Goal: Transaction & Acquisition: Purchase product/service

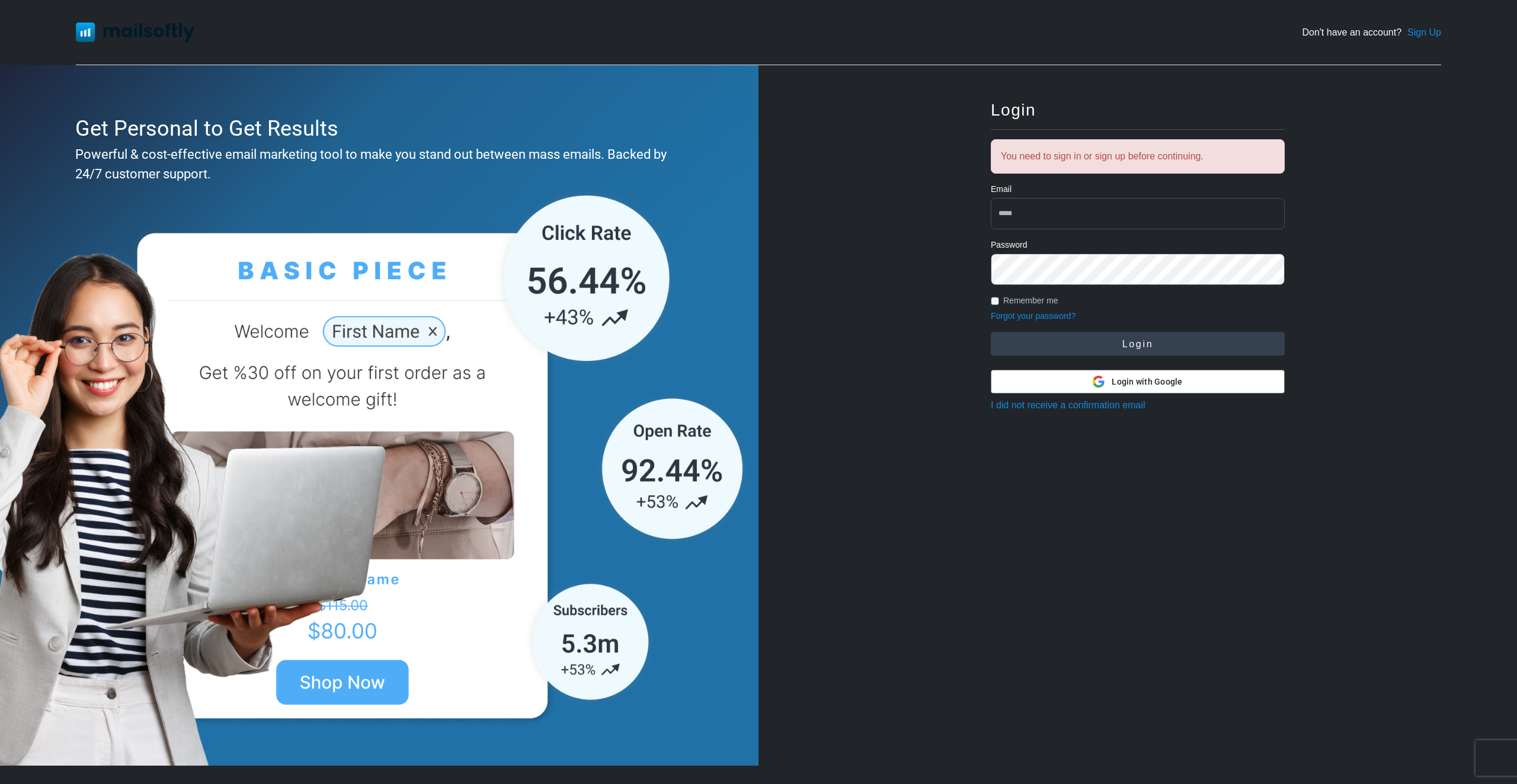
type input "**********"
click at [1145, 344] on button "Login" at bounding box center [1137, 344] width 294 height 23
click at [1170, 347] on button "Login" at bounding box center [1137, 344] width 294 height 23
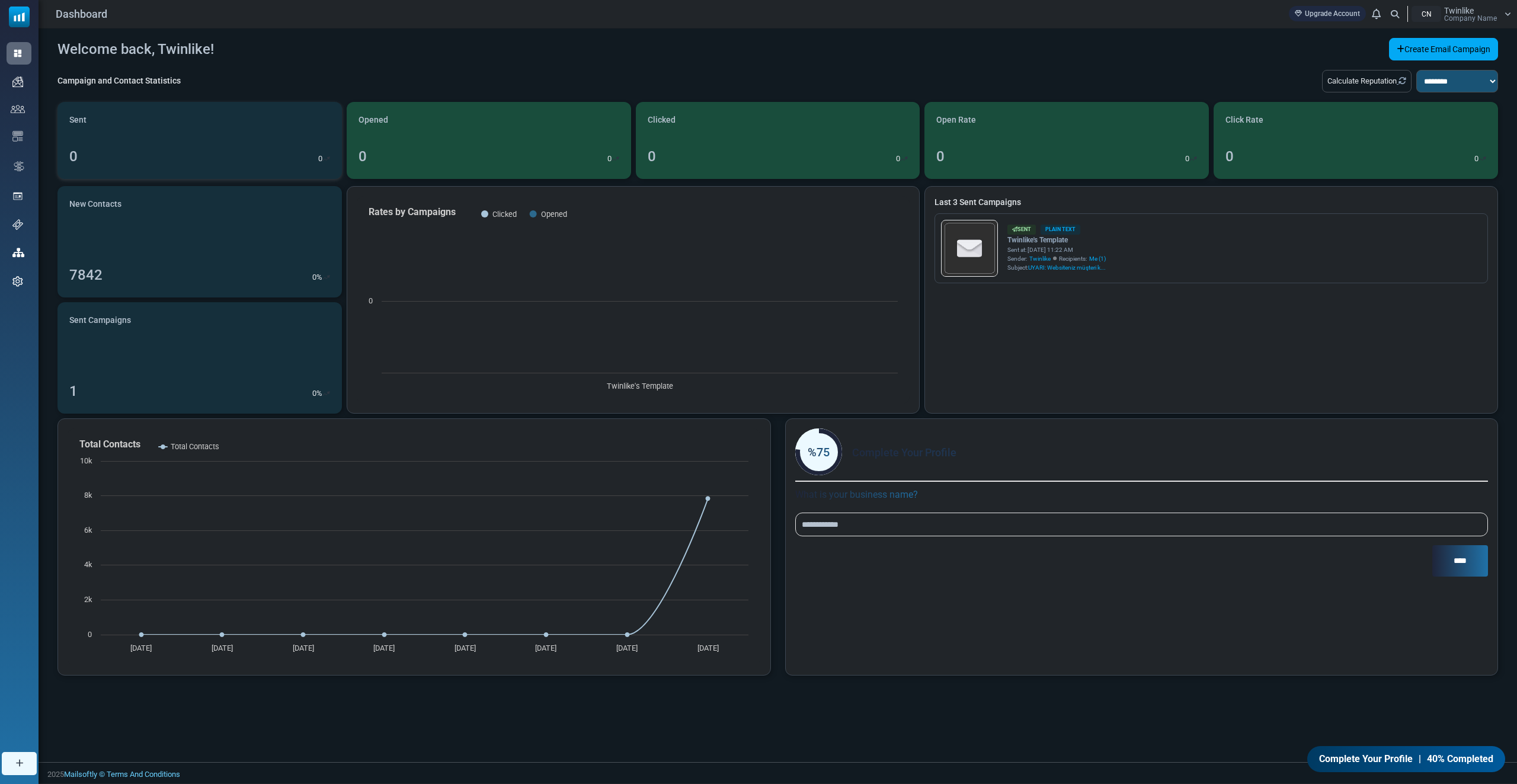
click at [215, 125] on div "Sent 0 0" at bounding box center [199, 140] width 284 height 77
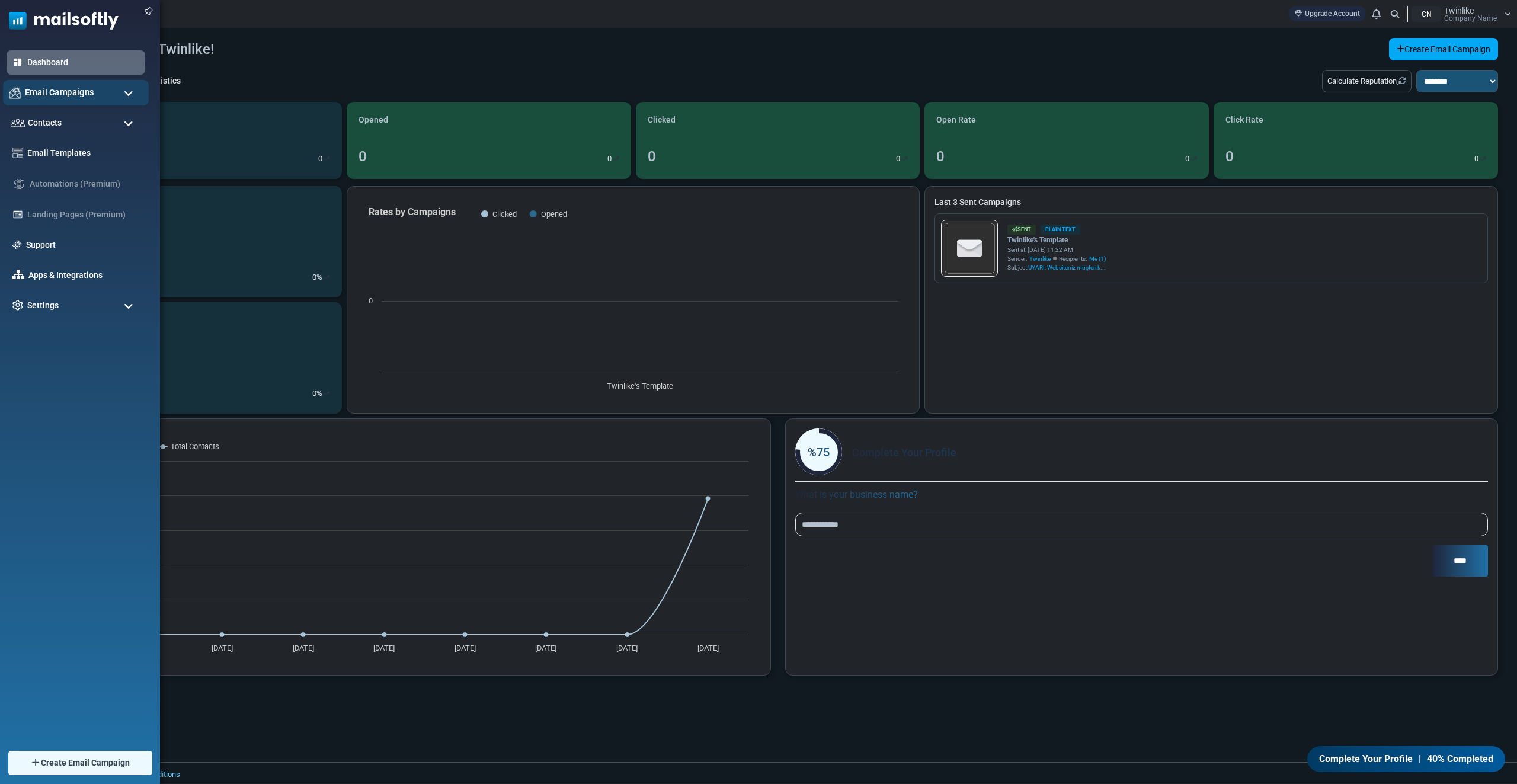
click at [75, 92] on span "Email Campaigns" at bounding box center [59, 92] width 70 height 13
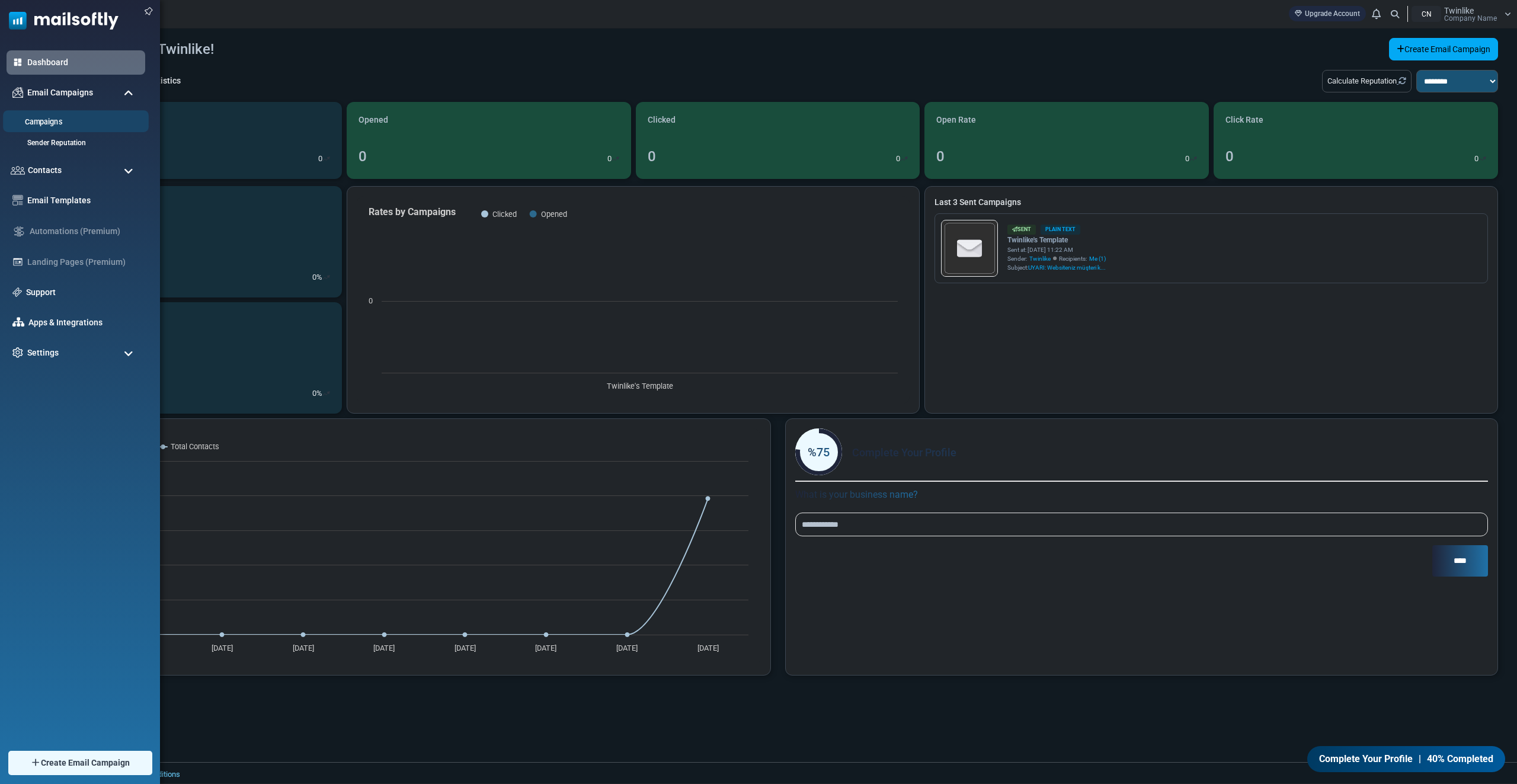
click at [62, 121] on link "Campaigns" at bounding box center [74, 122] width 142 height 11
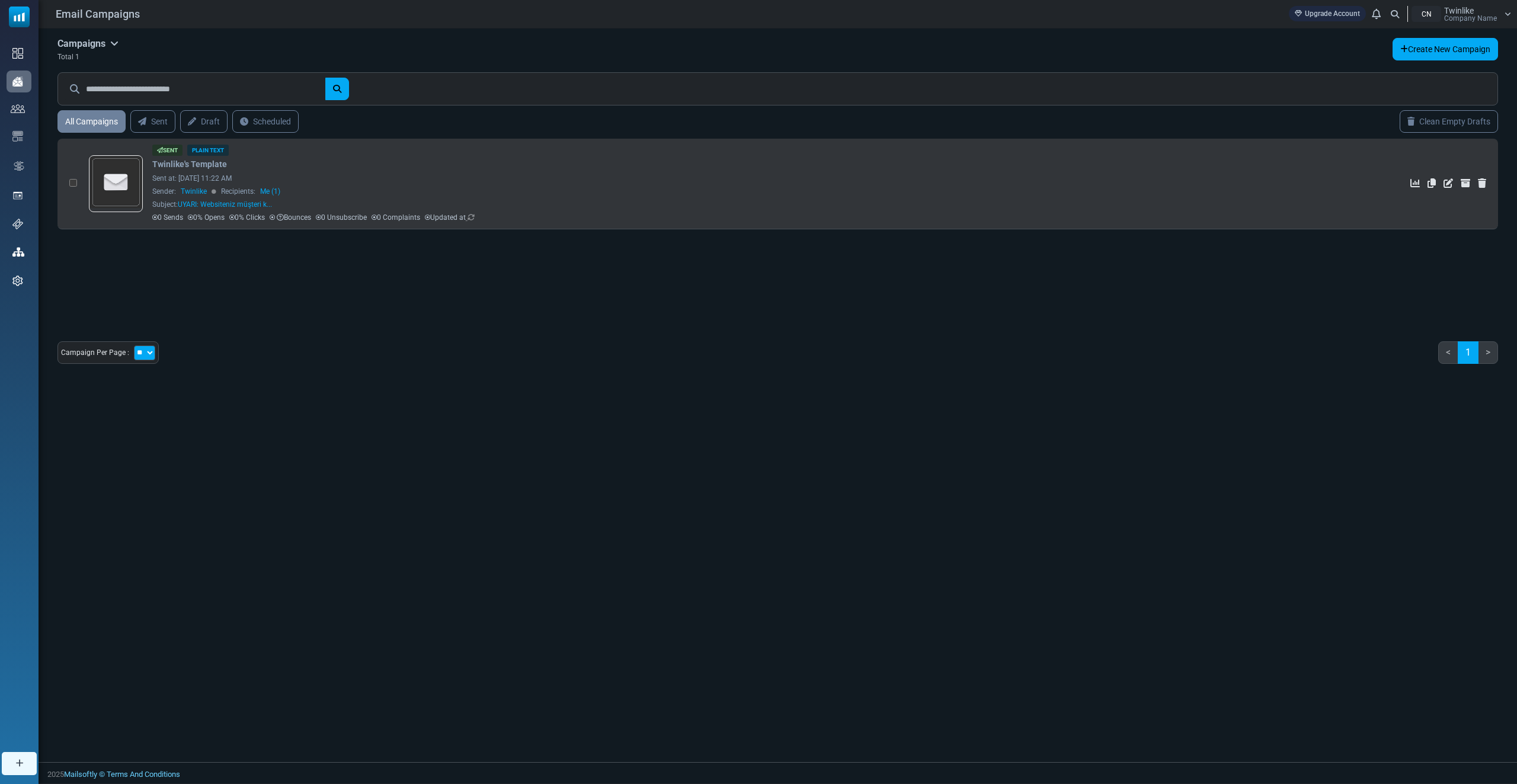
click at [339, 171] on div "Sent Plain Text Twinlike's Template Sent at: August 28, 2025 at 11:22 AM Sender…" at bounding box center [688, 183] width 1071 height 78
click at [125, 179] on img at bounding box center [116, 182] width 52 height 52
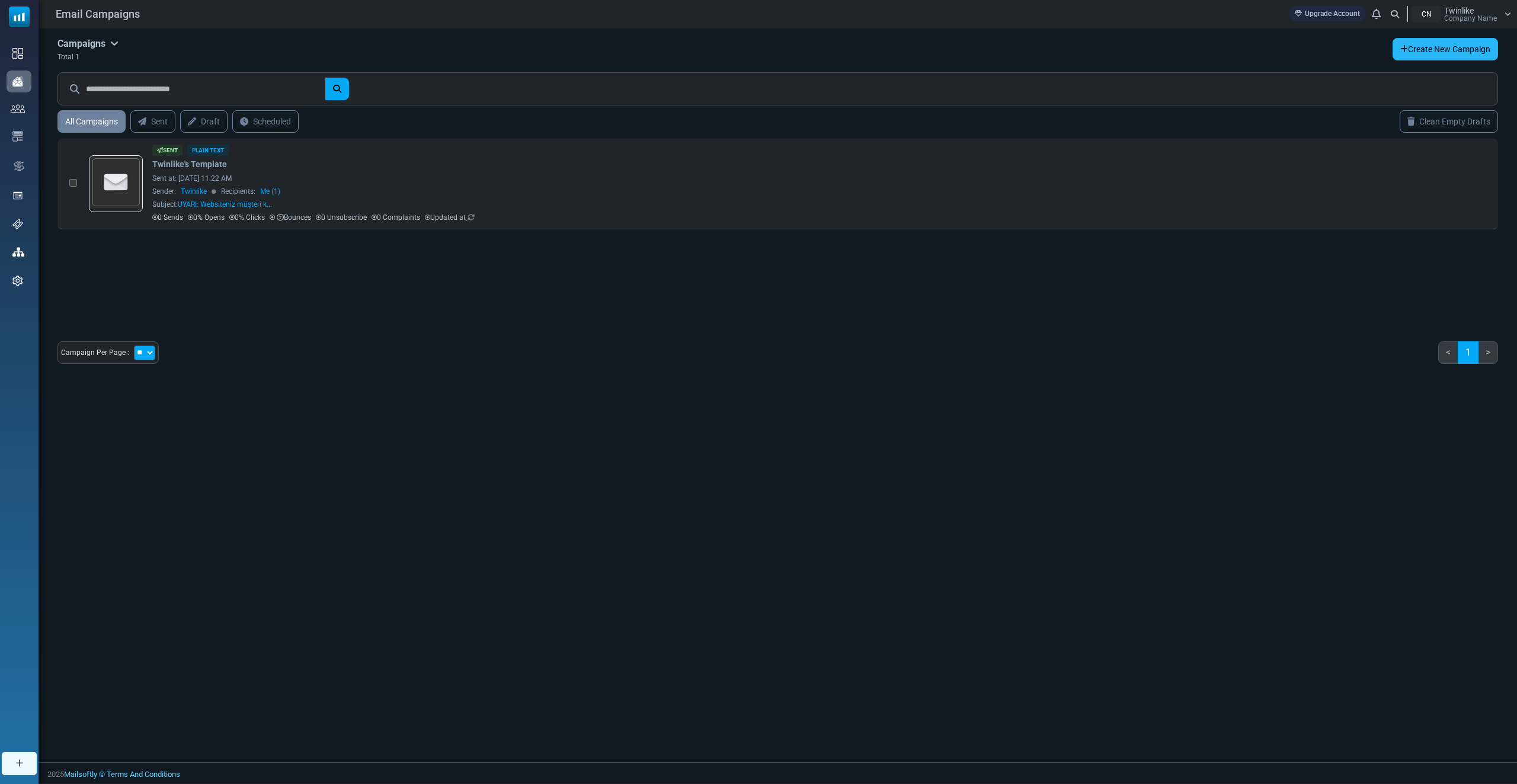
click at [1458, 49] on link "Create New Campaign" at bounding box center [1445, 49] width 106 height 23
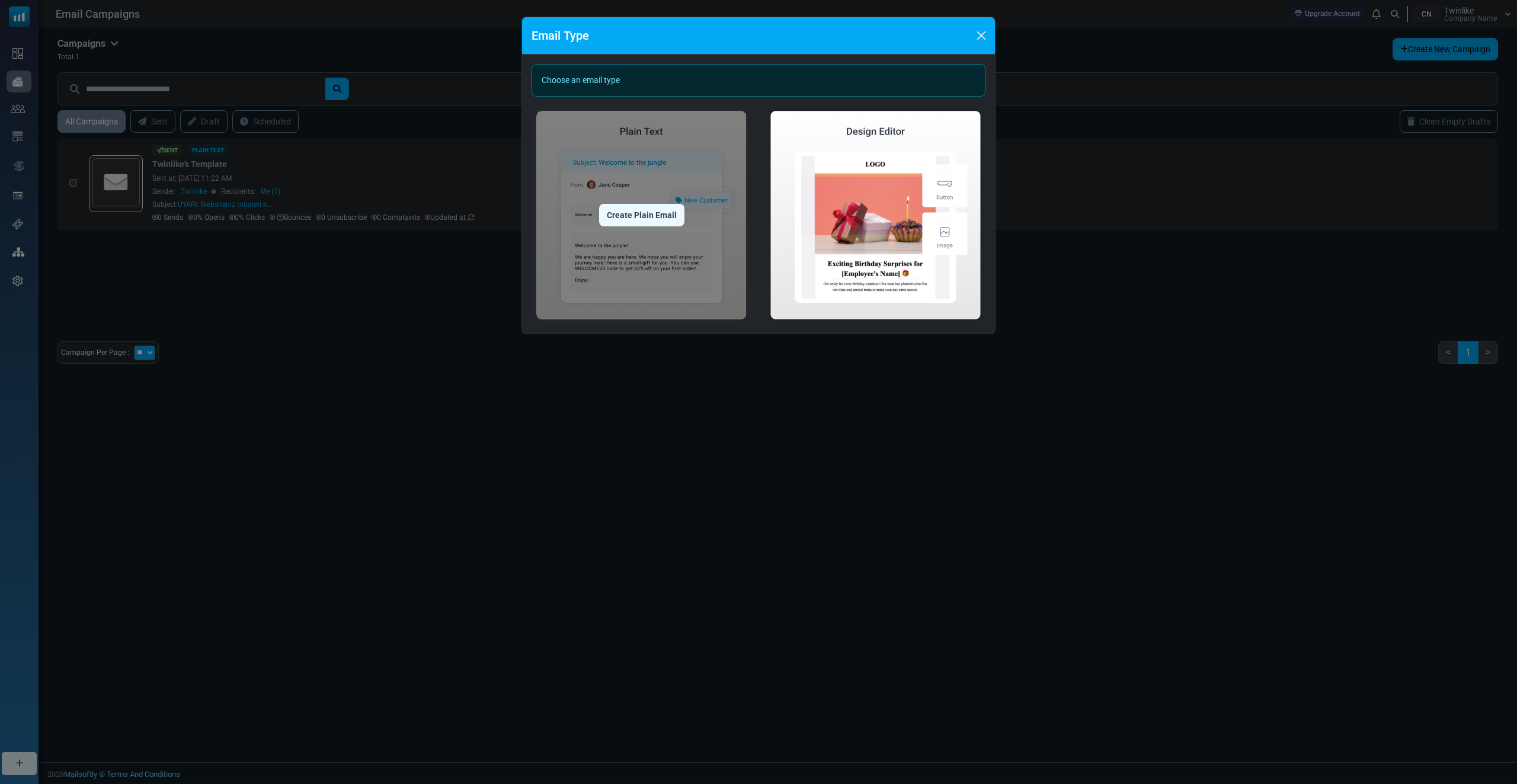
click at [621, 206] on div "Create Plain Email" at bounding box center [641, 215] width 85 height 23
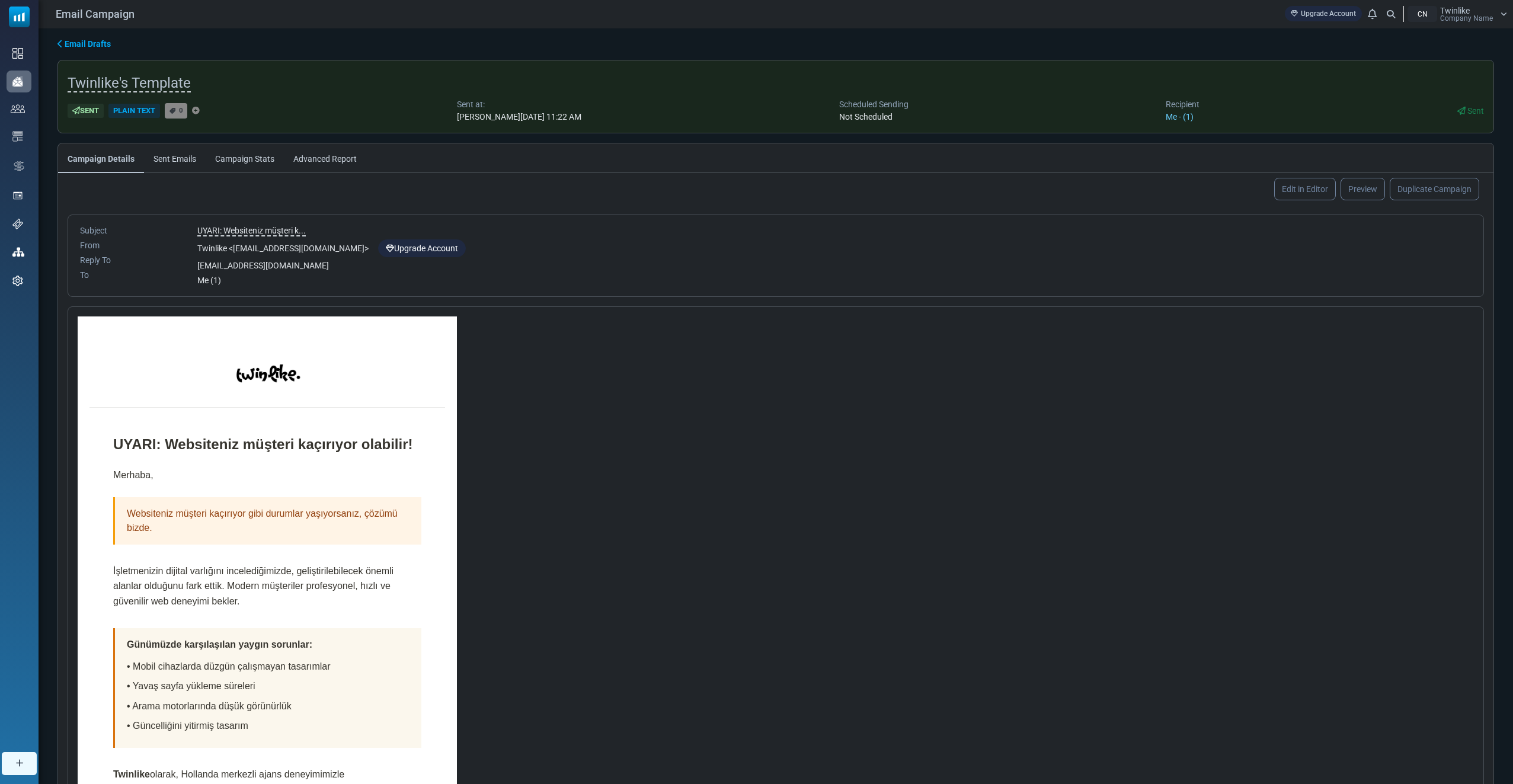
click at [255, 157] on link "Campaign Stats" at bounding box center [245, 158] width 78 height 29
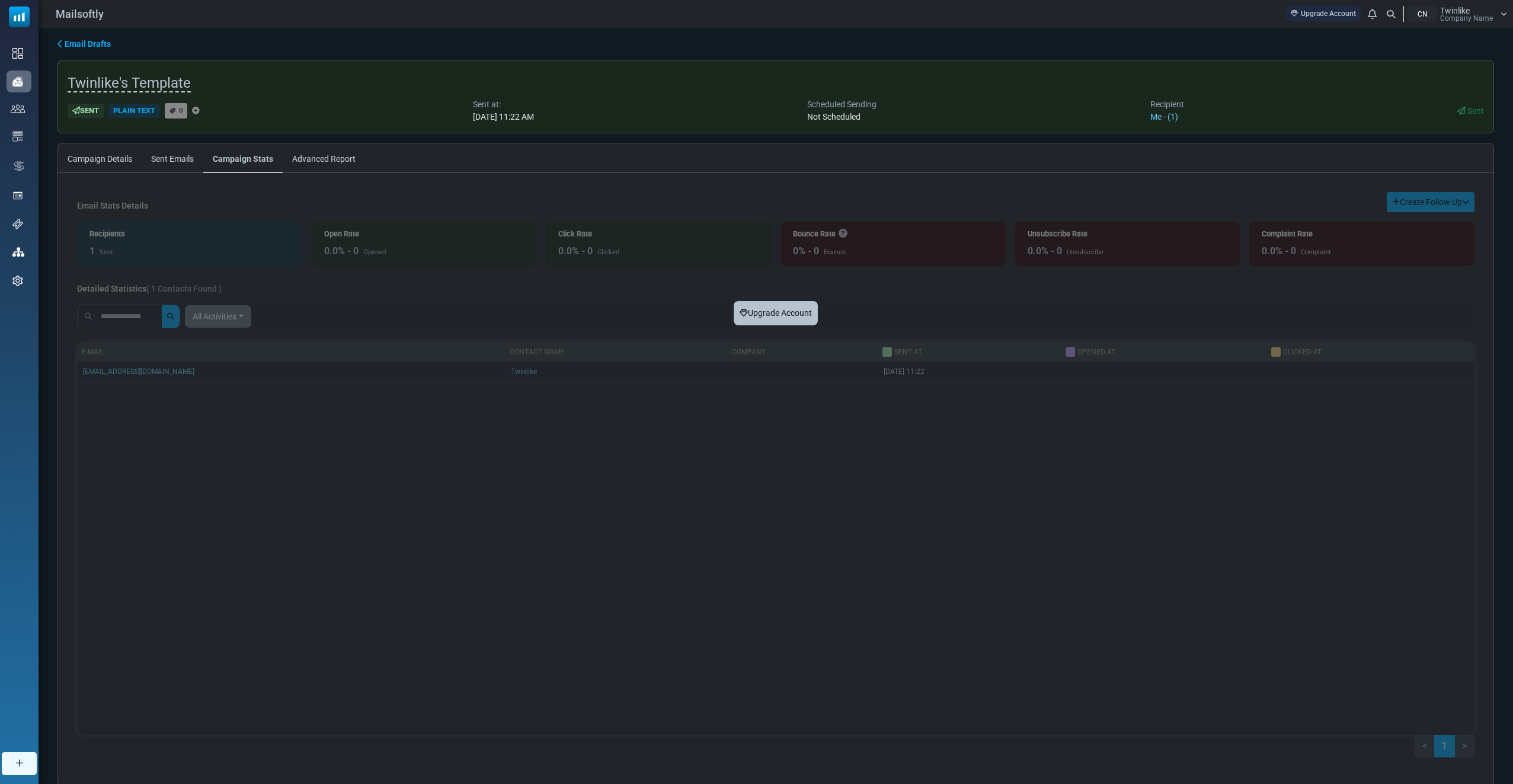
click at [776, 317] on link "Upgrade Account" at bounding box center [776, 313] width 84 height 24
click at [776, 295] on div "Upgrade Account Email Stats Details Create Follow Up Create a list from Filter …" at bounding box center [776, 479] width 1435 height 593
click at [778, 308] on link "Upgrade Account" at bounding box center [776, 313] width 84 height 24
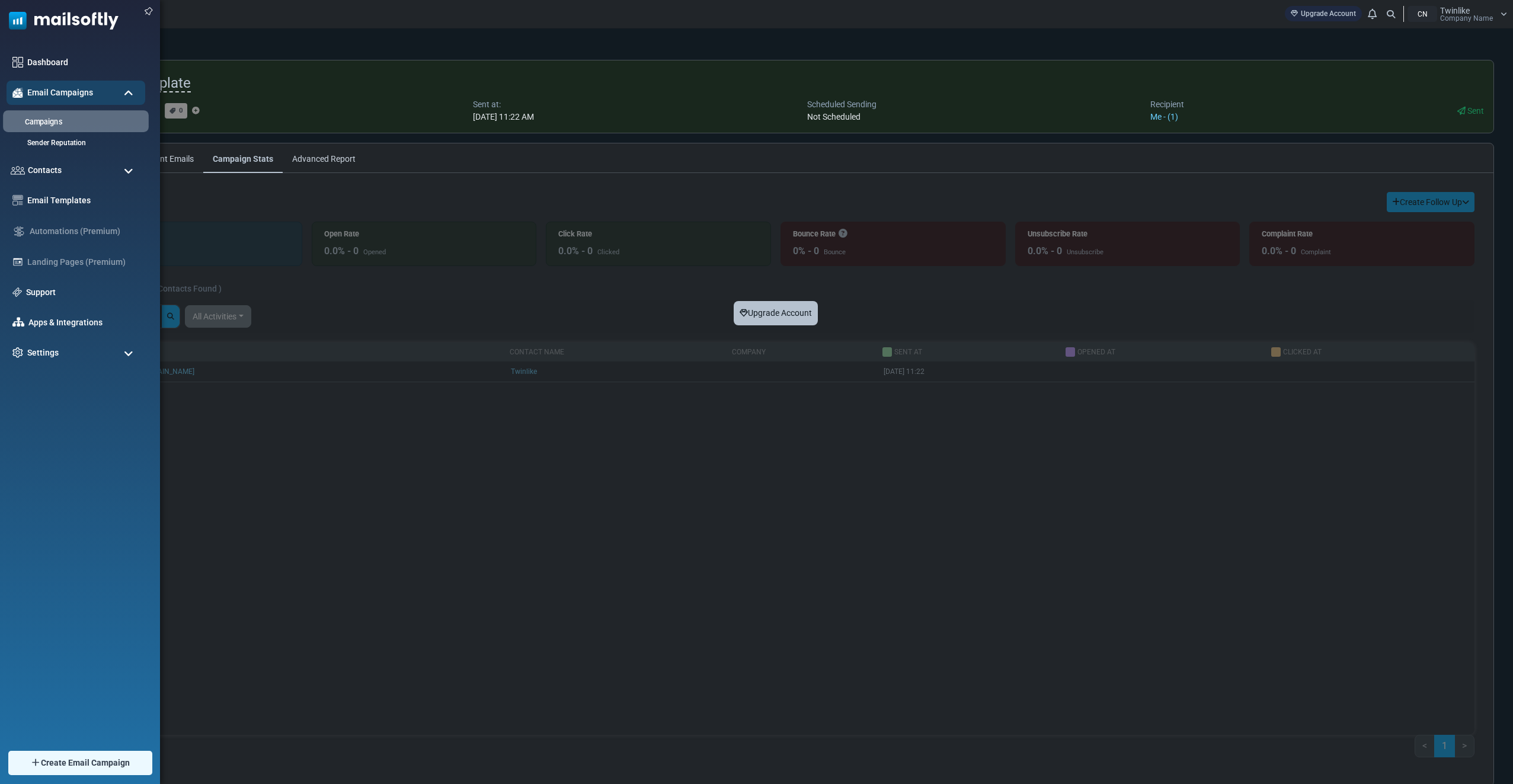
click at [65, 131] on li "Campaigns" at bounding box center [76, 121] width 146 height 22
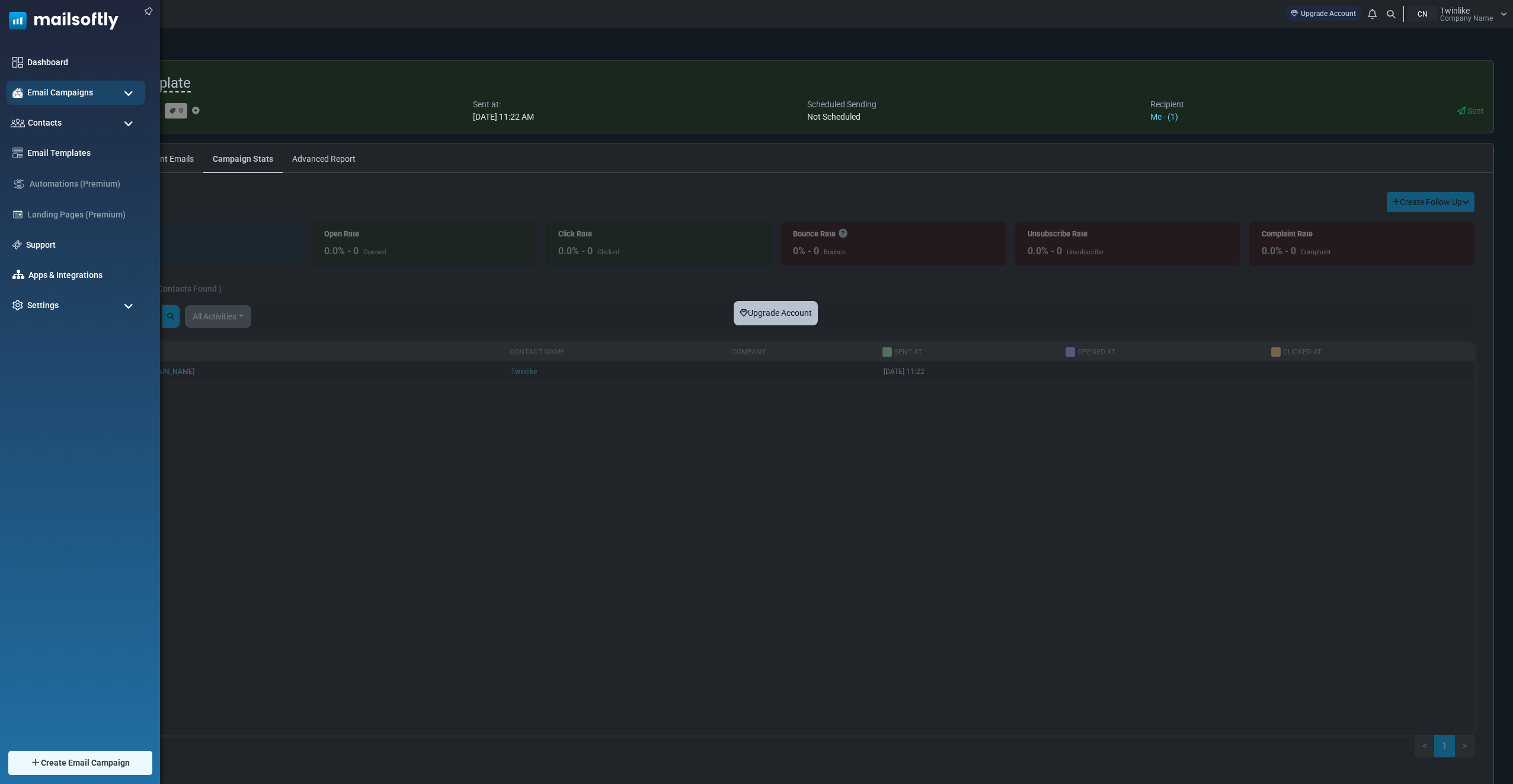
click at [60, 105] on ul "Dashboard Email Campaigns Campaigns Sender Reputation Contacts Contacts Contact…" at bounding box center [77, 184] width 154 height 267
click at [65, 94] on span "Email Campaigns" at bounding box center [59, 92] width 70 height 13
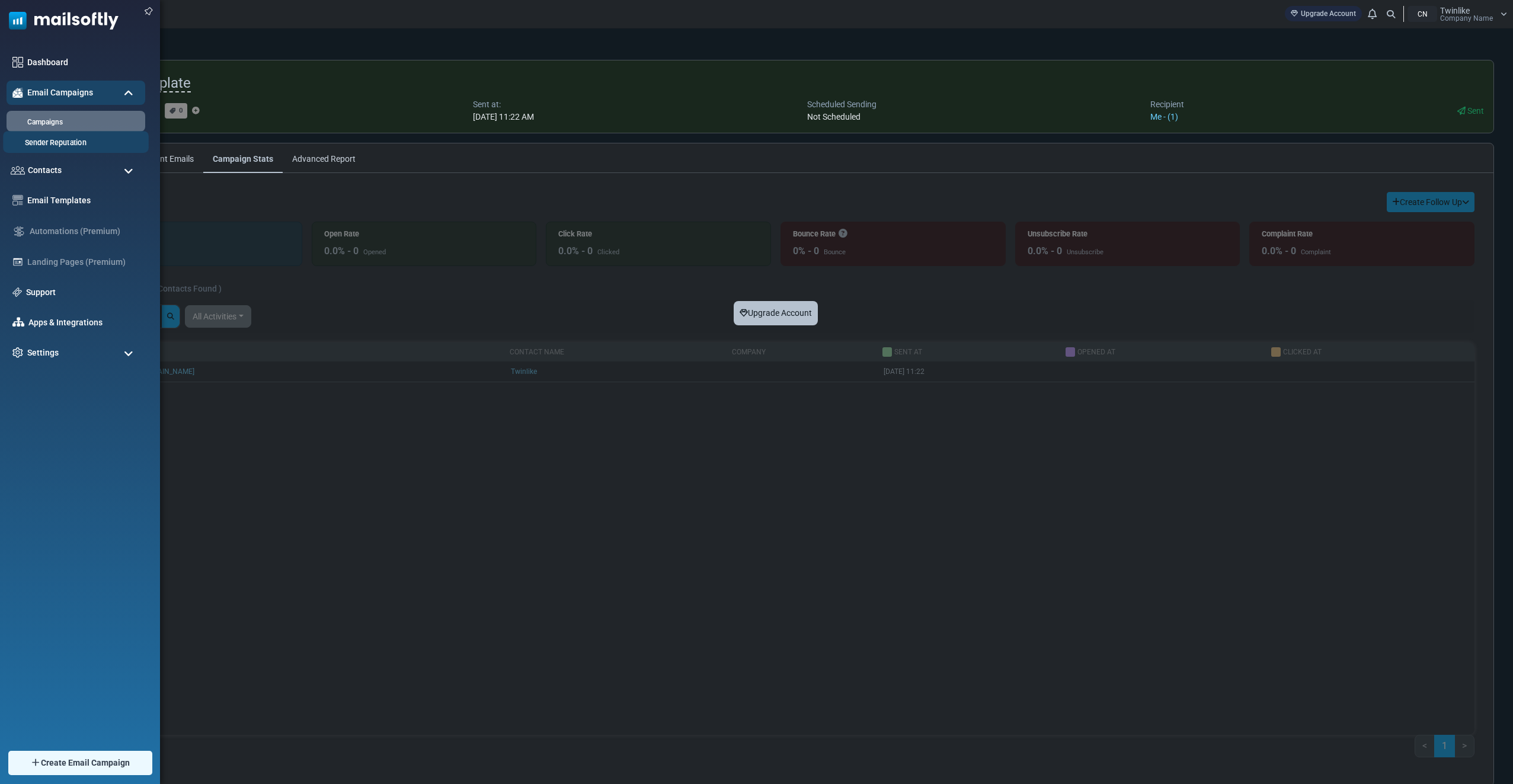
click at [67, 152] on li "Sender Reputation" at bounding box center [76, 142] width 146 height 22
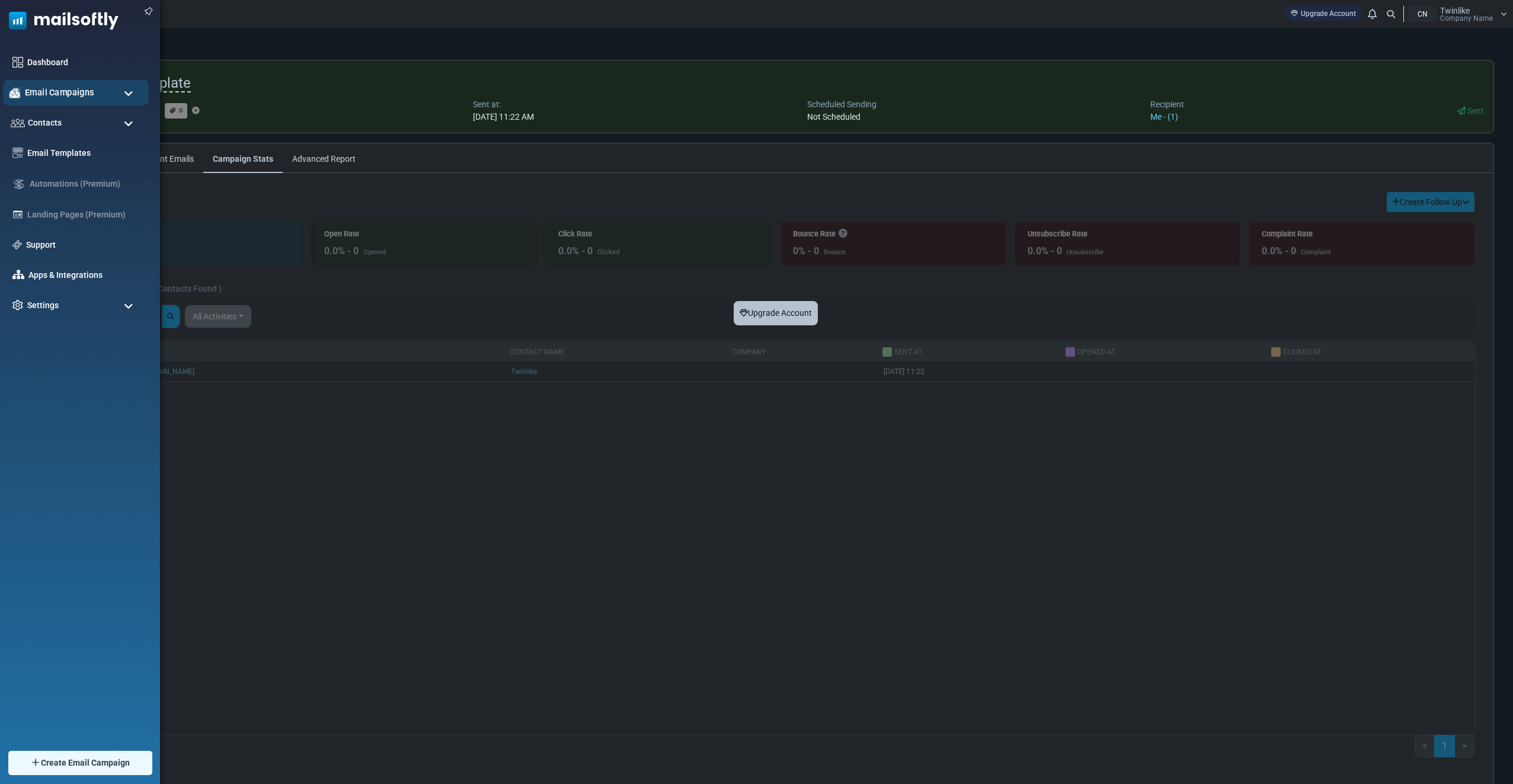
click at [70, 97] on span "Email Campaigns" at bounding box center [59, 92] width 70 height 13
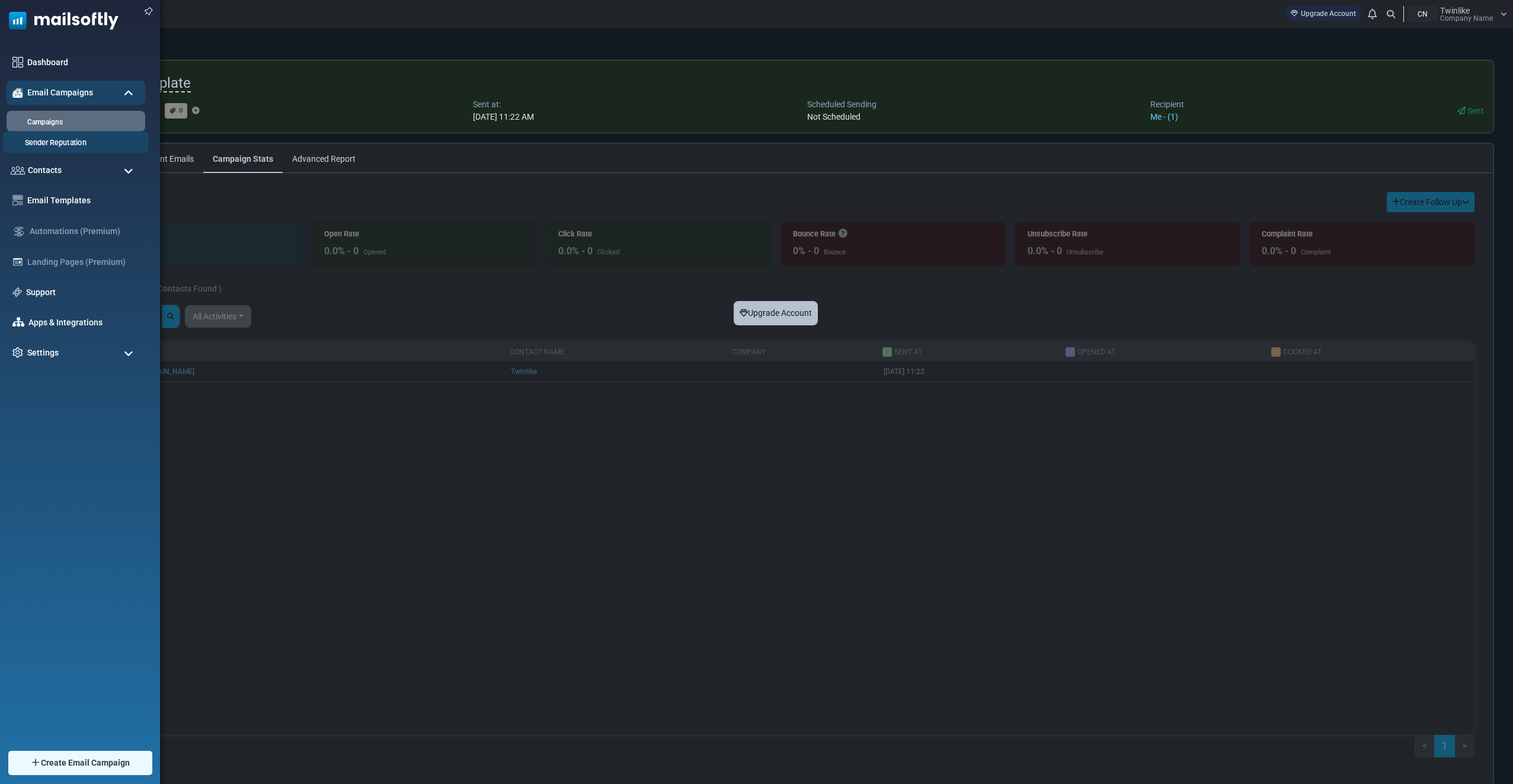
click at [72, 138] on link "Sender Reputation" at bounding box center [74, 143] width 142 height 11
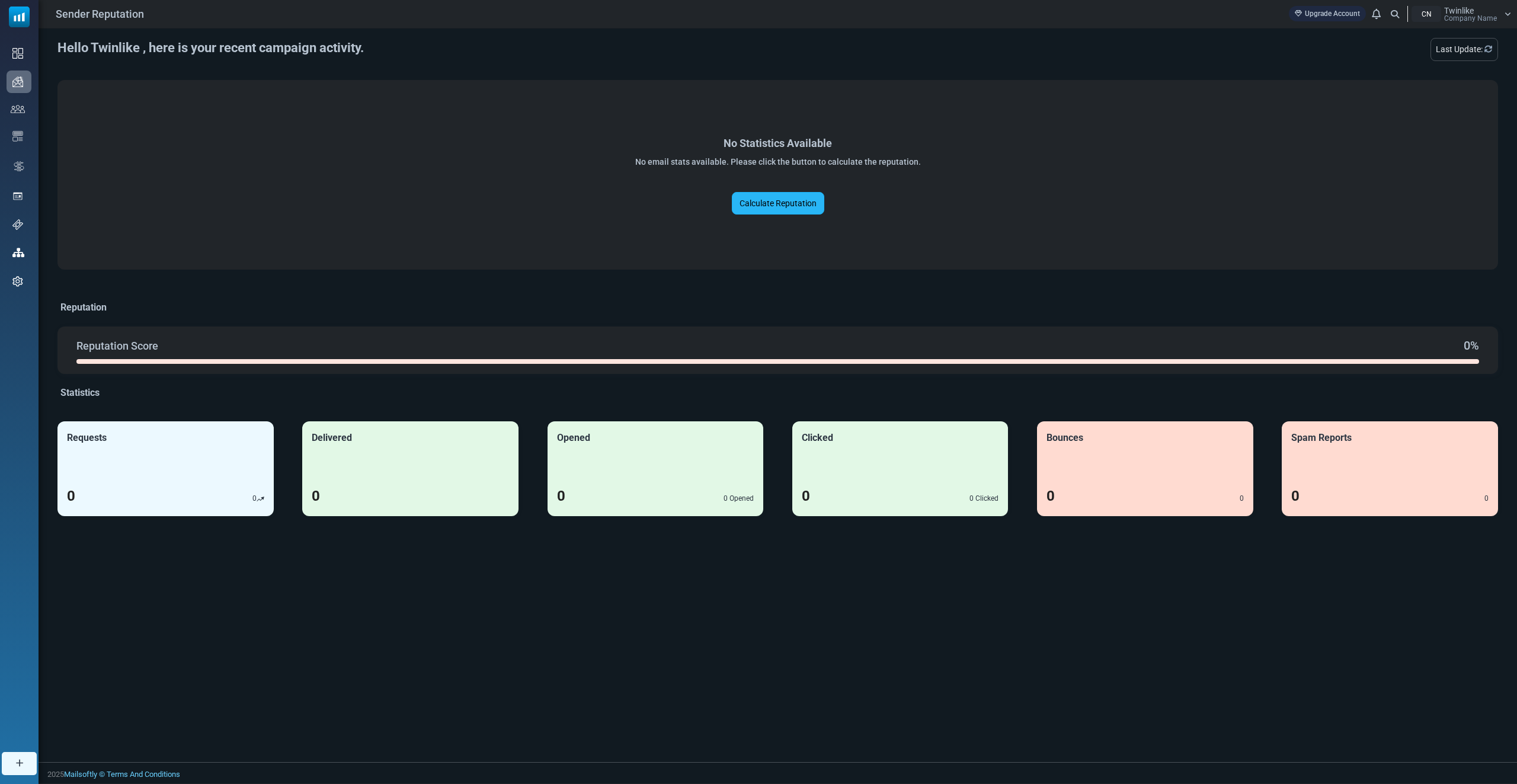
click at [758, 207] on link "Calculate Reputation" at bounding box center [778, 203] width 92 height 23
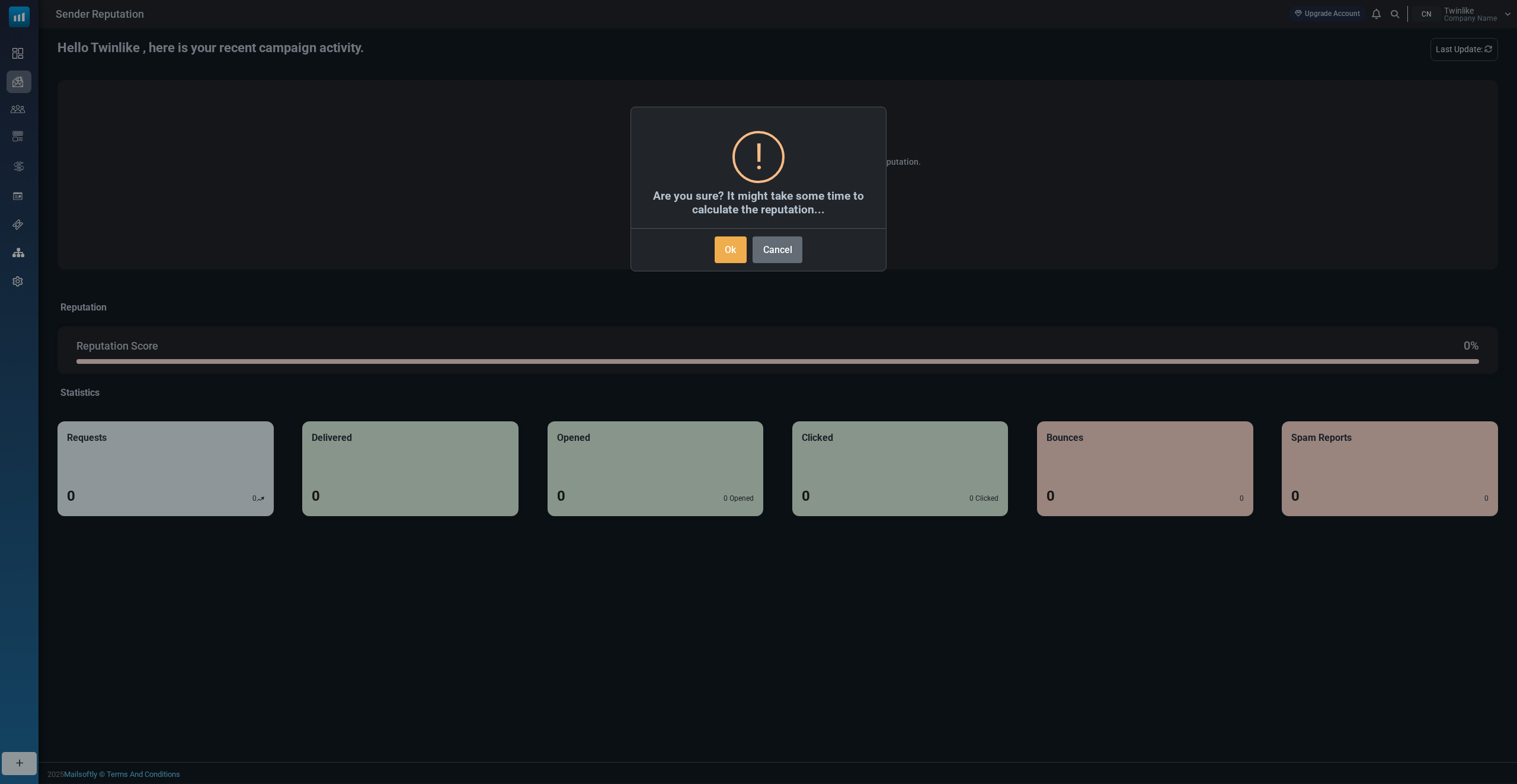
click at [766, 251] on button "Cancel" at bounding box center [778, 250] width 50 height 26
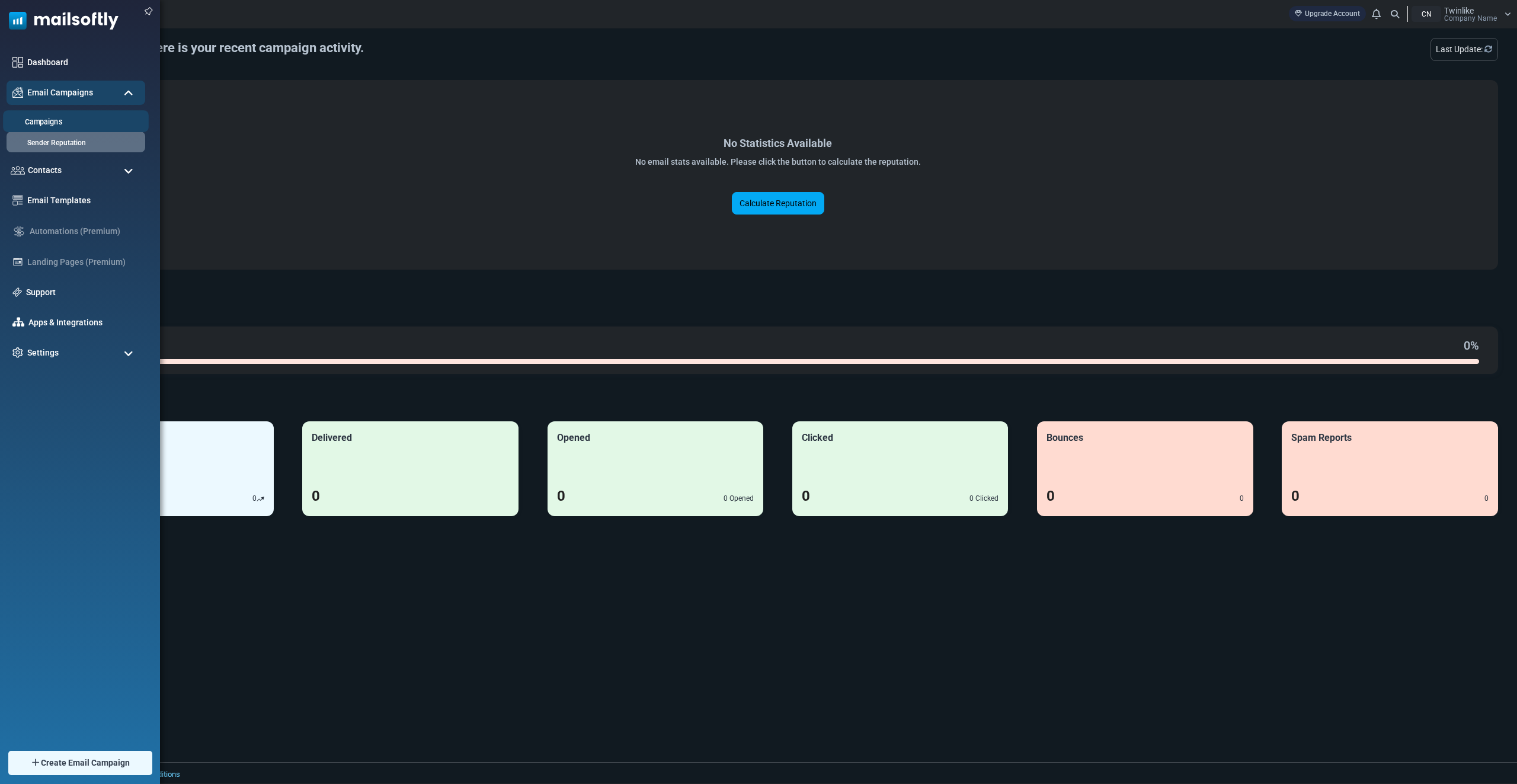
drag, startPoint x: 53, startPoint y: 129, endPoint x: 53, endPoint y: 120, distance: 9.0
click at [53, 128] on li "Campaigns" at bounding box center [75, 121] width 146 height 22
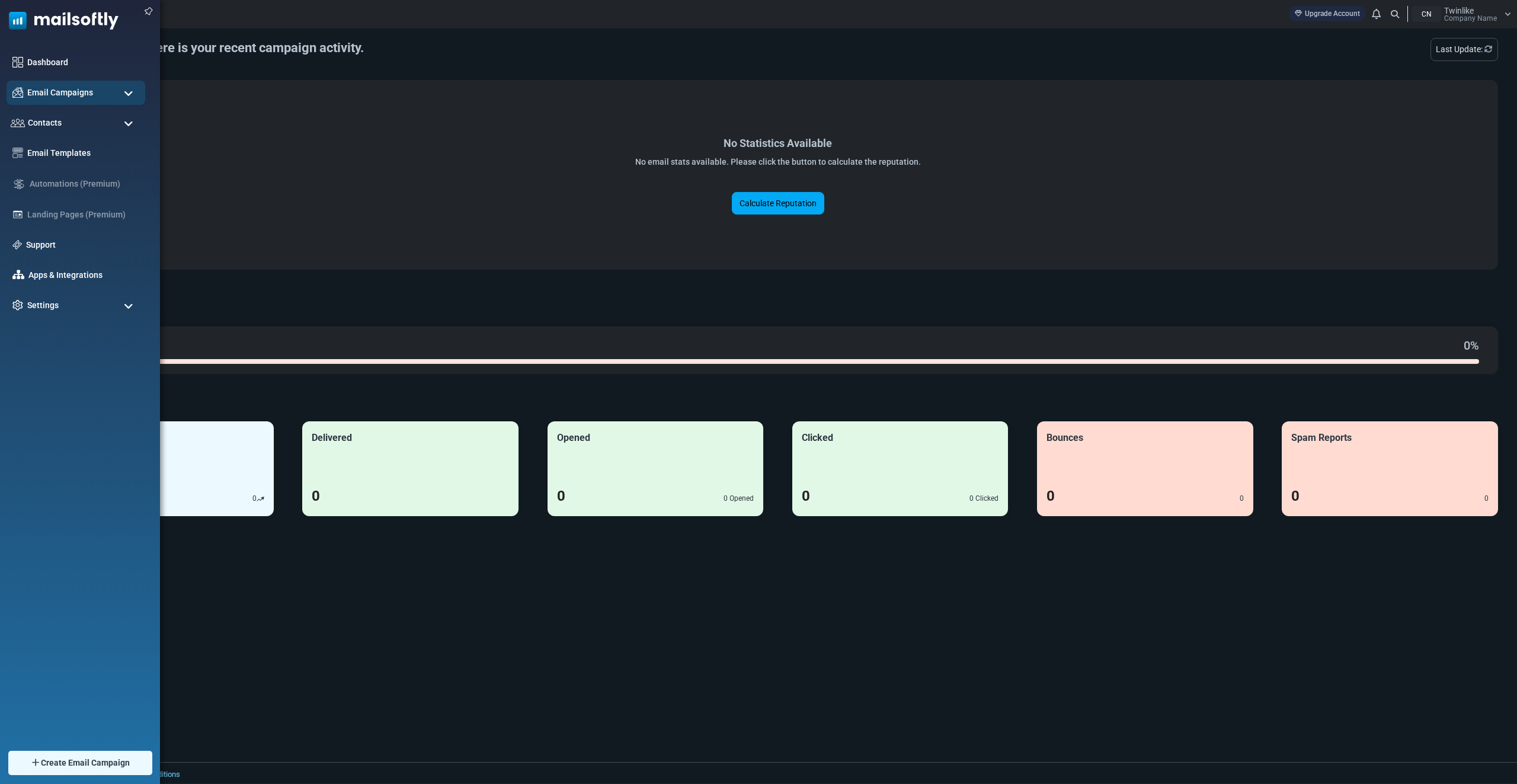
click at [53, 120] on div "Contacts" at bounding box center [75, 122] width 139 height 24
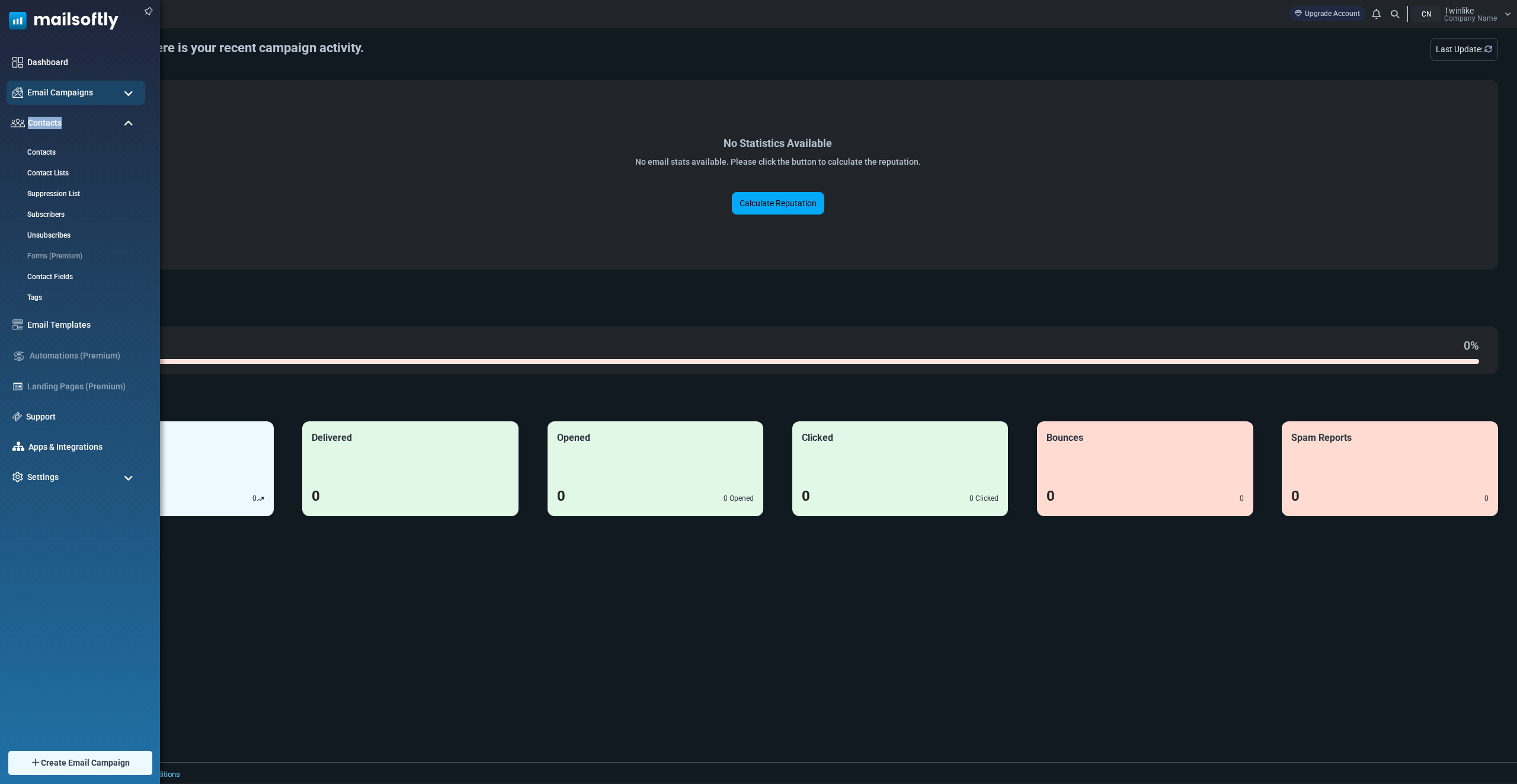
click at [53, 120] on span "Contacts" at bounding box center [45, 122] width 34 height 12
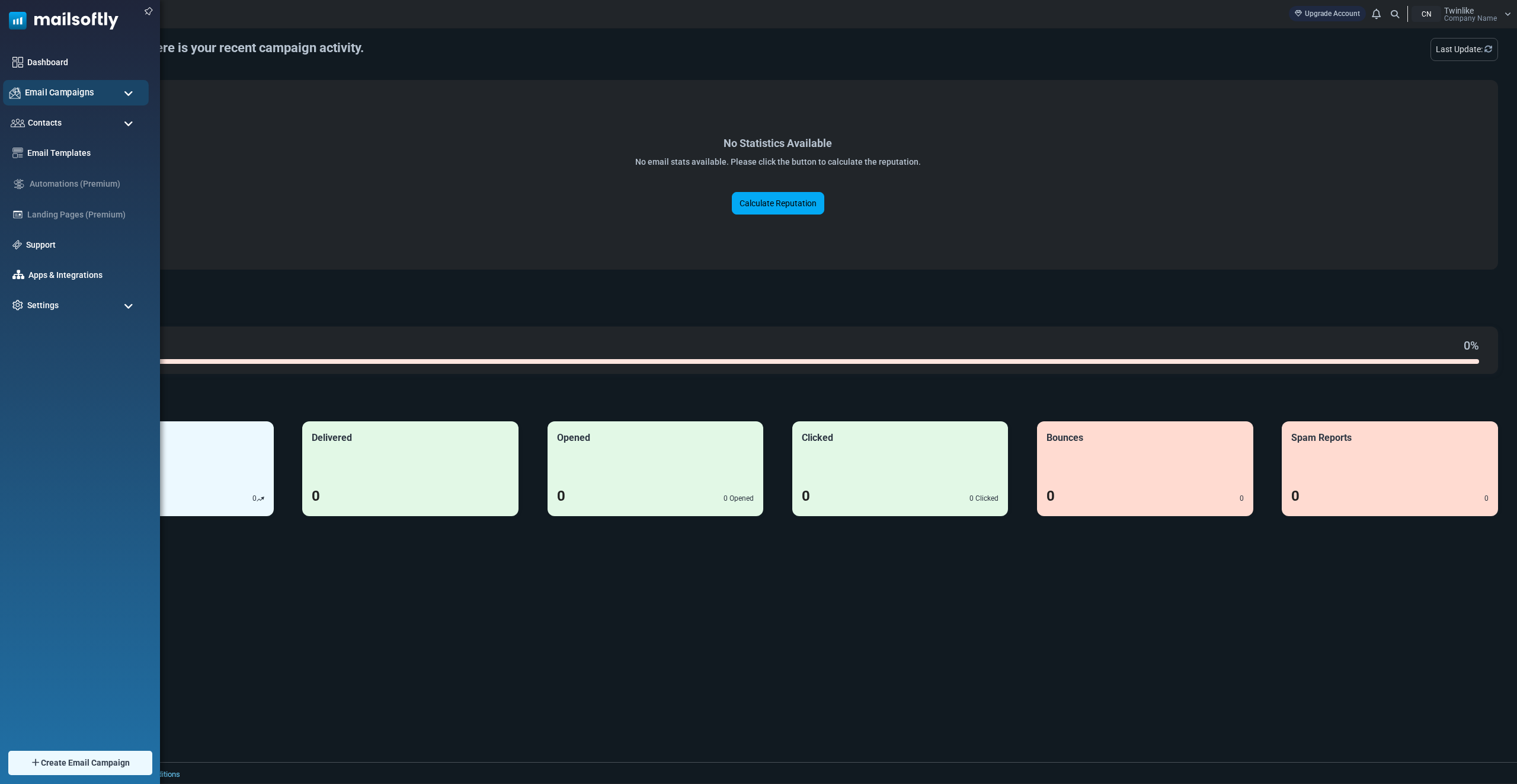
click at [78, 87] on span "Email Campaigns" at bounding box center [59, 92] width 70 height 13
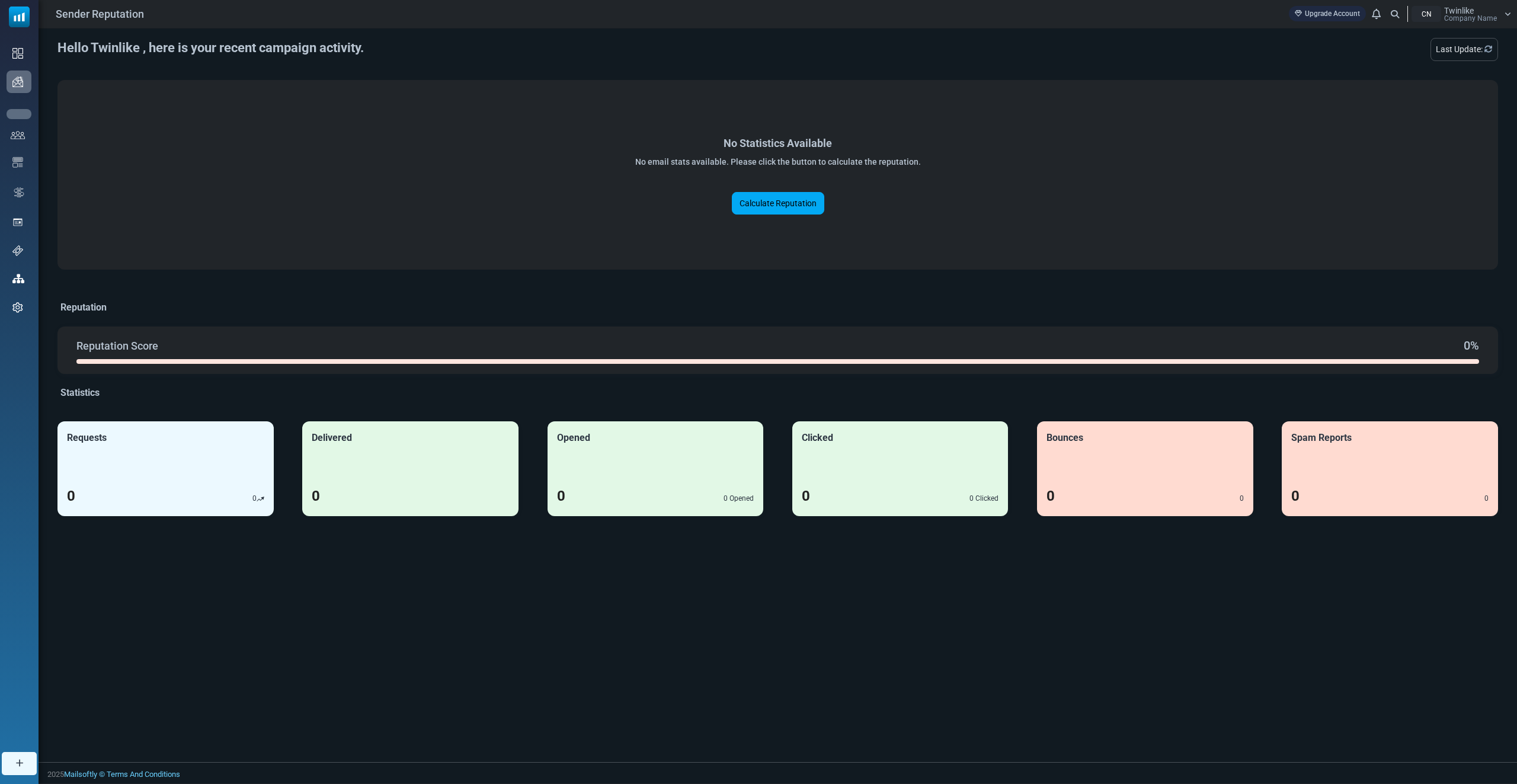
click at [0, 0] on link "Campaigns" at bounding box center [0, 0] width 0 height 0
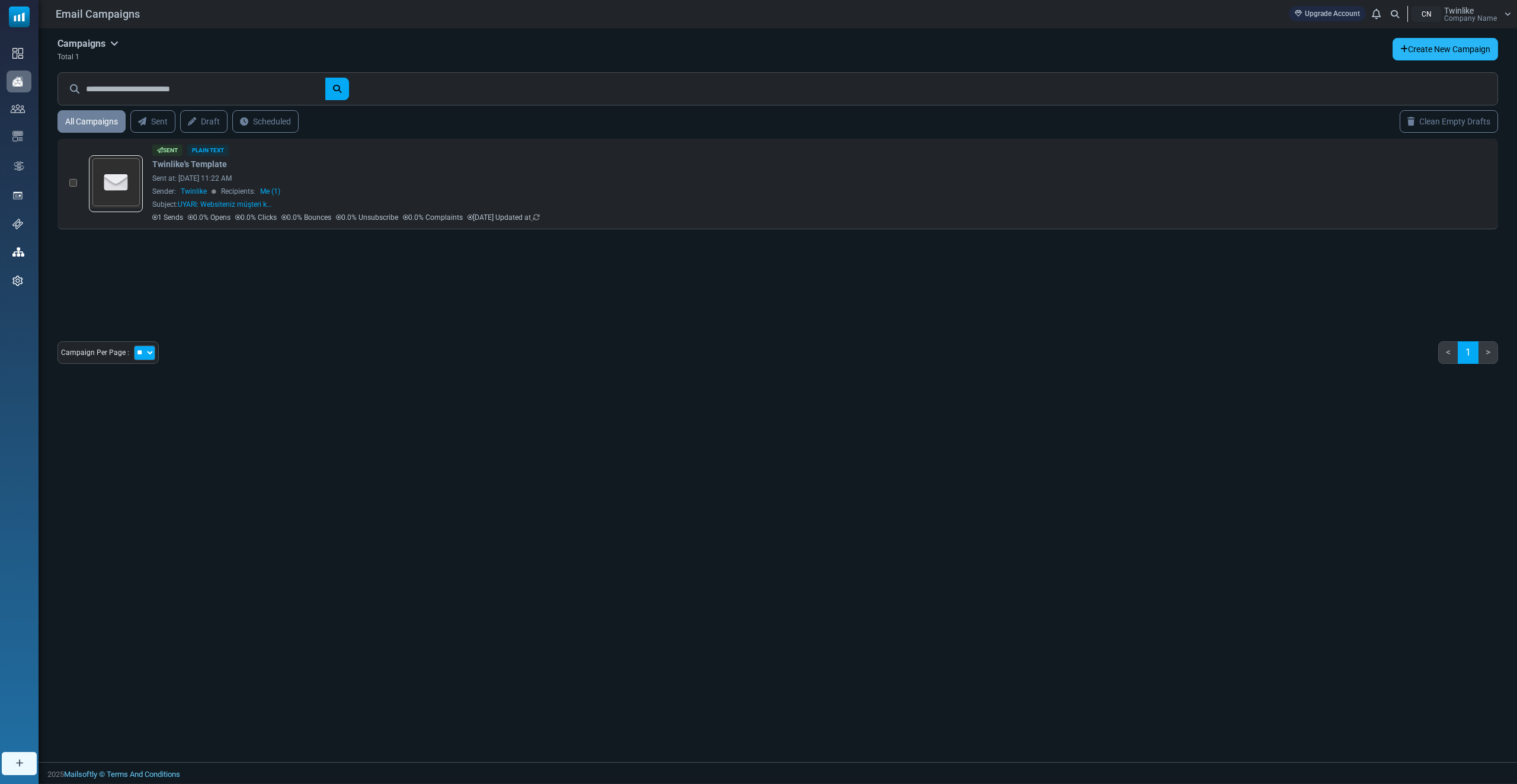
click at [1467, 49] on link "Create New Campaign" at bounding box center [1445, 49] width 106 height 23
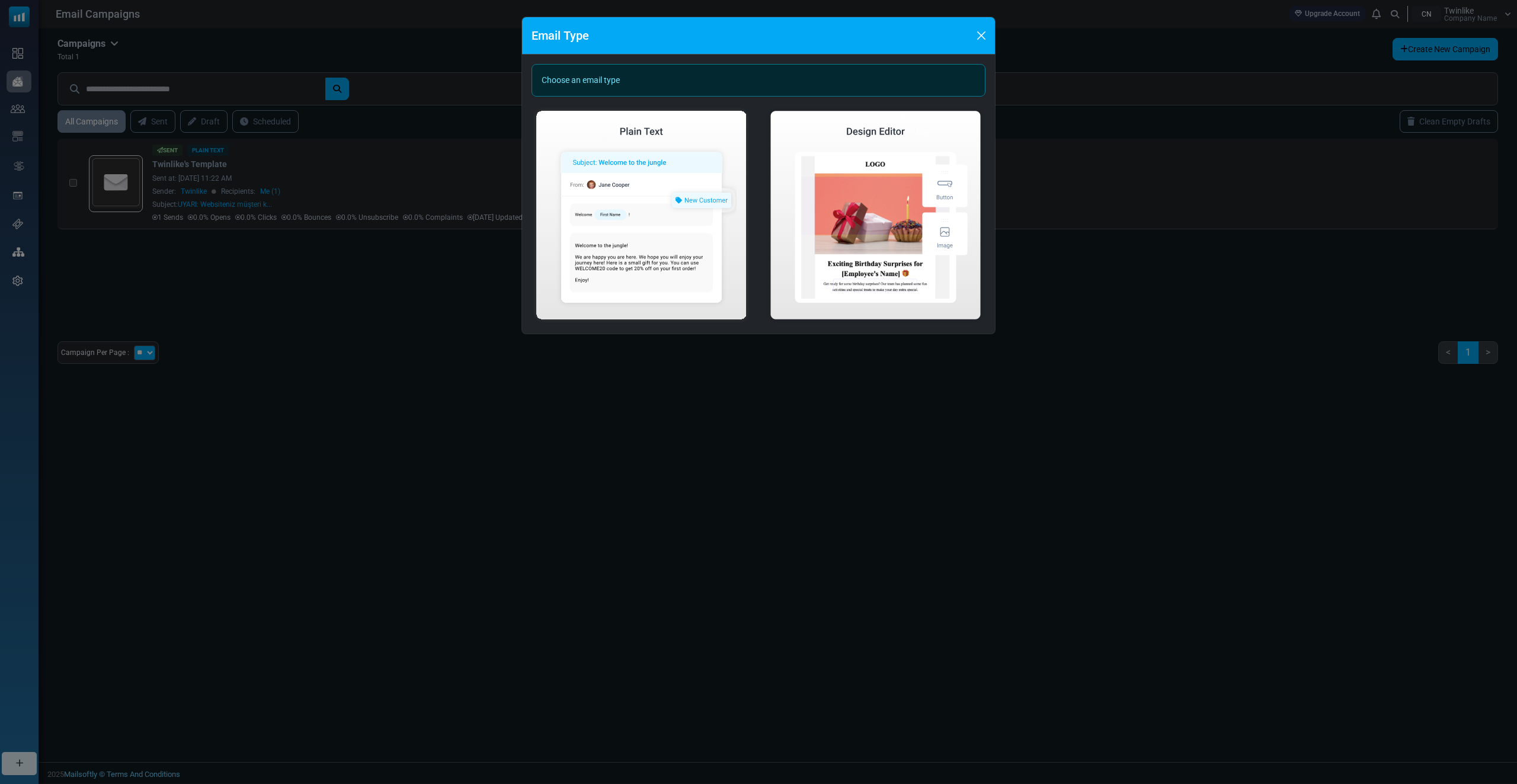
click at [389, 163] on div "Email Type Choose an email type Create Plain Email Create Visual Email" at bounding box center [758, 392] width 1517 height 784
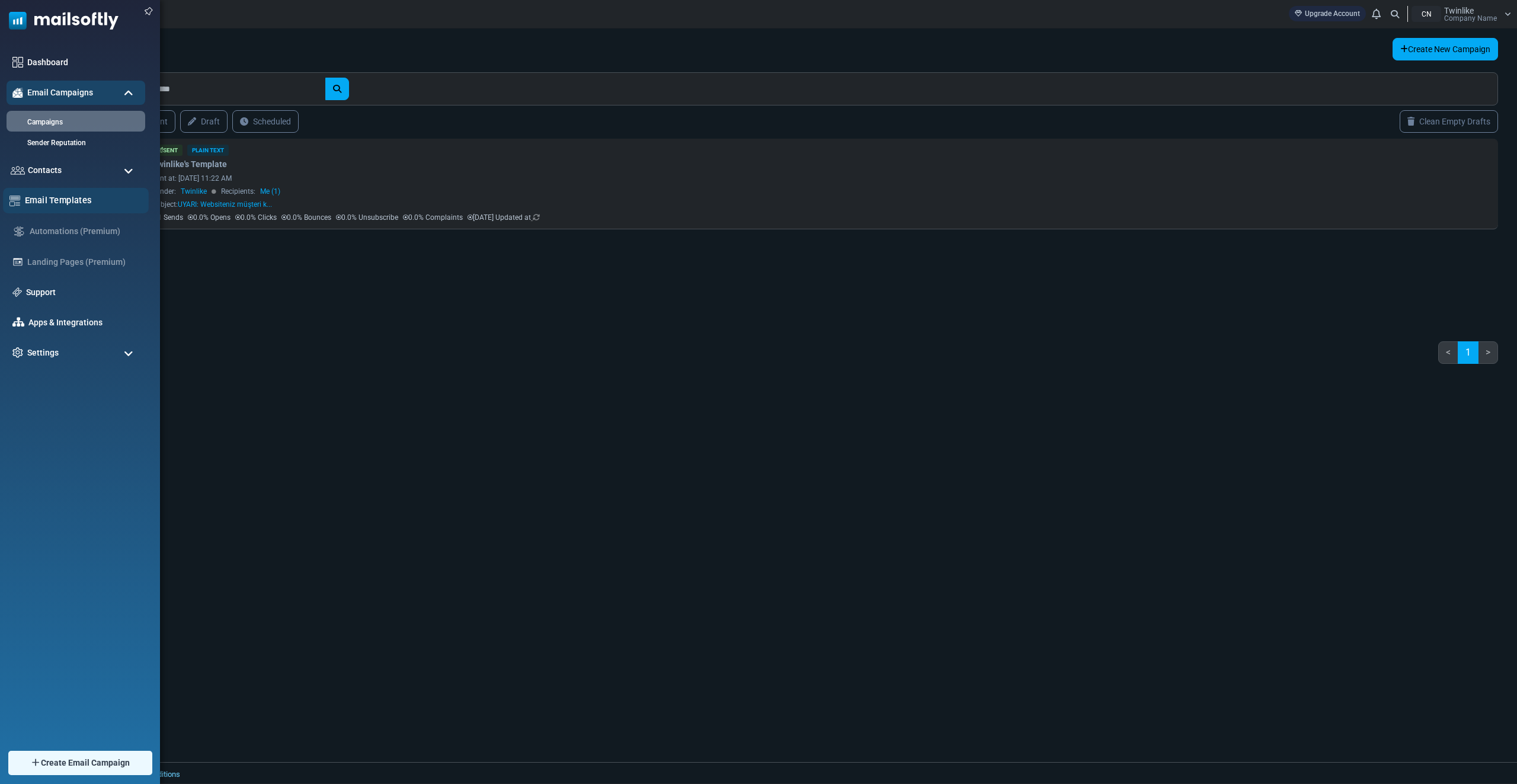
click at [67, 199] on link "Email Templates" at bounding box center [84, 200] width 117 height 13
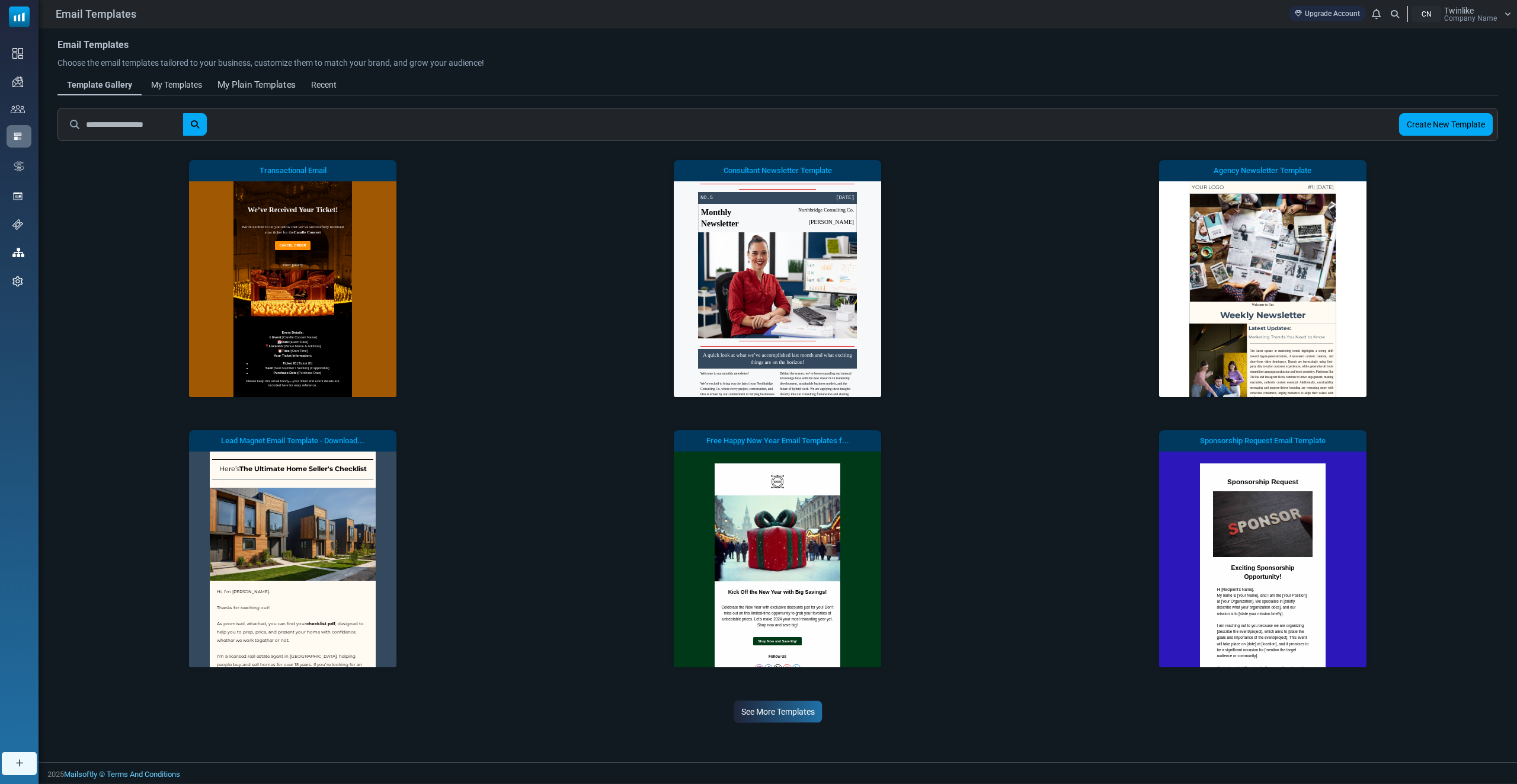
click at [252, 85] on div "My Plain Templates" at bounding box center [256, 85] width 78 height 14
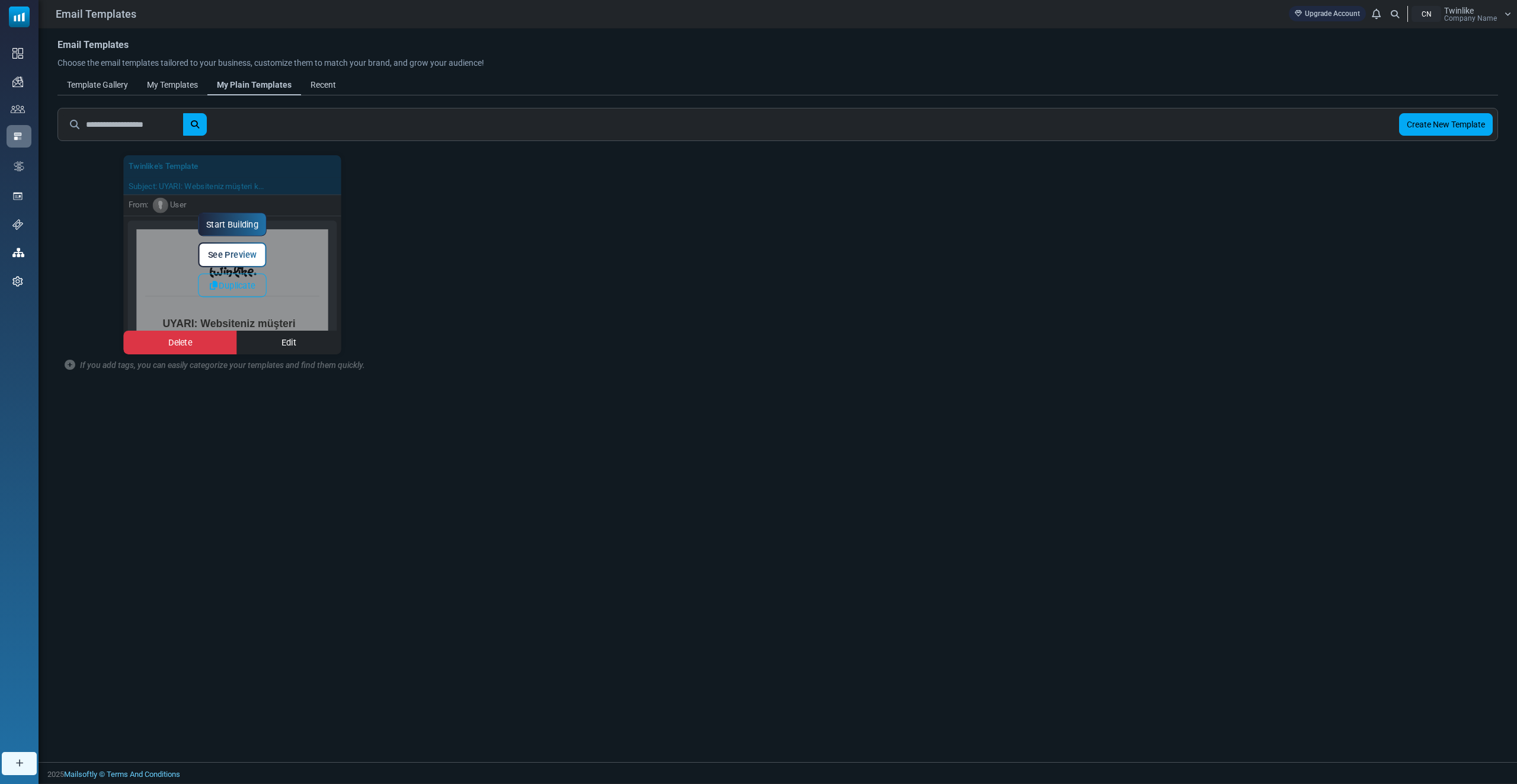
click at [222, 226] on link "Start Building" at bounding box center [232, 224] width 69 height 23
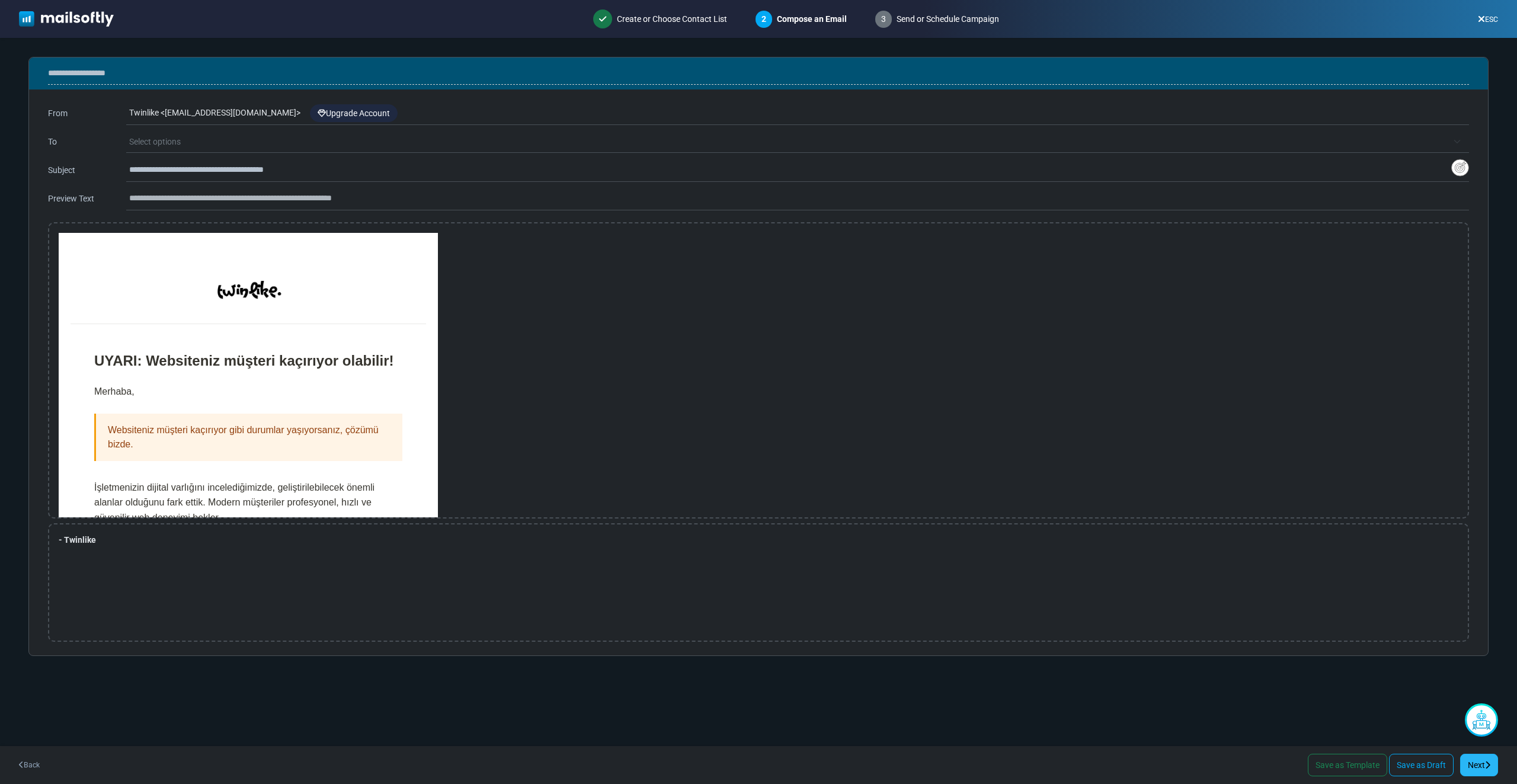
click at [1488, 763] on icon at bounding box center [1487, 764] width 5 height 8
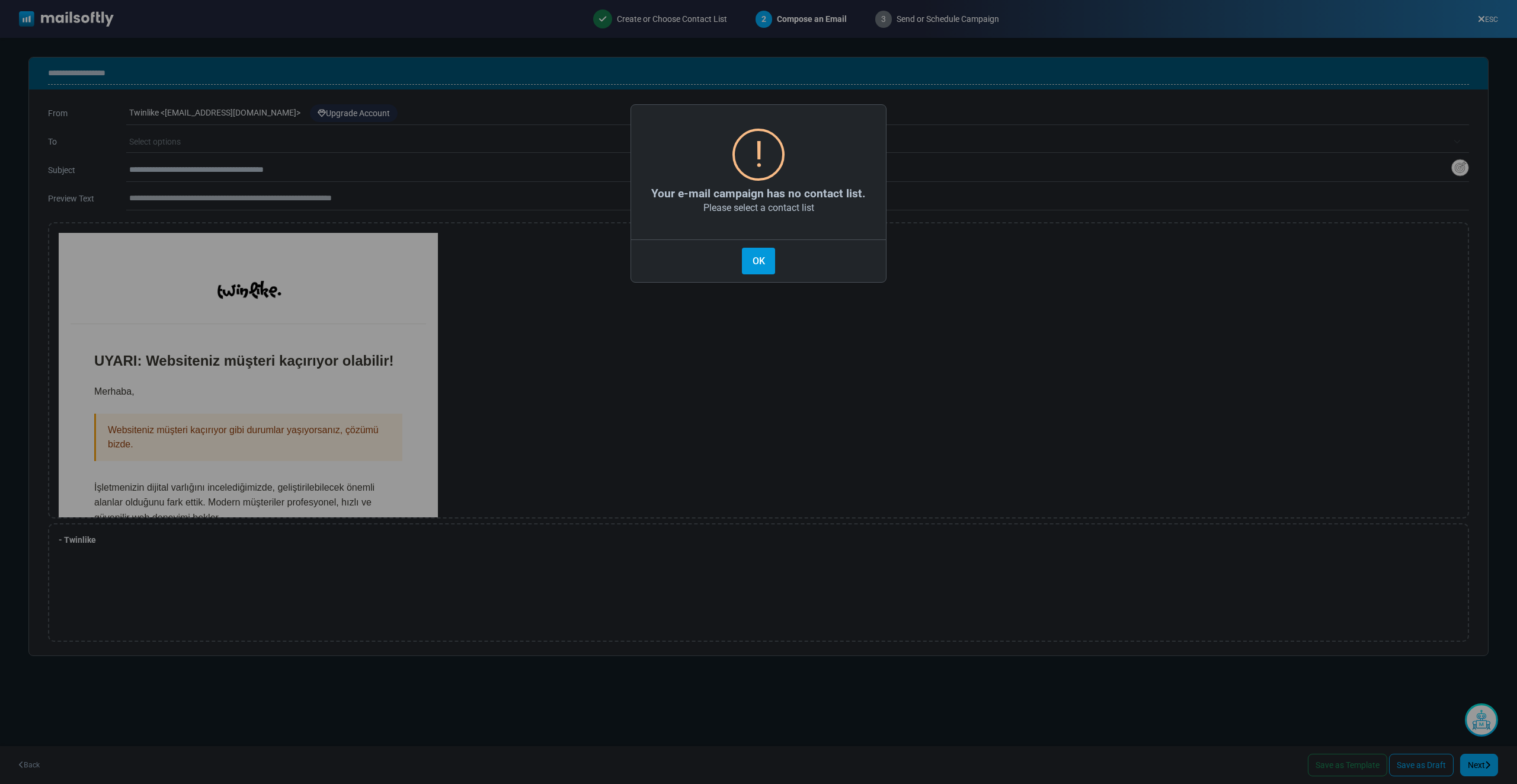
click at [767, 256] on button "OK" at bounding box center [758, 261] width 33 height 26
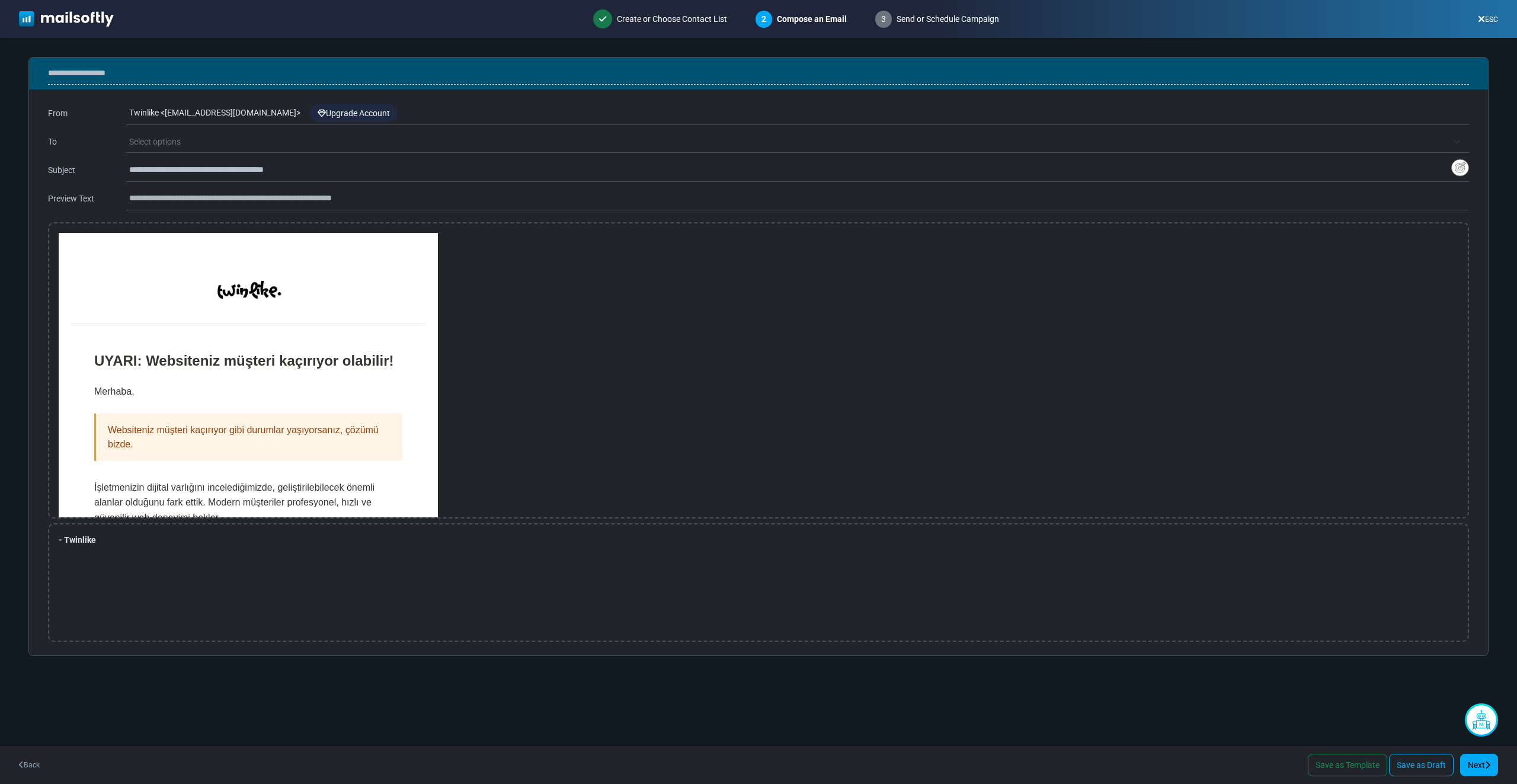
click at [652, 19] on div "1 Create or Choose Contact List" at bounding box center [660, 19] width 153 height 38
click at [29, 763] on link "Back" at bounding box center [29, 764] width 21 height 11
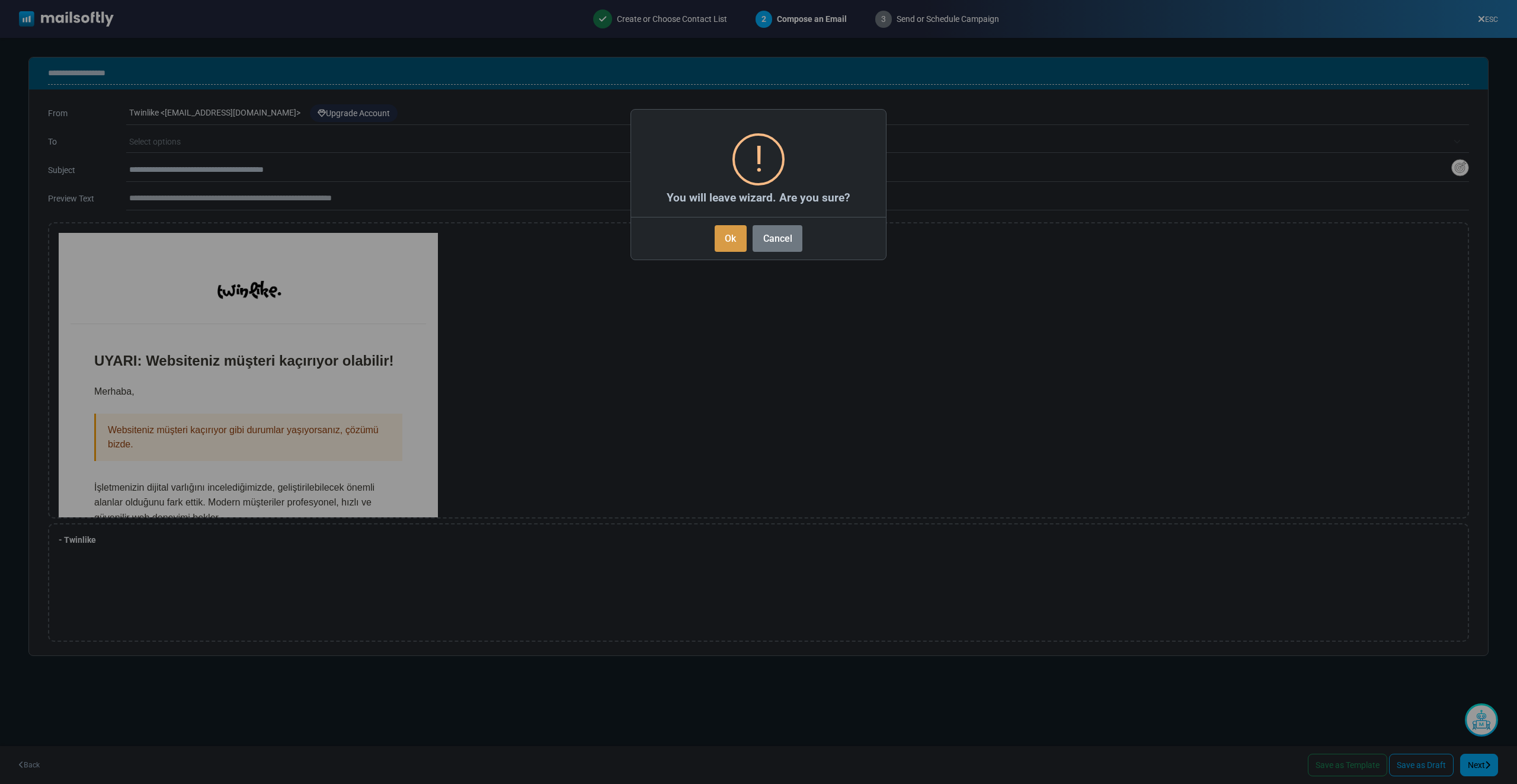
click at [725, 228] on button "Ok" at bounding box center [731, 238] width 32 height 26
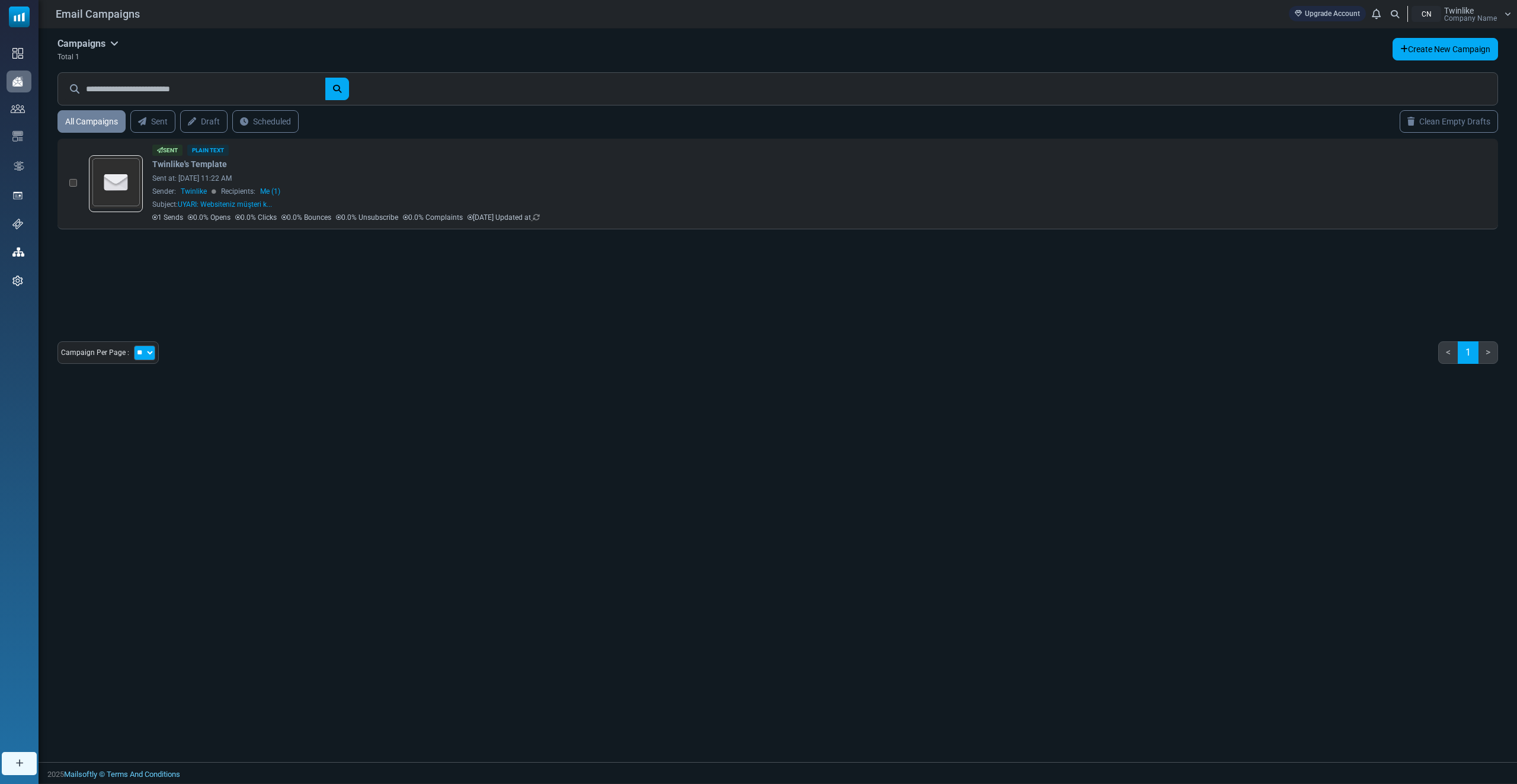
click at [311, 277] on div "0 Selected Delete Selected Archive Selected Sent Plain Text Twinlike's Template" at bounding box center [777, 227] width 1440 height 190
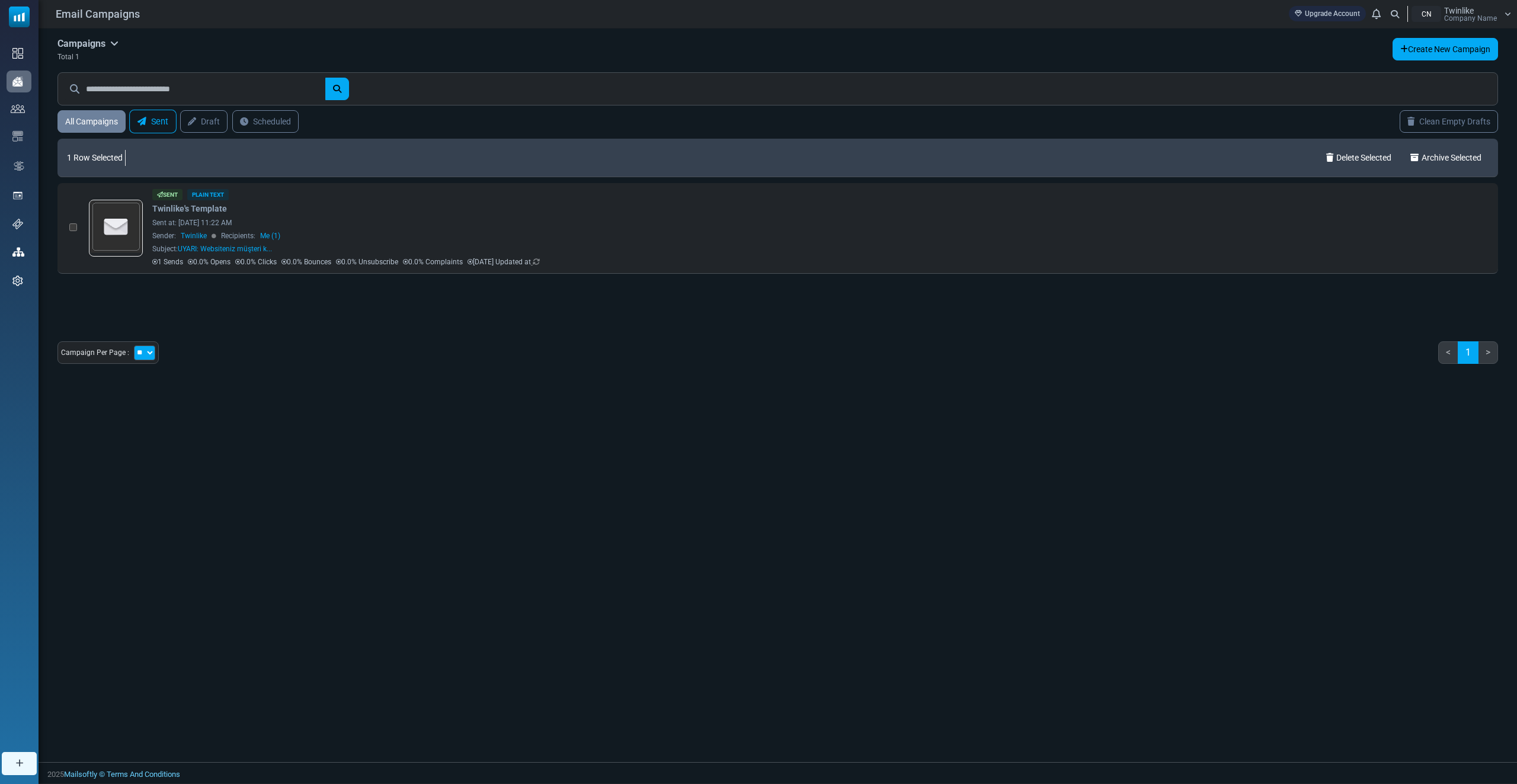
click at [164, 129] on link "Sent" at bounding box center [152, 122] width 48 height 23
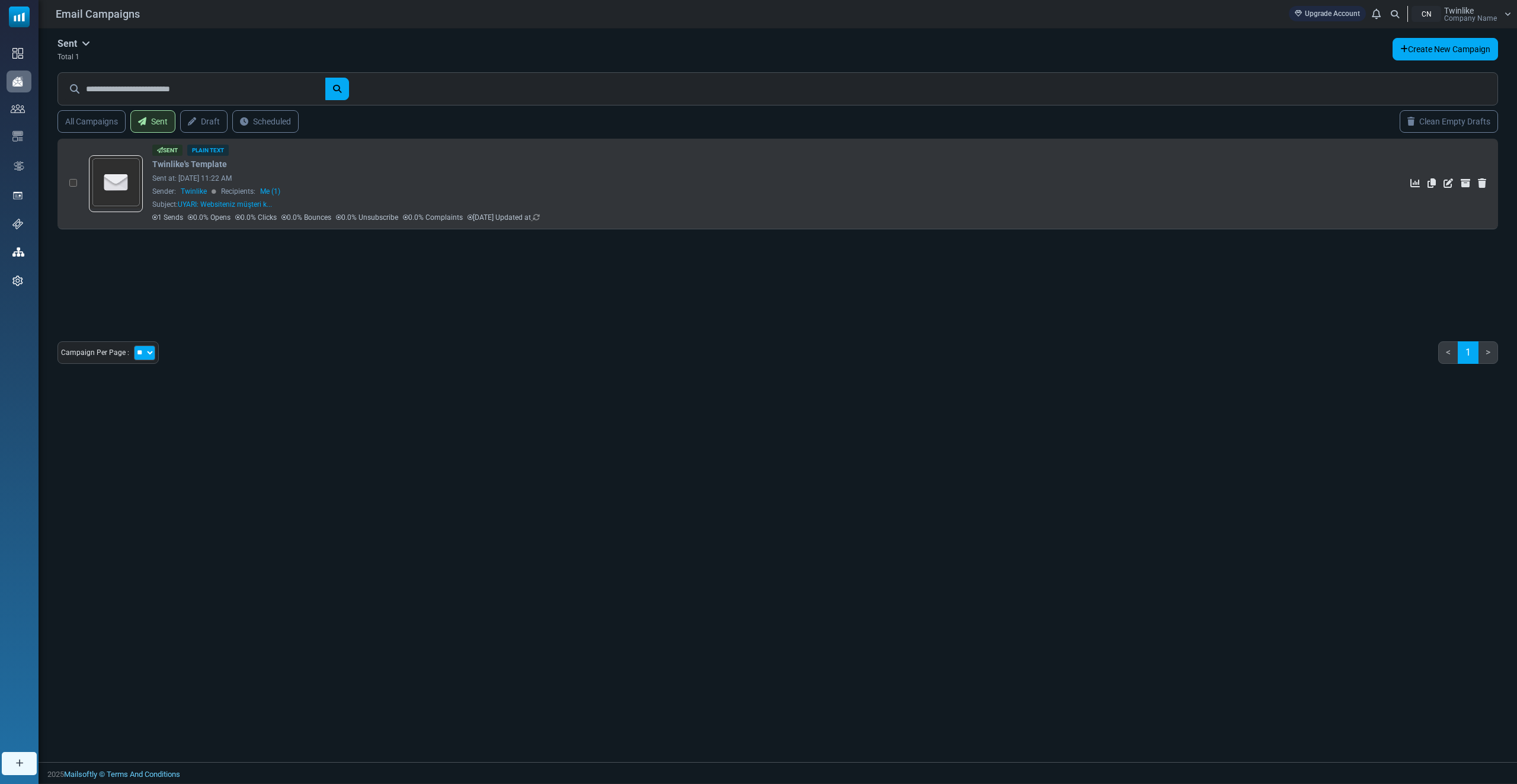
click at [394, 187] on div "Sender: Twinlike Recipients: Me (1)" at bounding box center [704, 191] width 1102 height 11
click at [77, 186] on td at bounding box center [70, 184] width 26 height 91
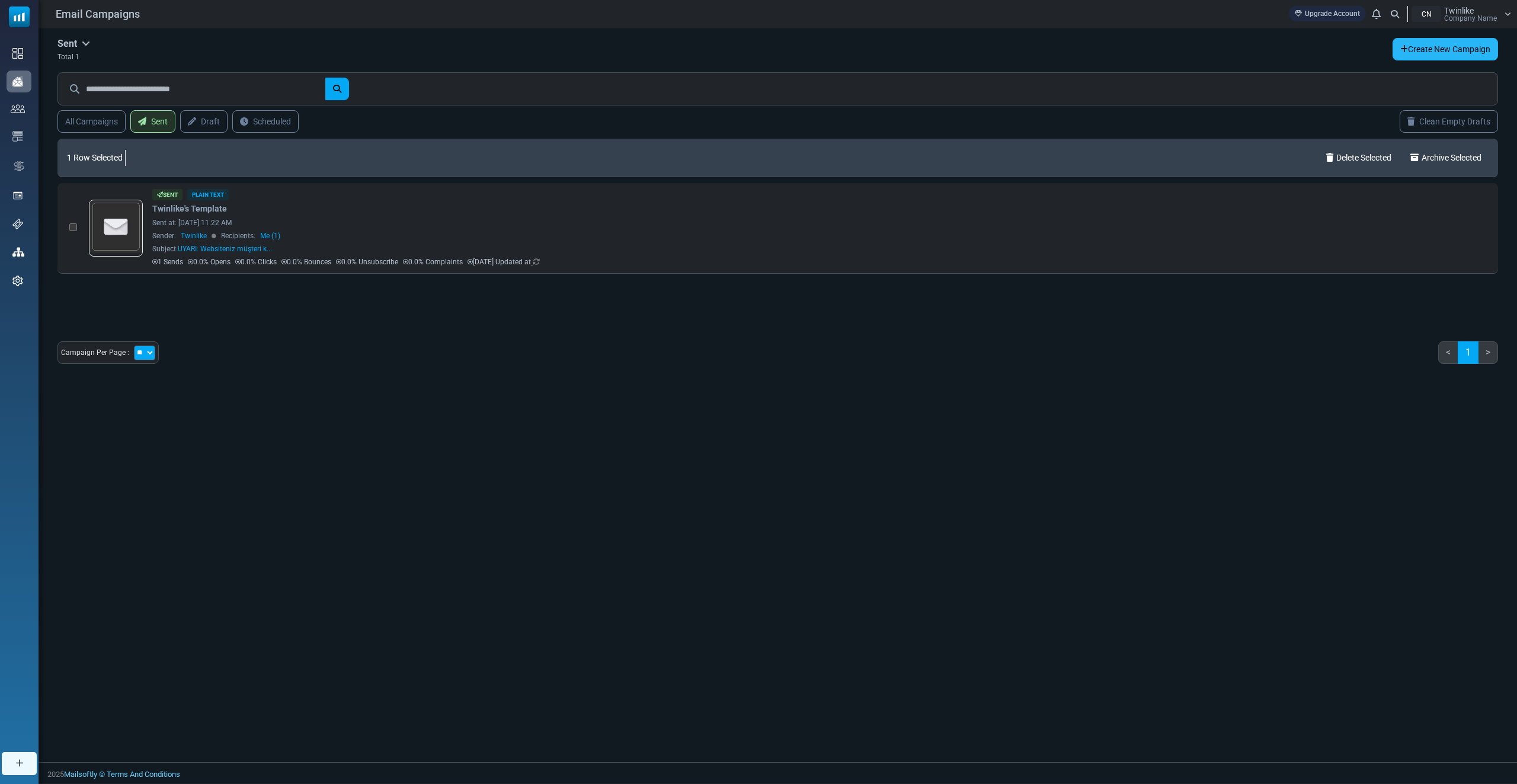
click at [1455, 54] on link "Create New Campaign" at bounding box center [1445, 49] width 106 height 23
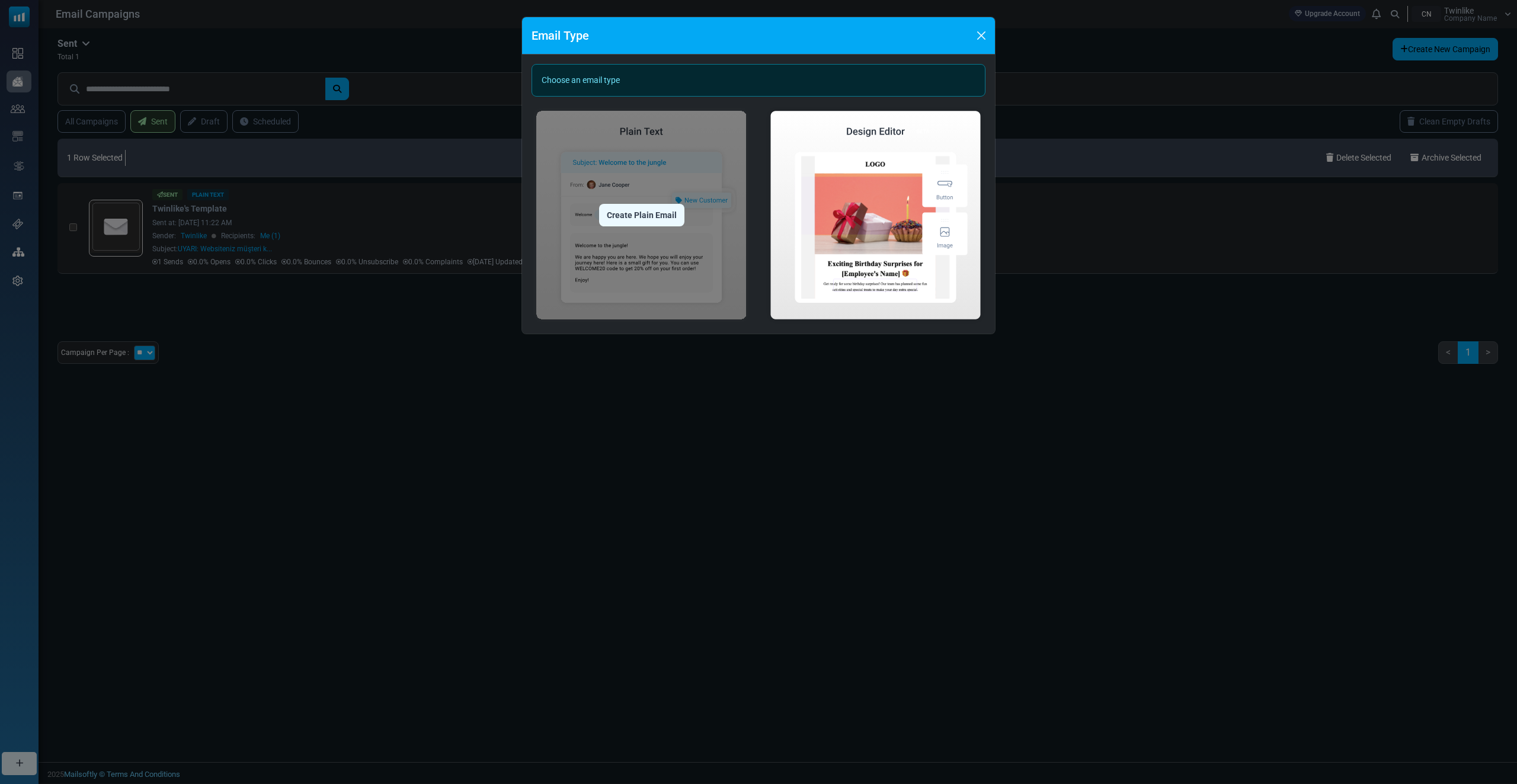
click at [652, 207] on div "Create Plain Email" at bounding box center [641, 215] width 85 height 23
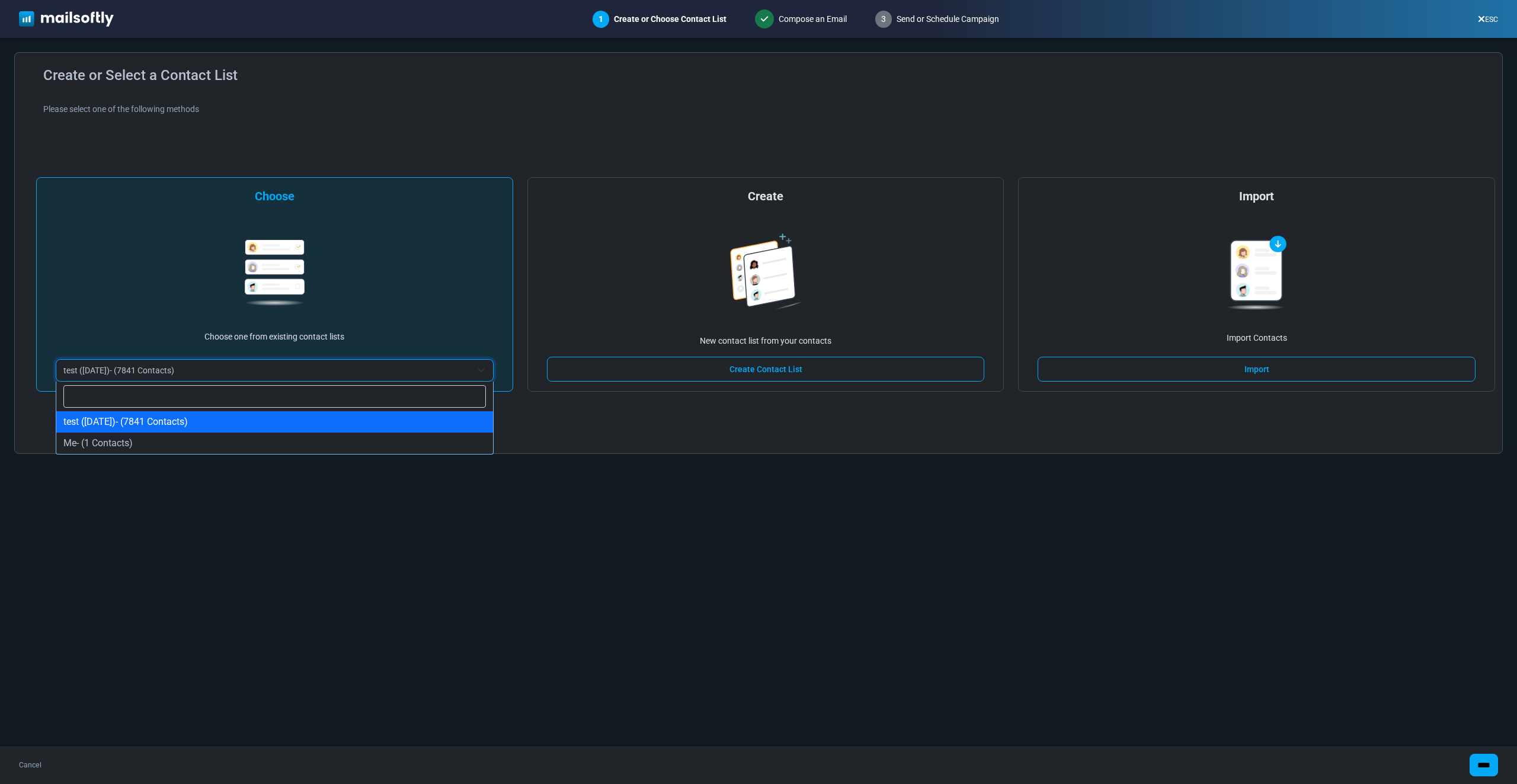
click at [212, 366] on span "test (8/28/2025)- (7841 Contacts)" at bounding box center [267, 370] width 408 height 14
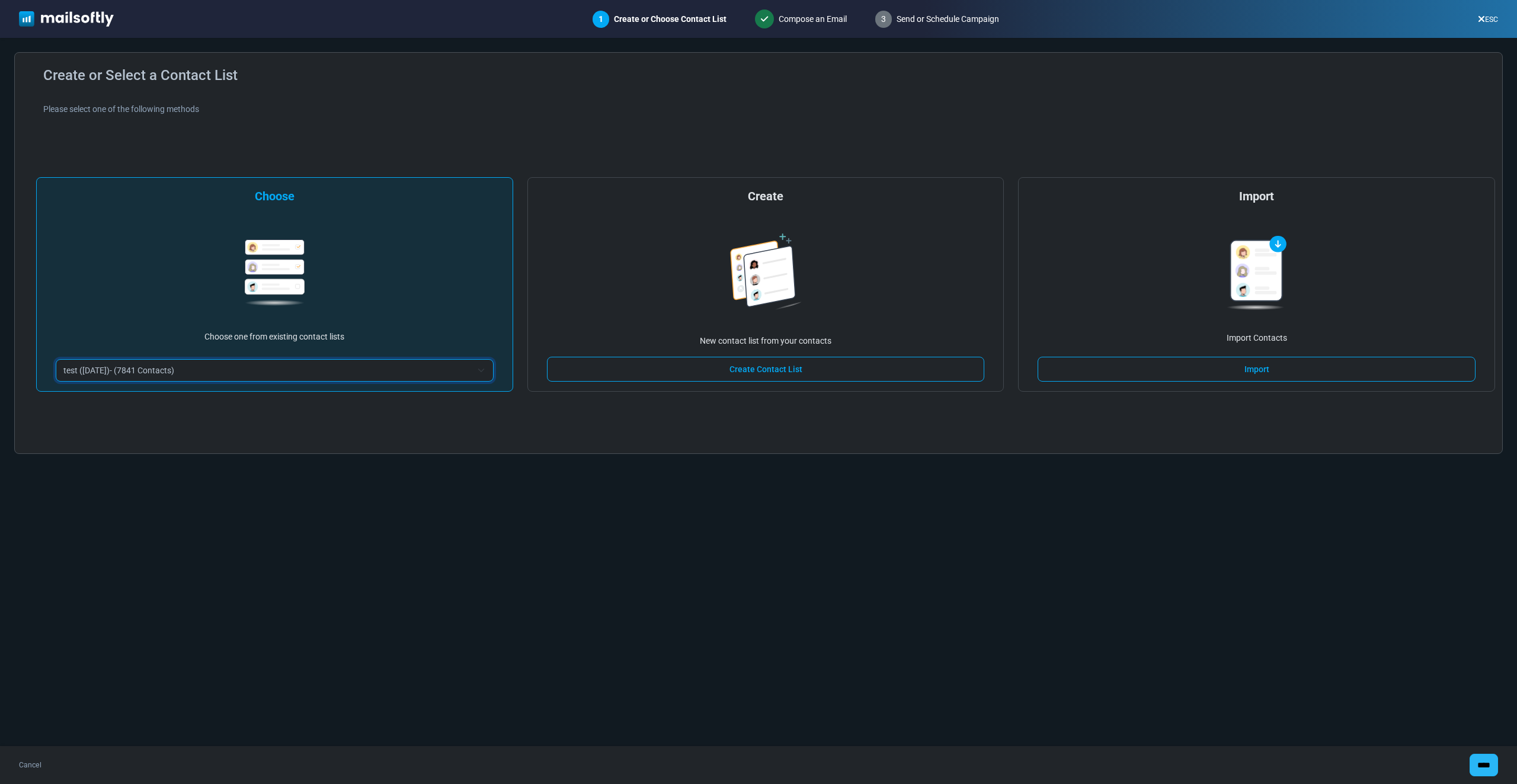
click at [1478, 768] on input "****" at bounding box center [1483, 764] width 29 height 23
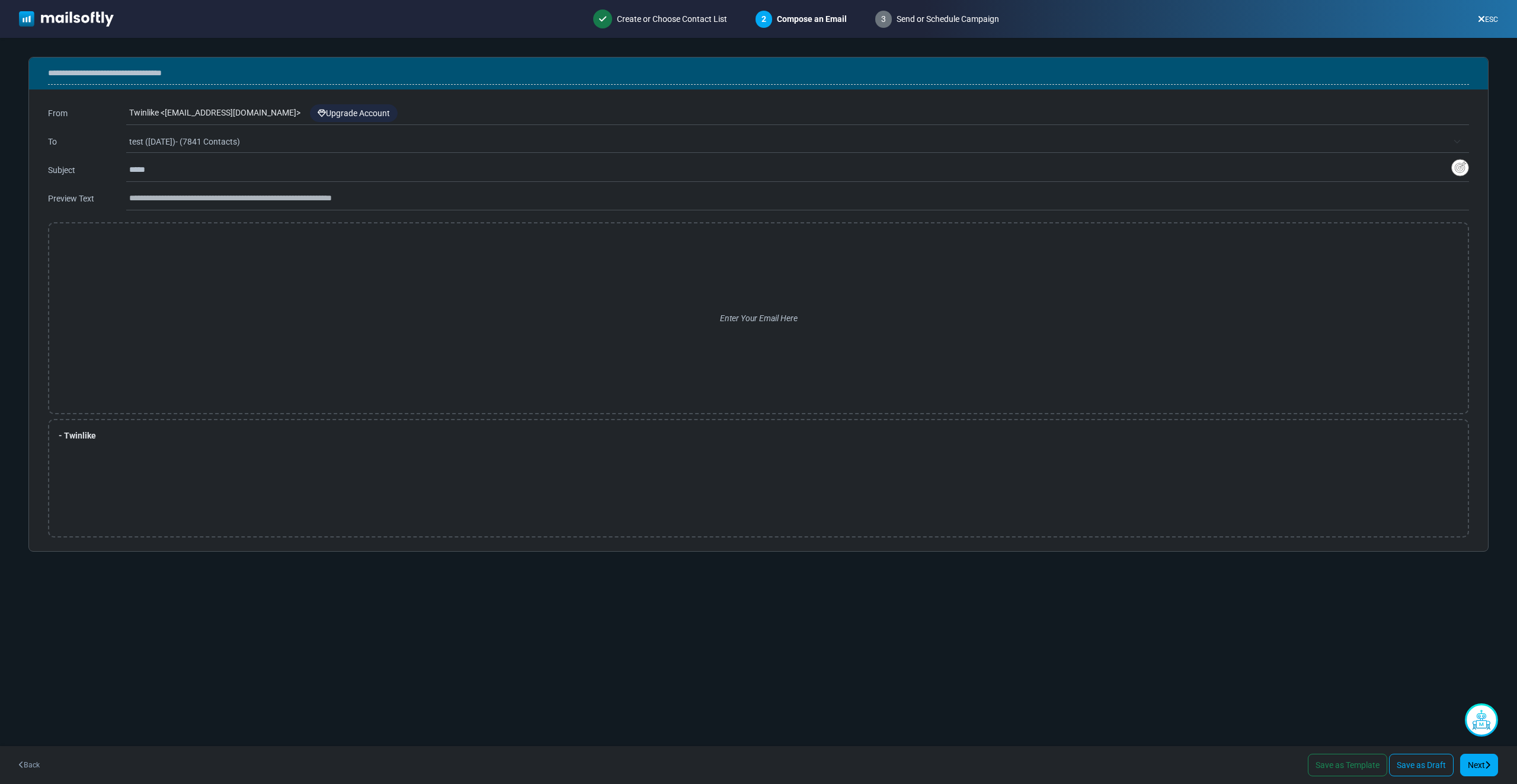
click at [805, 25] on div "2 Compose an Email" at bounding box center [801, 19] width 110 height 36
click at [805, 24] on div "2 Compose an Email" at bounding box center [801, 19] width 110 height 36
click at [27, 748] on div "Back Save as Template Save as Draft Next" at bounding box center [758, 765] width 1517 height 38
click at [29, 765] on link "Back" at bounding box center [29, 764] width 21 height 11
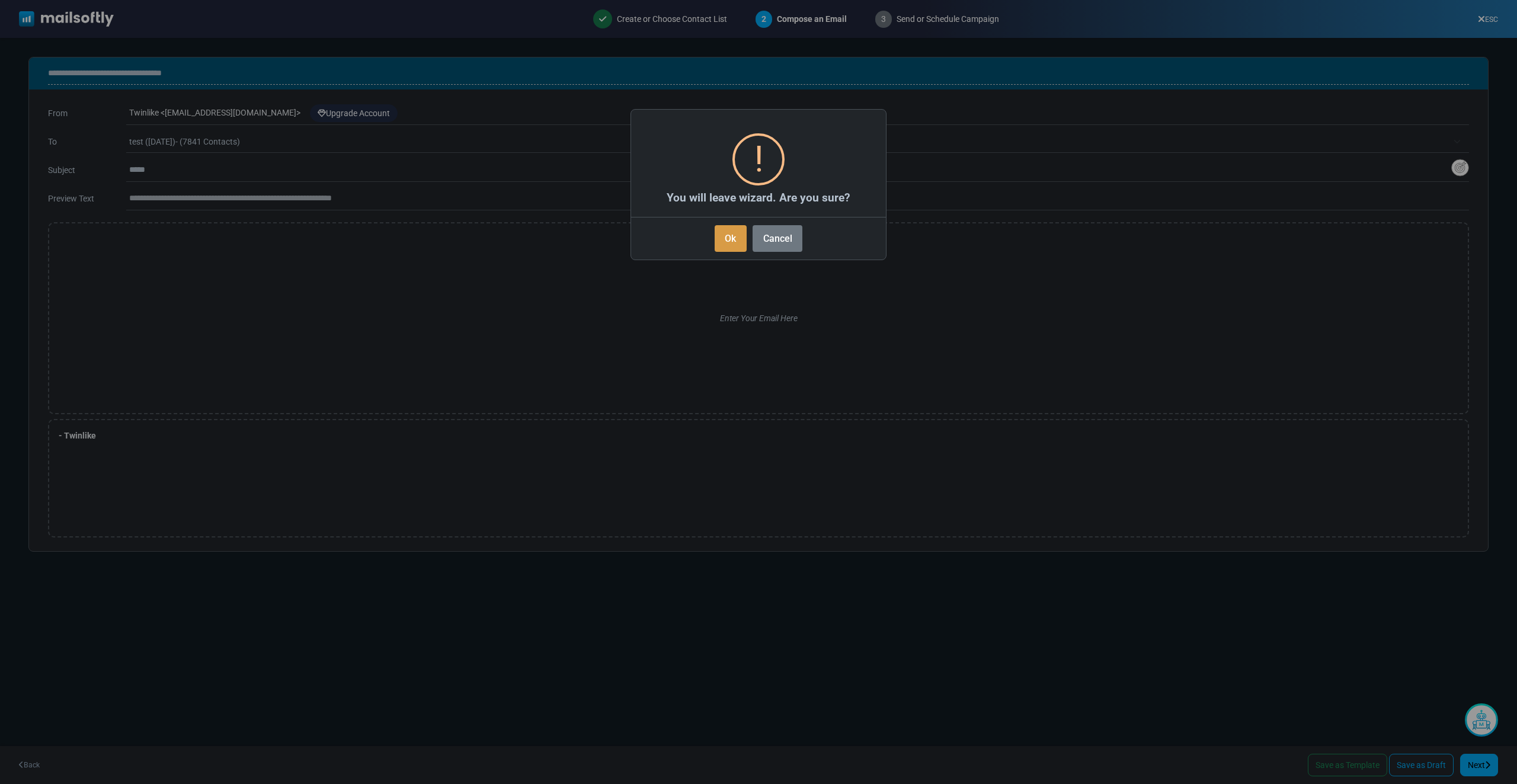
click at [717, 242] on button "Ok" at bounding box center [731, 238] width 32 height 26
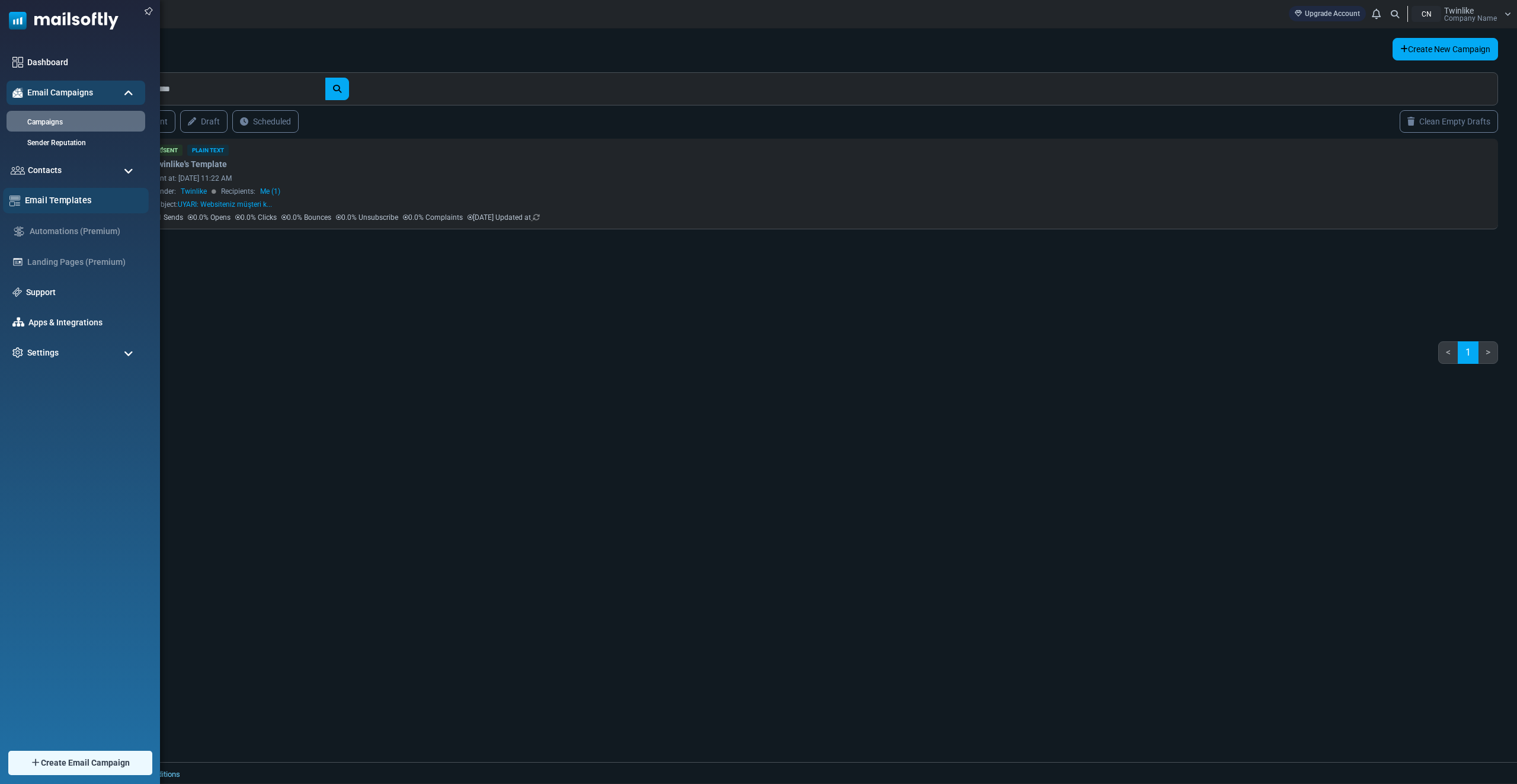
click at [55, 199] on link "Email Templates" at bounding box center [84, 200] width 117 height 13
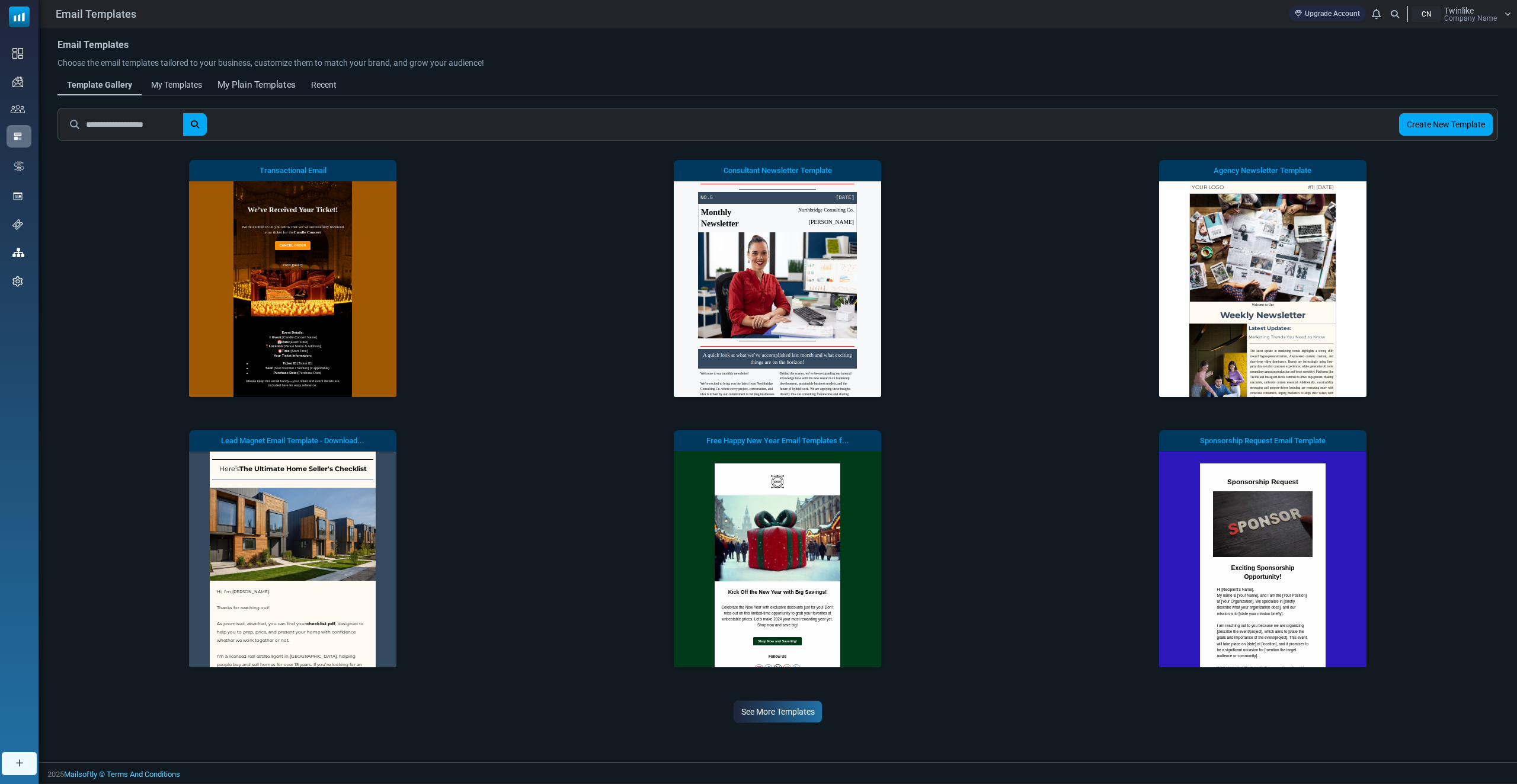
click at [248, 89] on div "My Plain Templates" at bounding box center [256, 85] width 78 height 14
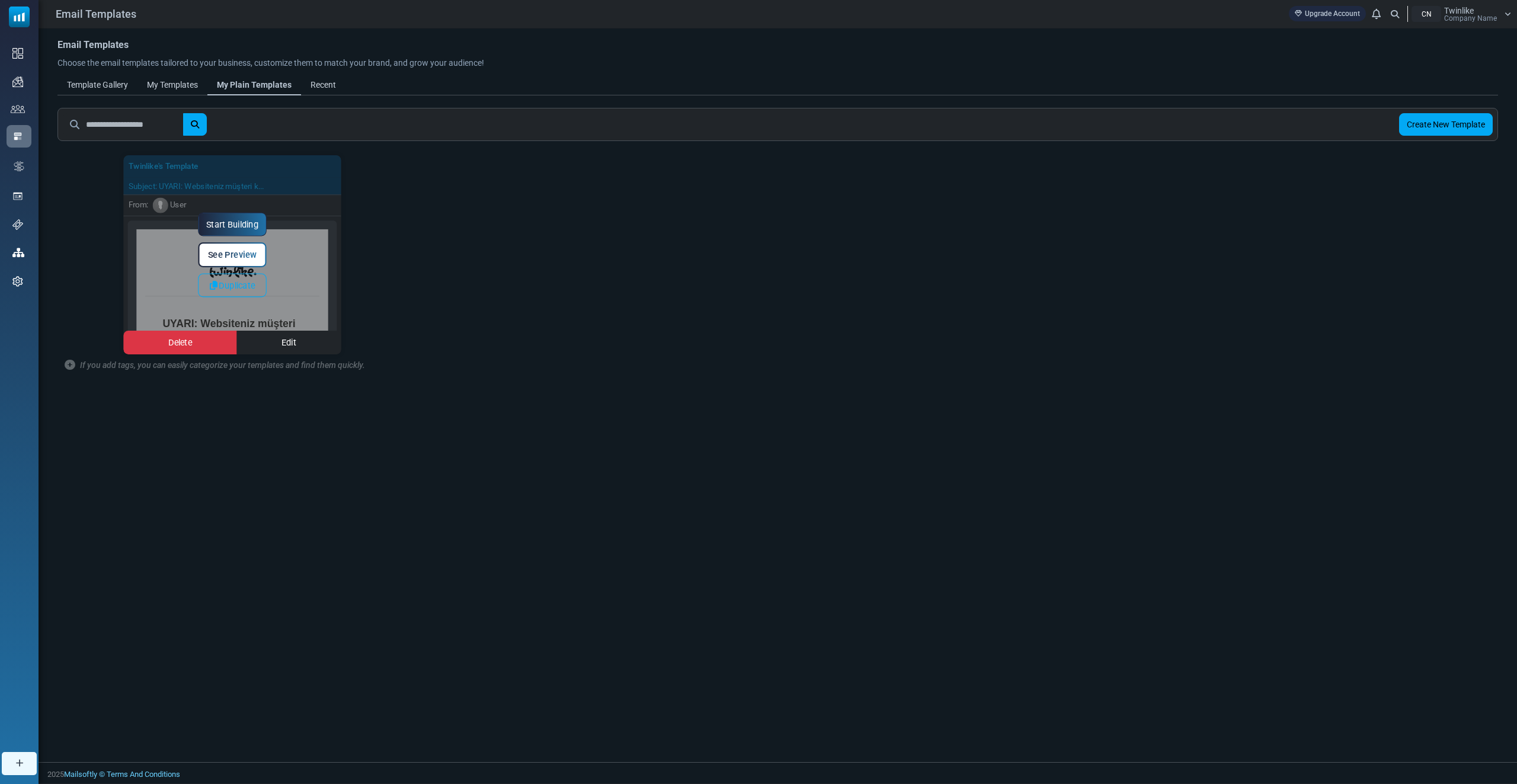
click at [237, 301] on div "Start Building See Preview Duplicate [GEOGRAPHIC_DATA] Edit" at bounding box center [232, 255] width 218 height 199
click at [237, 223] on link "Start Building" at bounding box center [232, 224] width 69 height 23
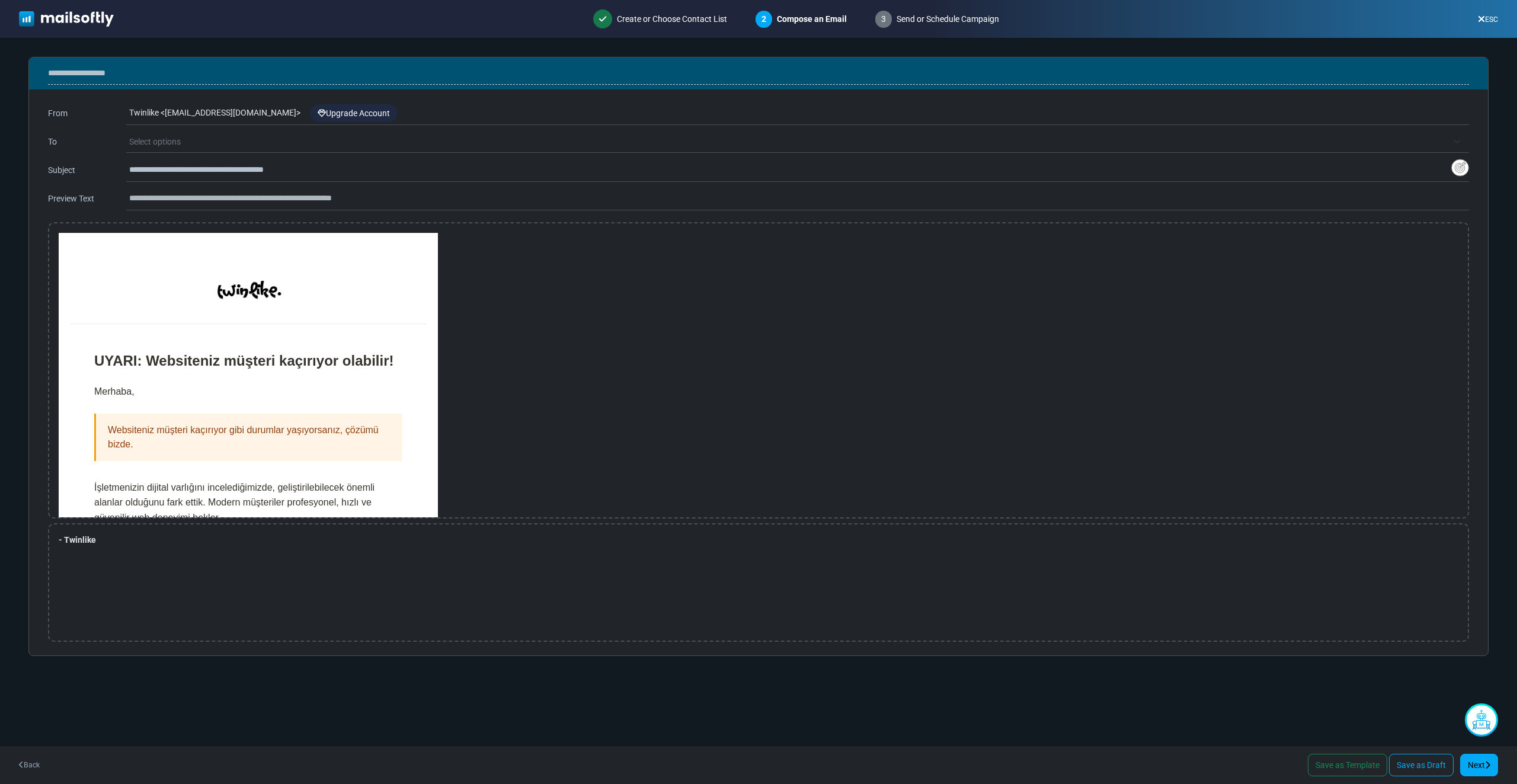
click at [241, 196] on input "text" at bounding box center [799, 198] width 1340 height 23
click at [342, 166] on input "**********" at bounding box center [790, 170] width 1322 height 23
click at [329, 193] on input "text" at bounding box center [799, 198] width 1340 height 23
paste input "**********"
type input "**********"
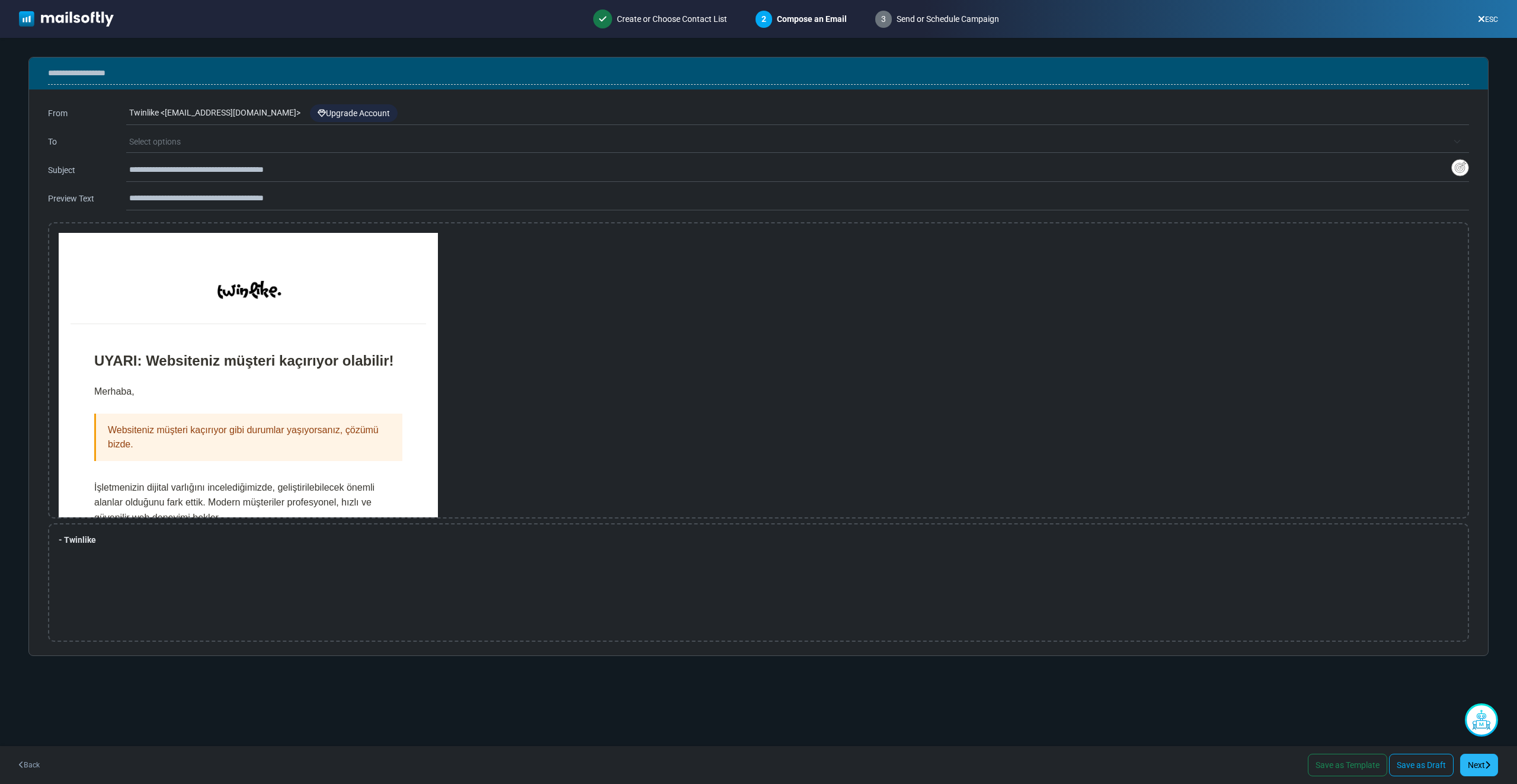
click at [1479, 769] on link "Next" at bounding box center [1479, 764] width 38 height 23
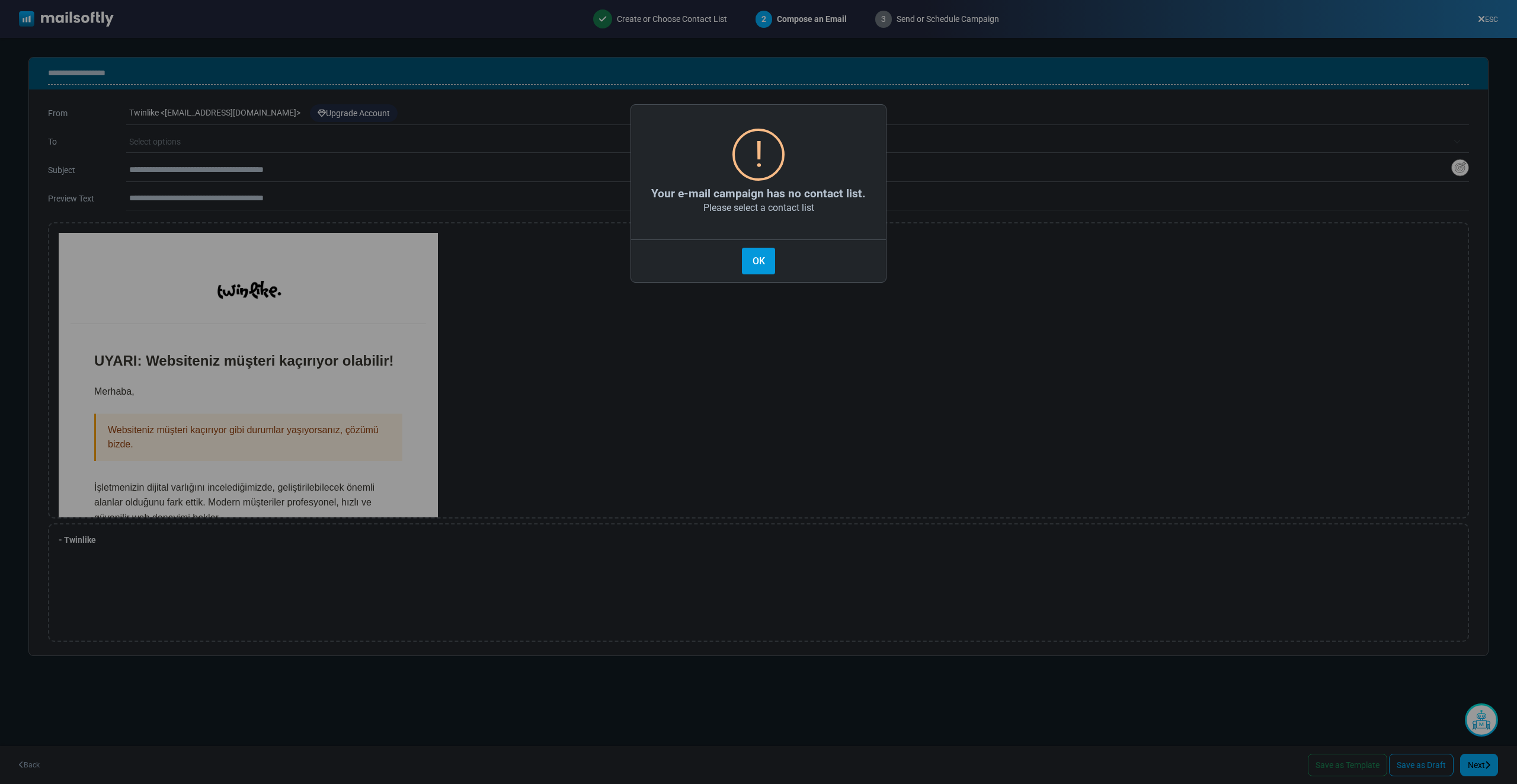
click at [754, 263] on button "OK" at bounding box center [758, 261] width 33 height 26
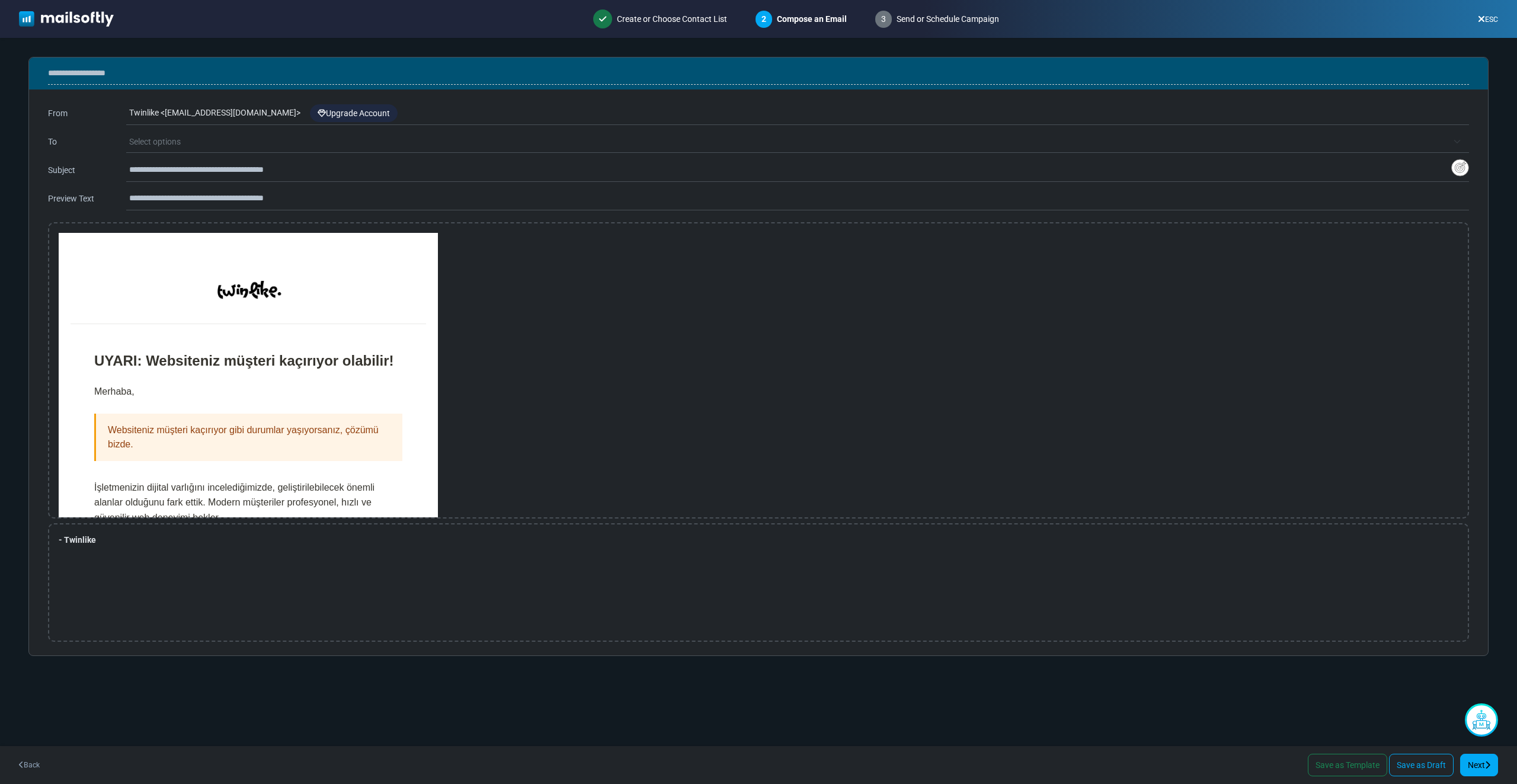
click at [261, 108] on div "Twinlike < info-twinlike@cc.mailsends.net > Upgrade Account" at bounding box center [799, 113] width 1340 height 23
click at [533, 117] on div "Twinlike < info-twinlike@cc.mailsends.net > Upgrade Account" at bounding box center [799, 113] width 1340 height 23
click at [661, 292] on div "UYARI: Websiteniz müşteri kaçırıyor olabilir! [GEOGRAPHIC_DATA]," at bounding box center [758, 370] width 1421 height 296
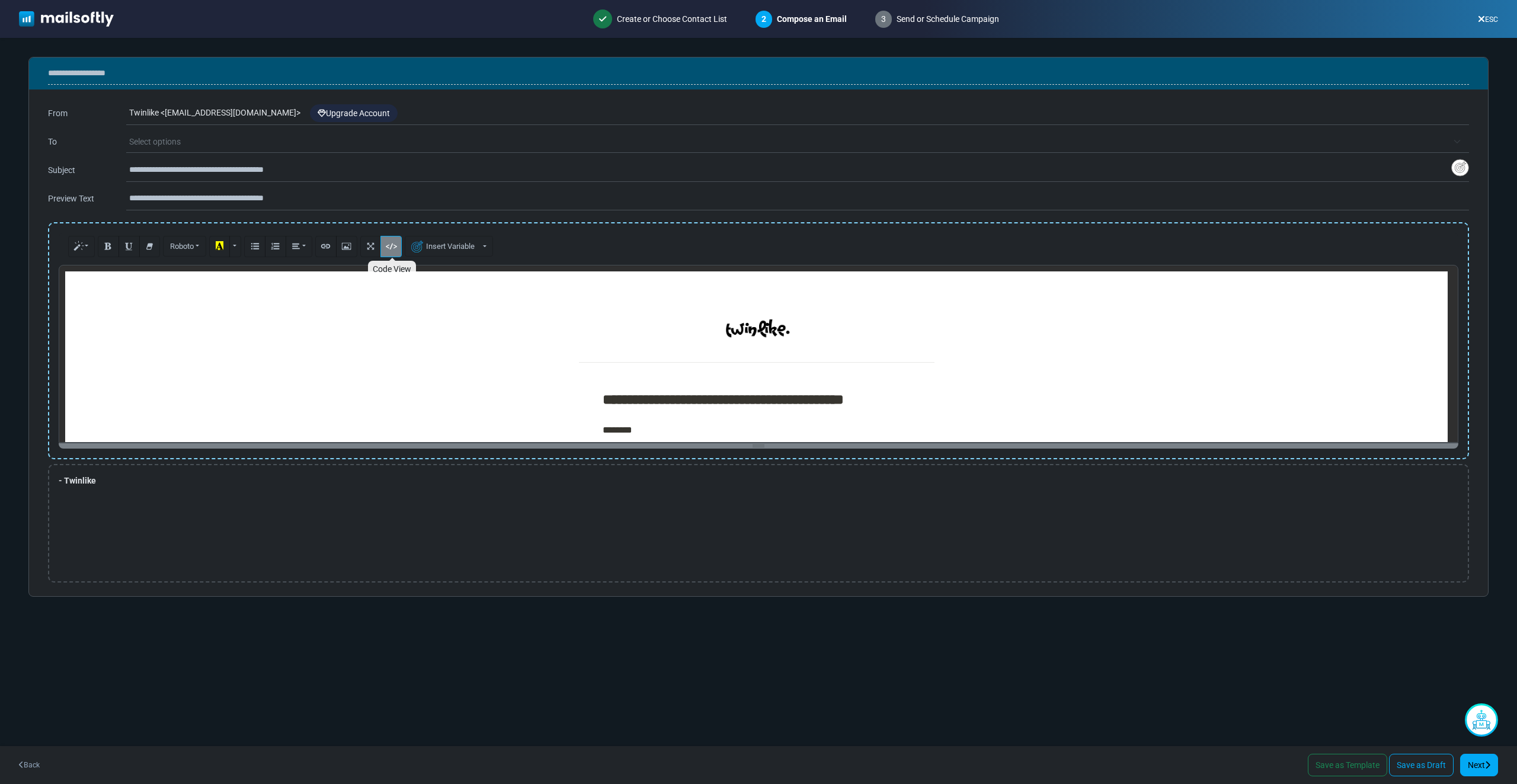
click at [395, 241] on icon "Code View" at bounding box center [391, 245] width 8 height 9
type textarea "**********"
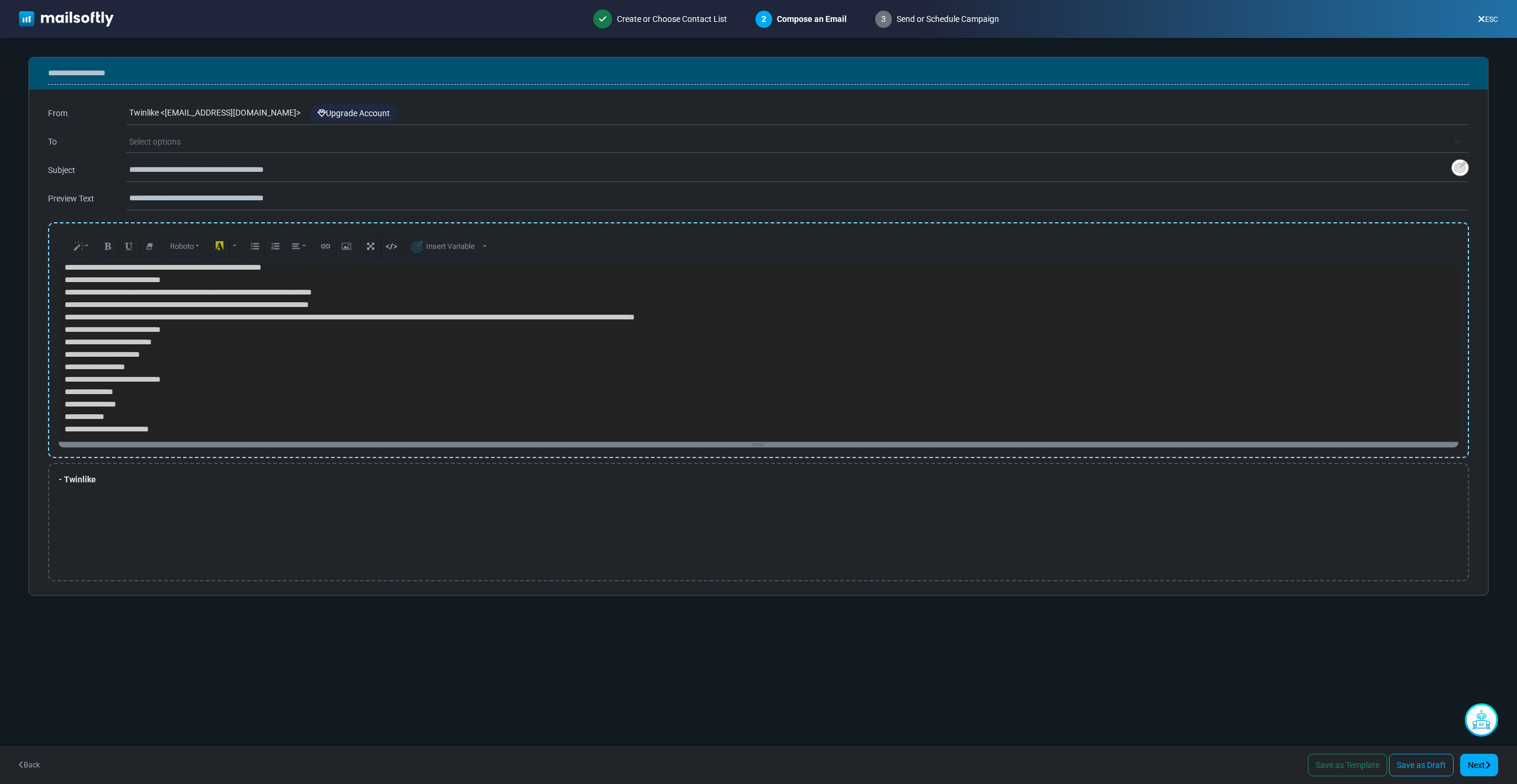
click at [459, 323] on textarea at bounding box center [758, 352] width 1399 height 177
click at [1459, 19] on div "1 Create or Choose Contact List 2 Compose an Email 3 Send or Schedule Campaign …" at bounding box center [758, 19] width 1517 height 38
click at [1487, 15] on link "ESC" at bounding box center [1487, 19] width 20 height 8
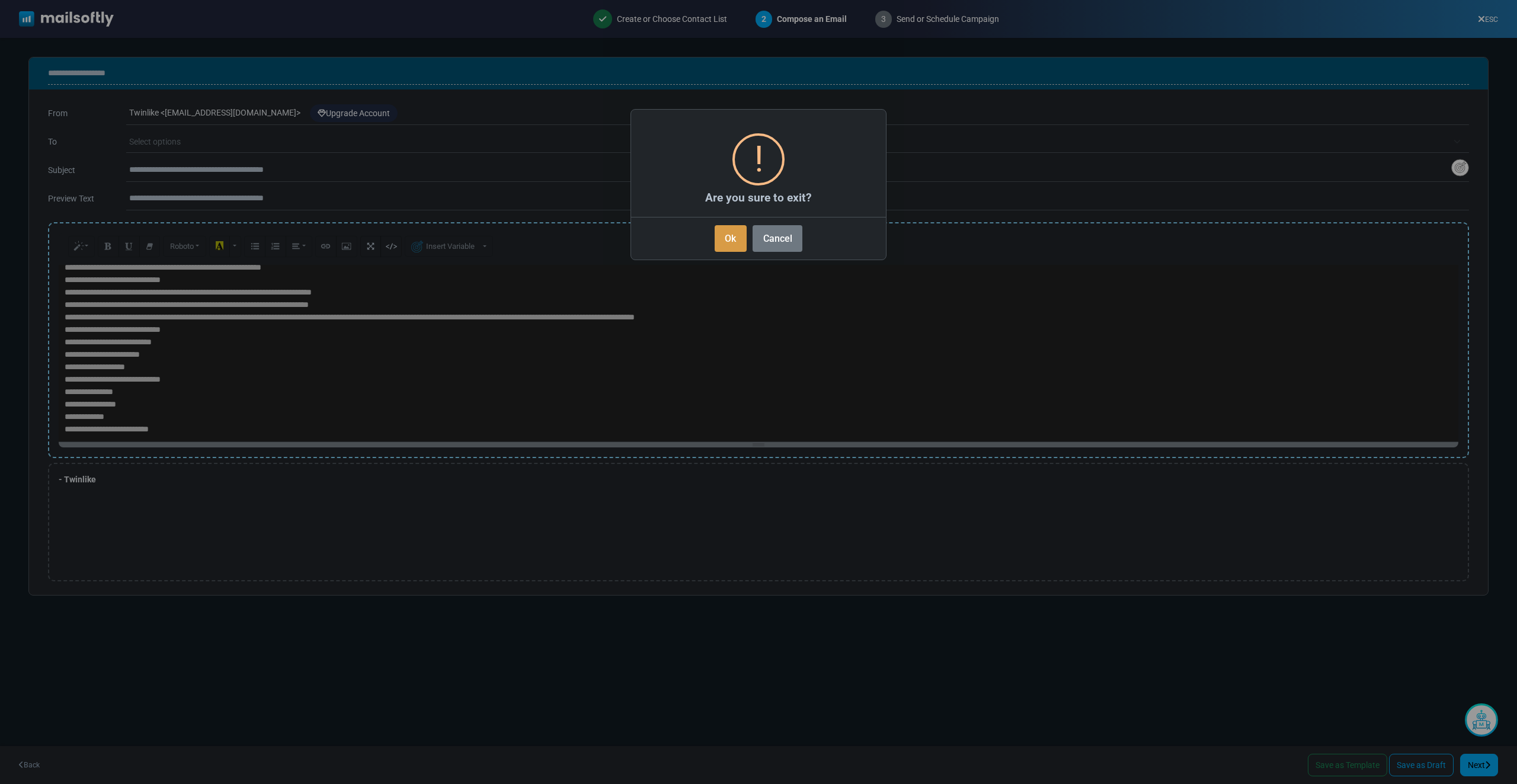
click at [723, 236] on button "Ok" at bounding box center [731, 238] width 32 height 26
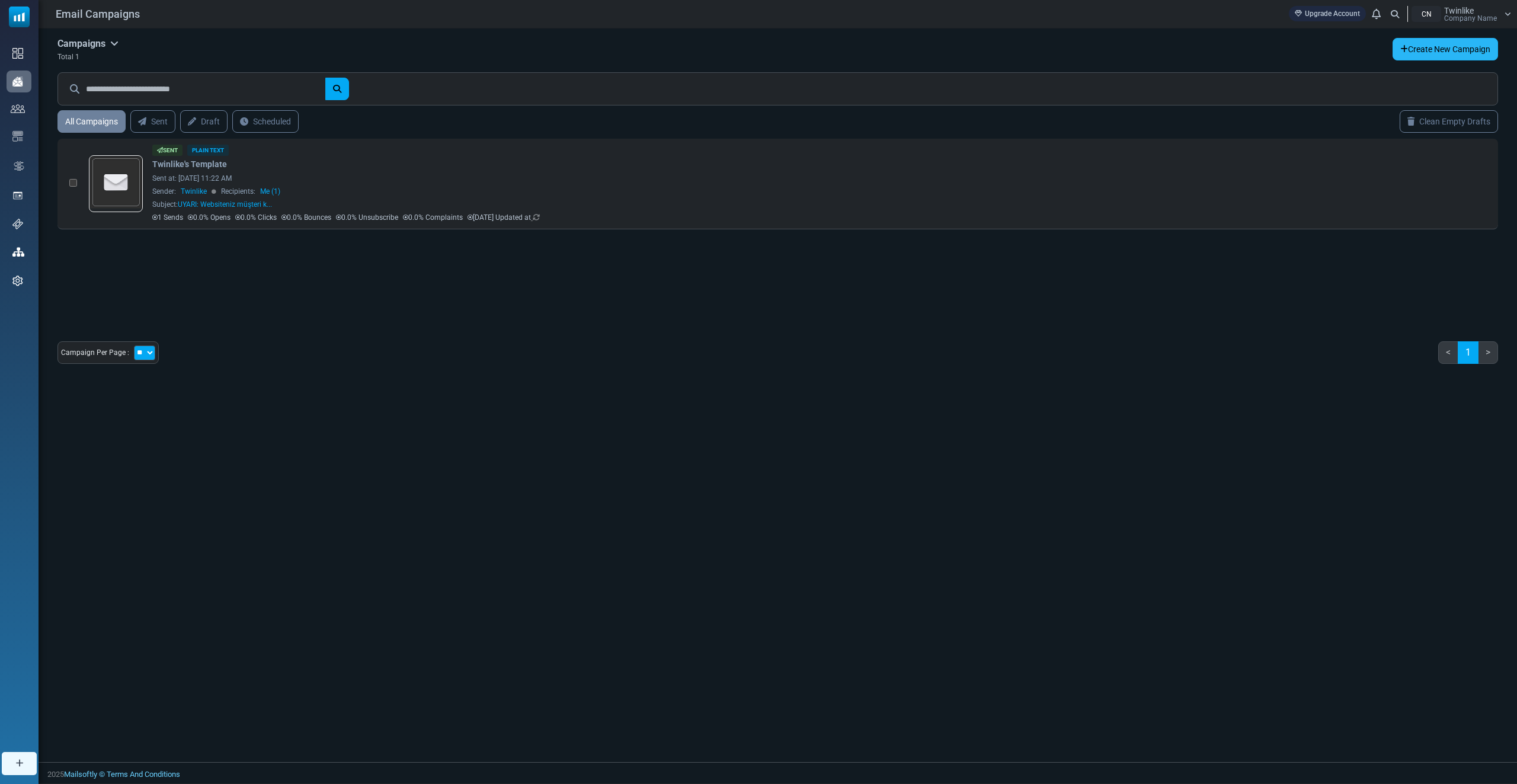
click at [1436, 45] on link "Create New Campaign" at bounding box center [1445, 49] width 106 height 23
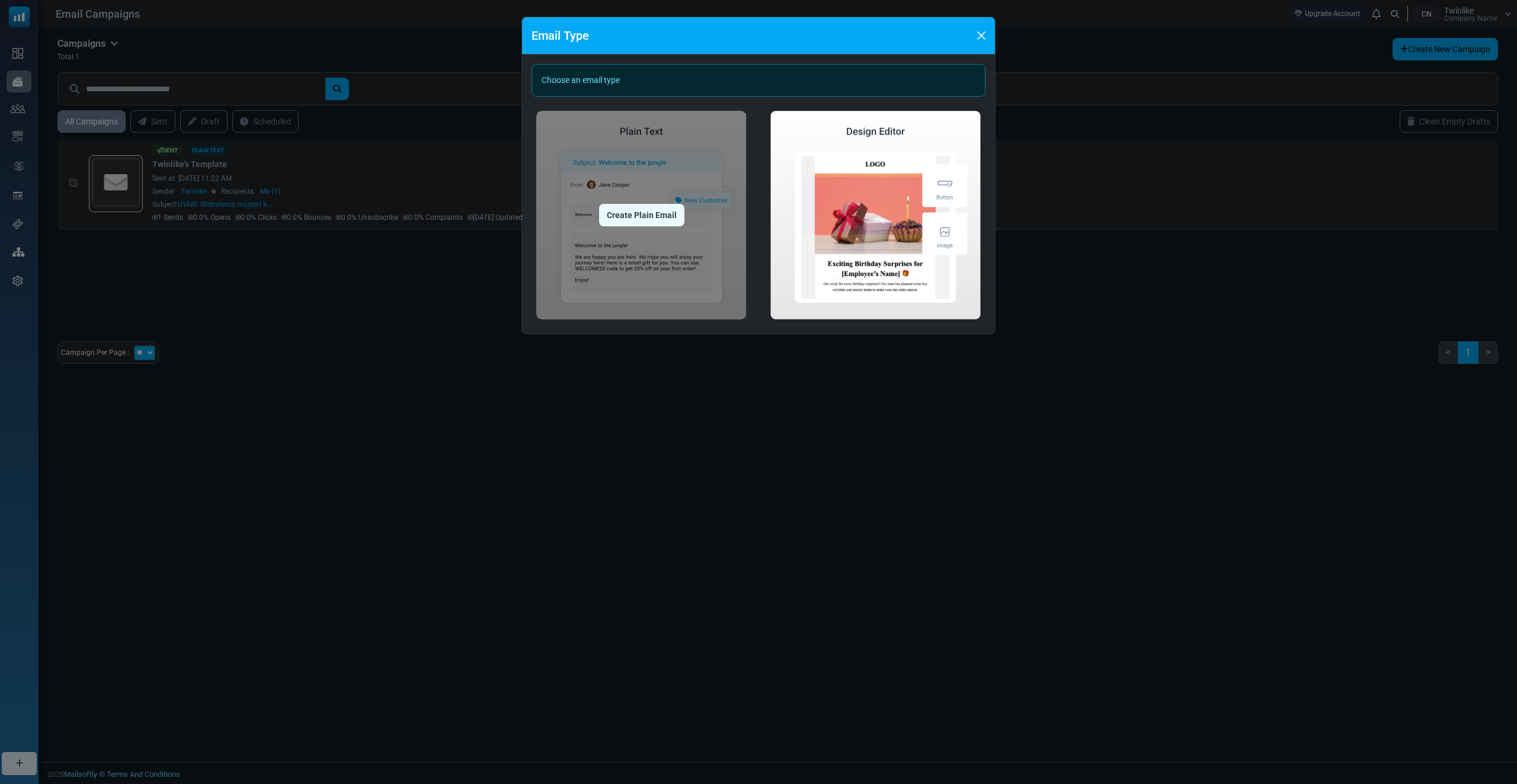
click at [649, 196] on img at bounding box center [641, 215] width 220 height 218
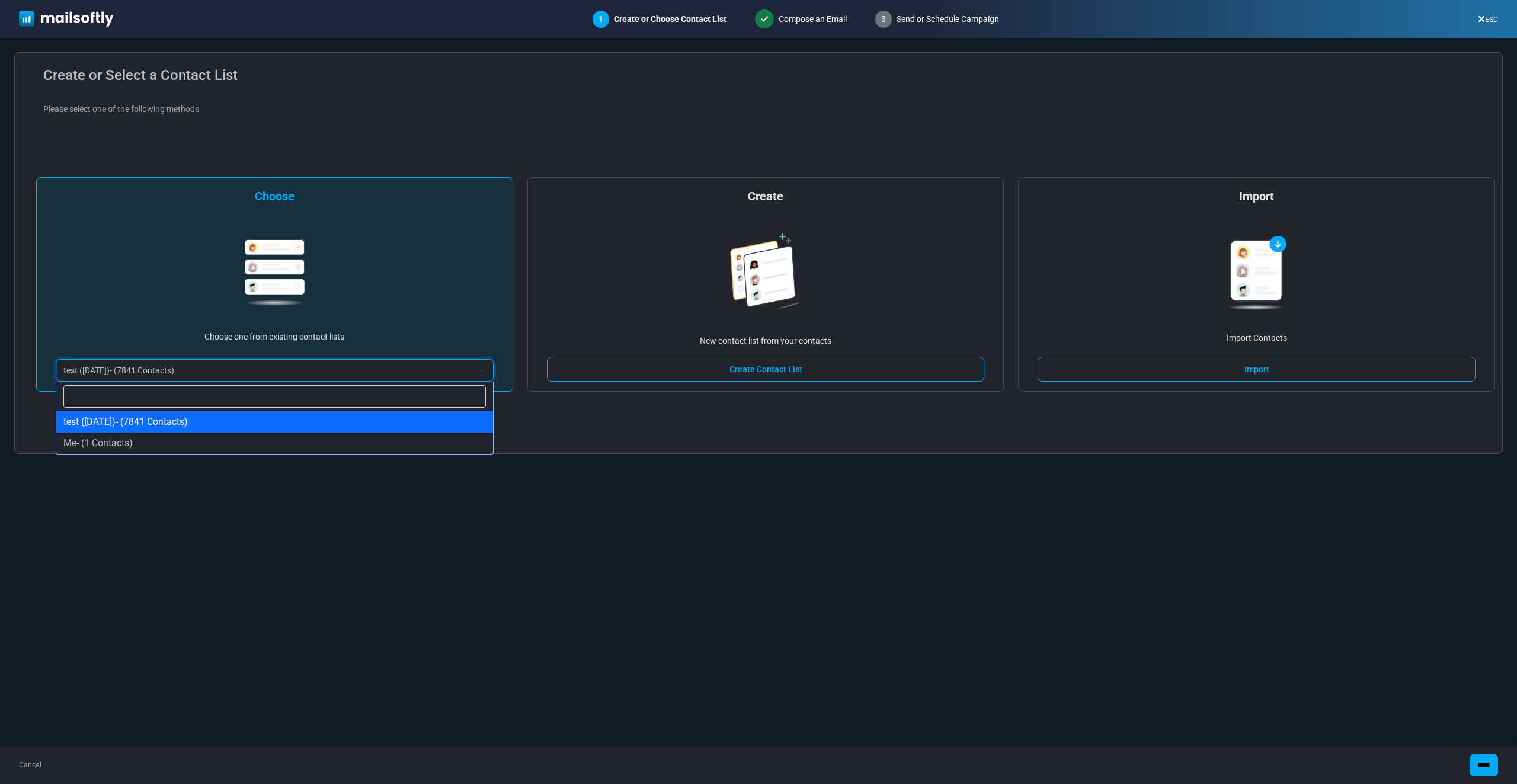
click at [237, 374] on span "test (8/28/2025)- (7841 Contacts)" at bounding box center [267, 370] width 408 height 14
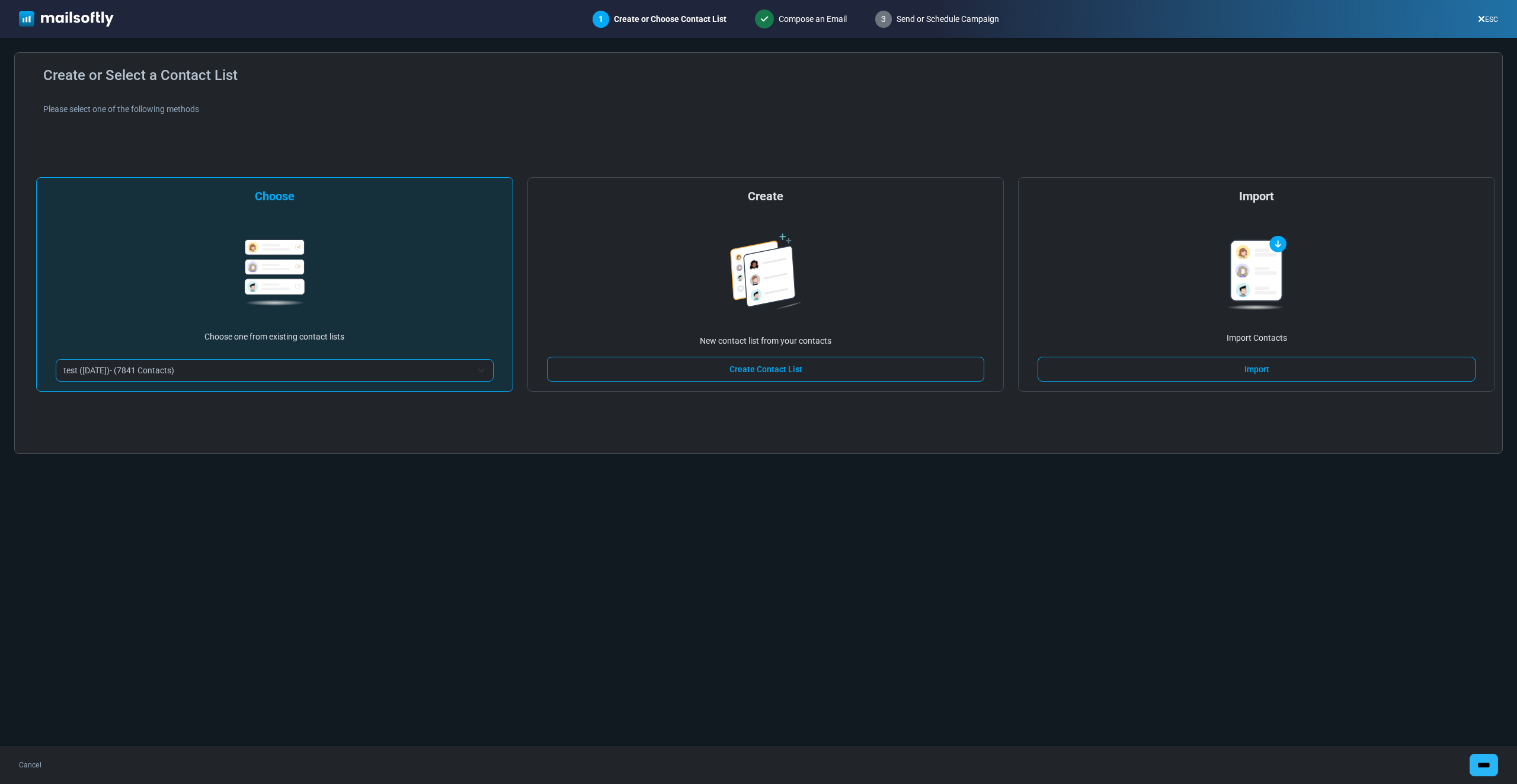
click at [1488, 758] on input "****" at bounding box center [1483, 764] width 29 height 23
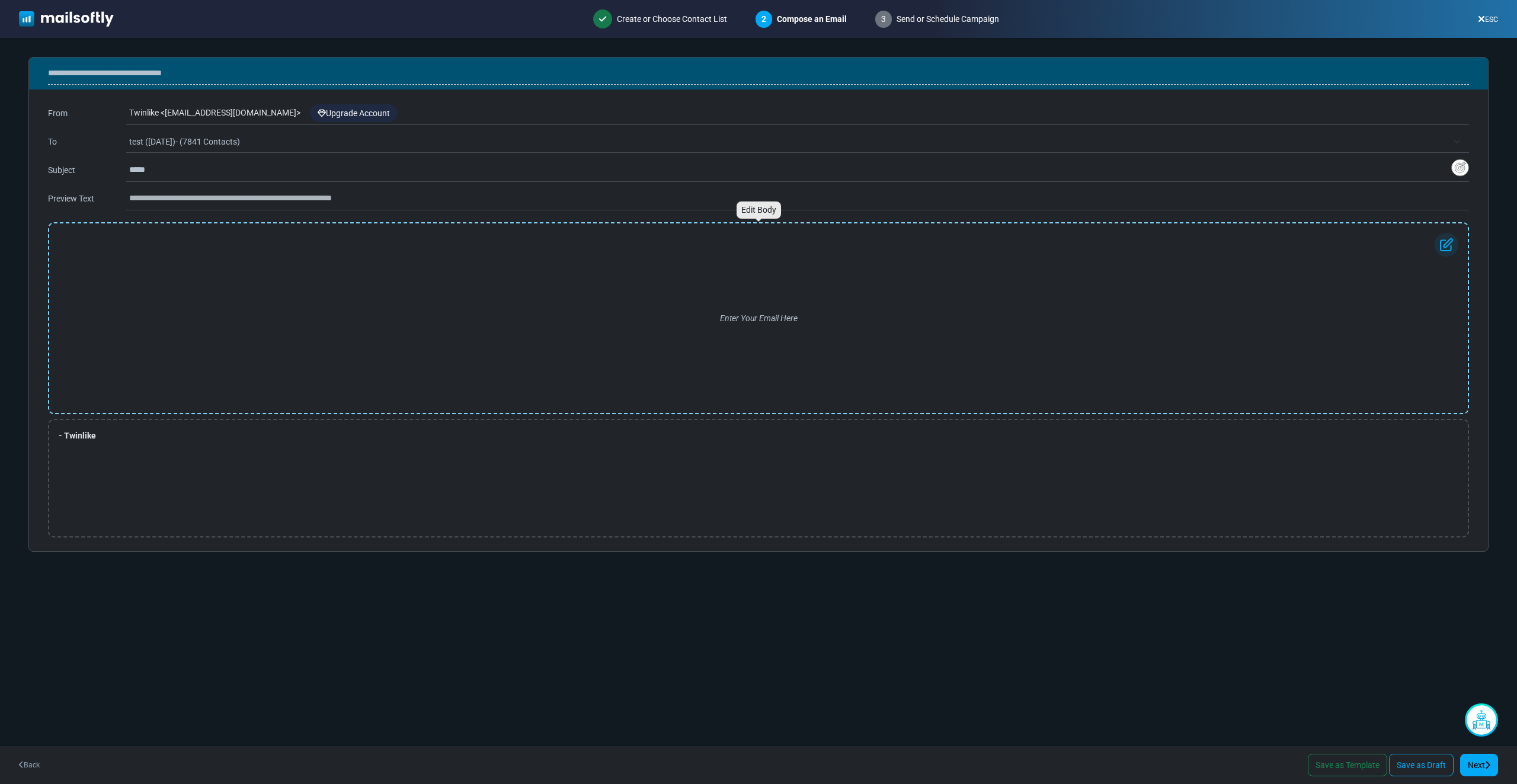
click at [236, 245] on div "Enter Your Email Here" at bounding box center [758, 318] width 1399 height 171
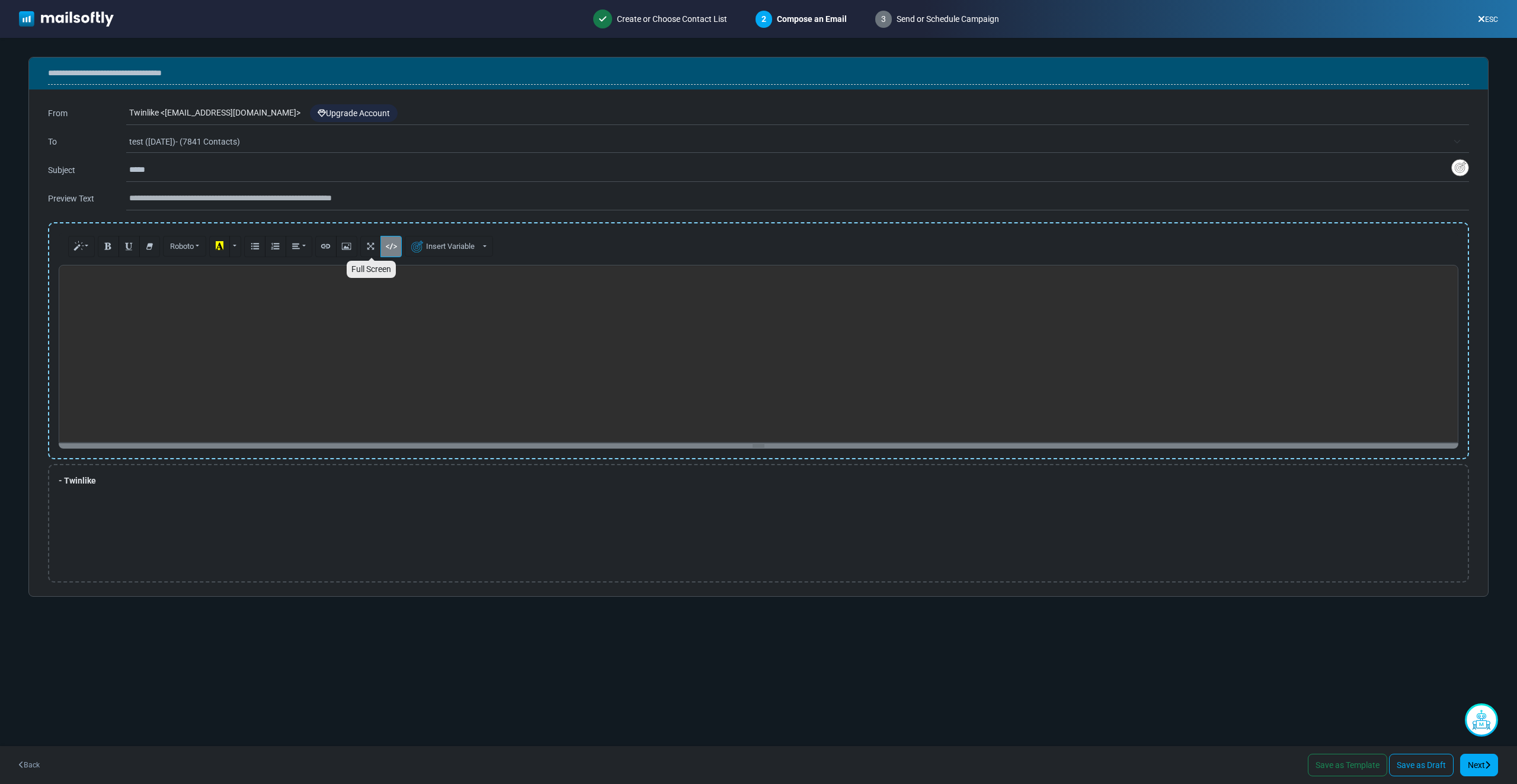
click at [391, 242] on icon "Code View" at bounding box center [391, 245] width 8 height 9
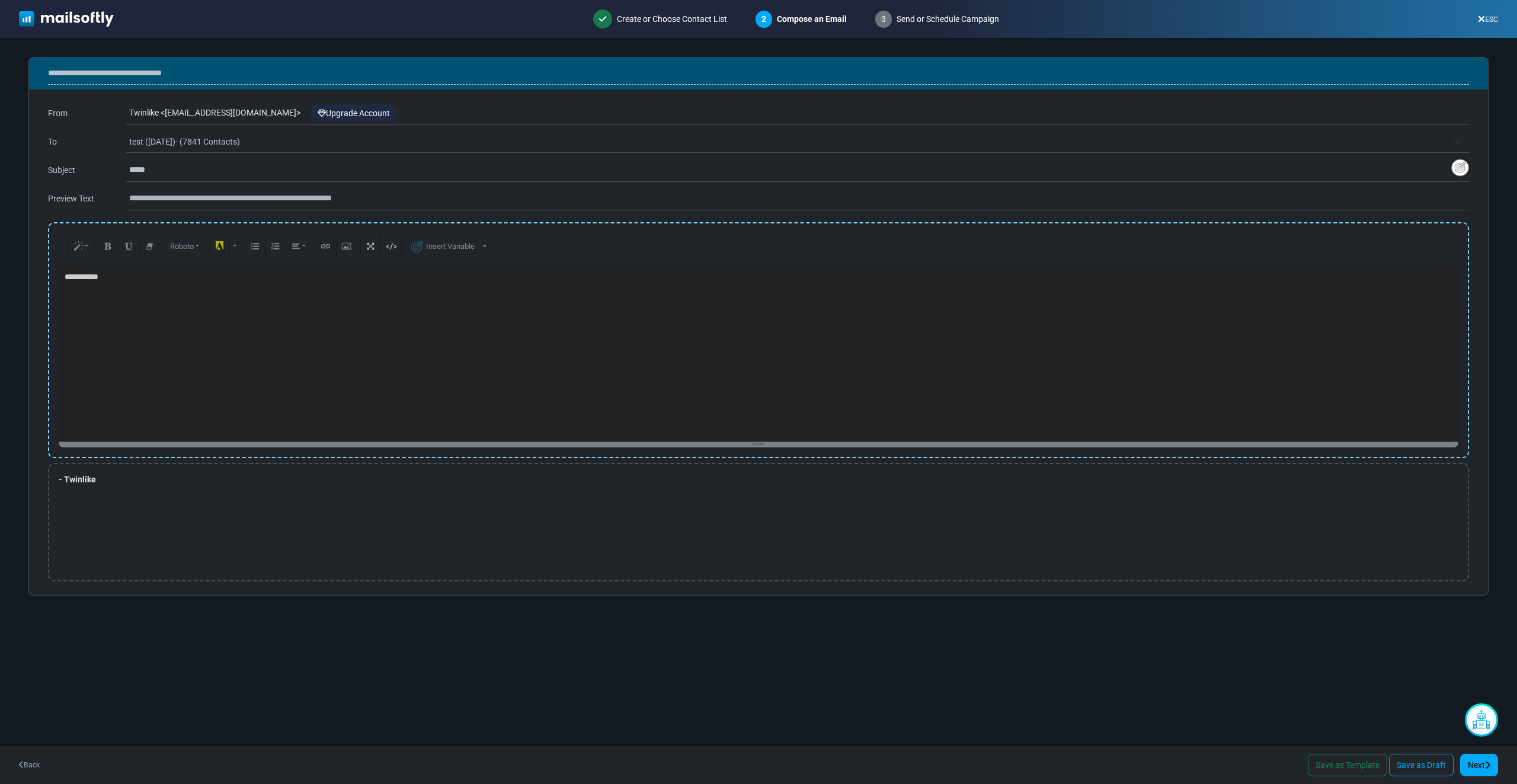
click at [413, 303] on textarea "**********" at bounding box center [758, 352] width 1399 height 177
paste textarea "**********"
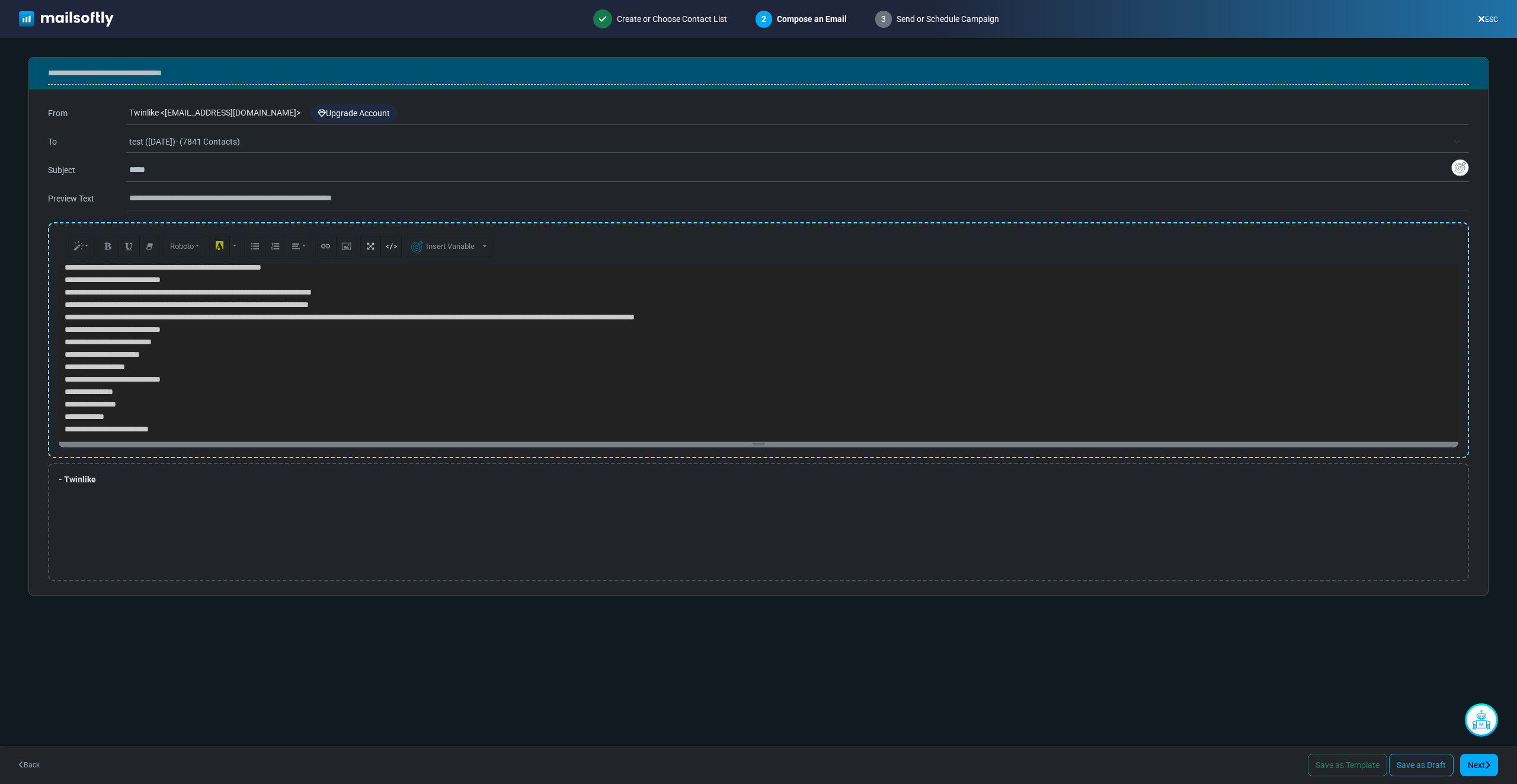
paste textarea
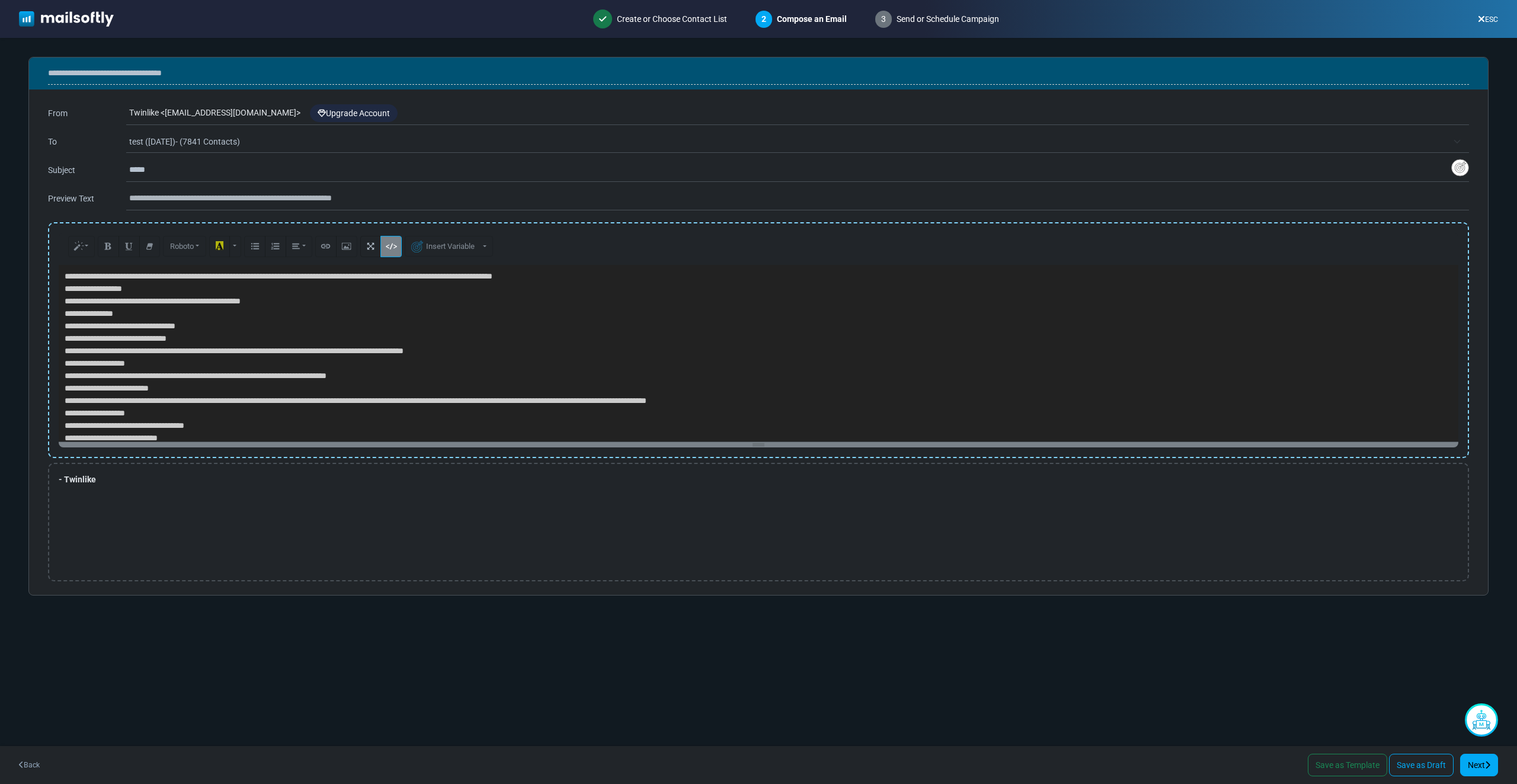
type textarea "**********"
click at [394, 237] on button "Code View" at bounding box center [391, 246] width 21 height 21
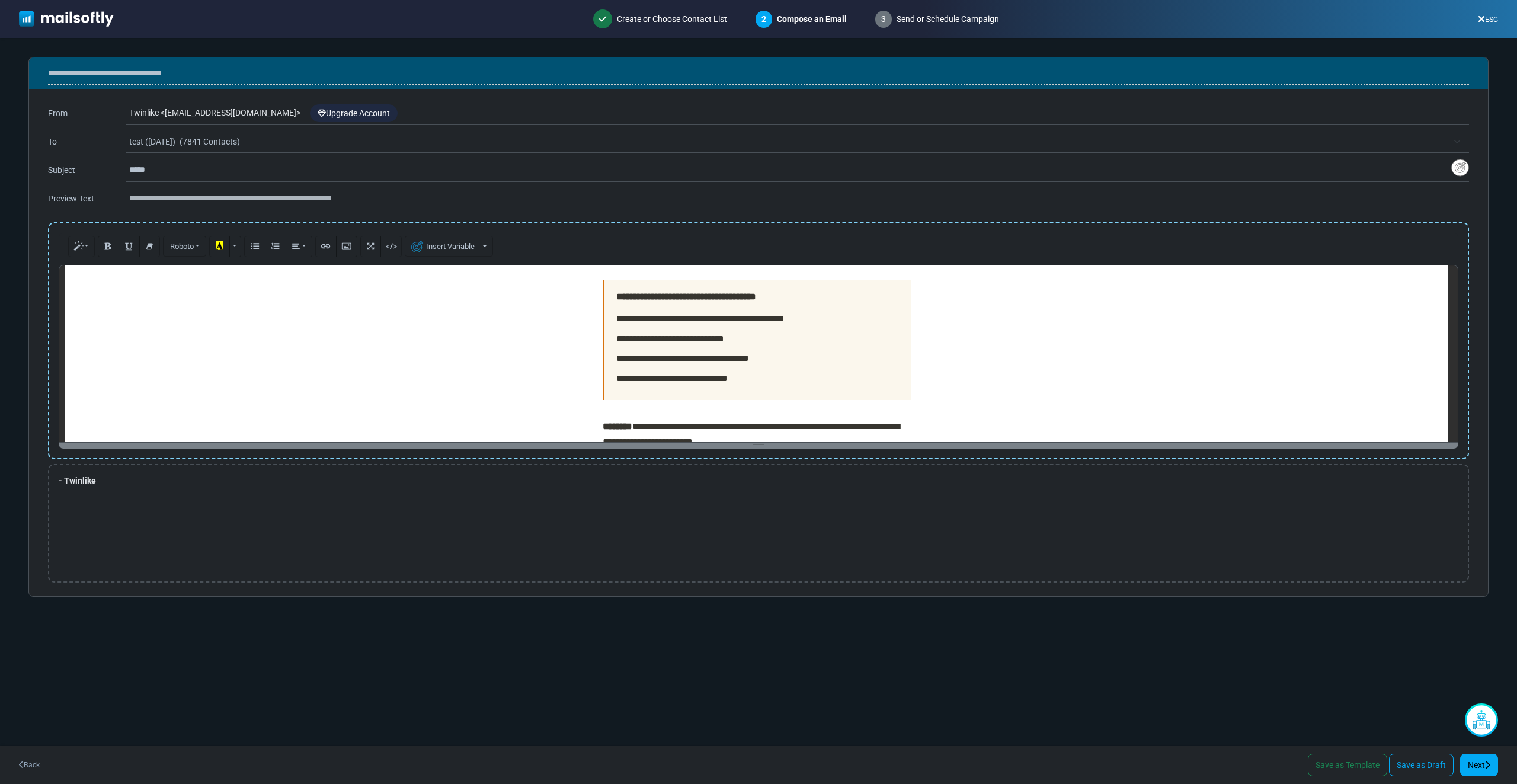
click at [240, 171] on input "*****" at bounding box center [790, 170] width 1322 height 23
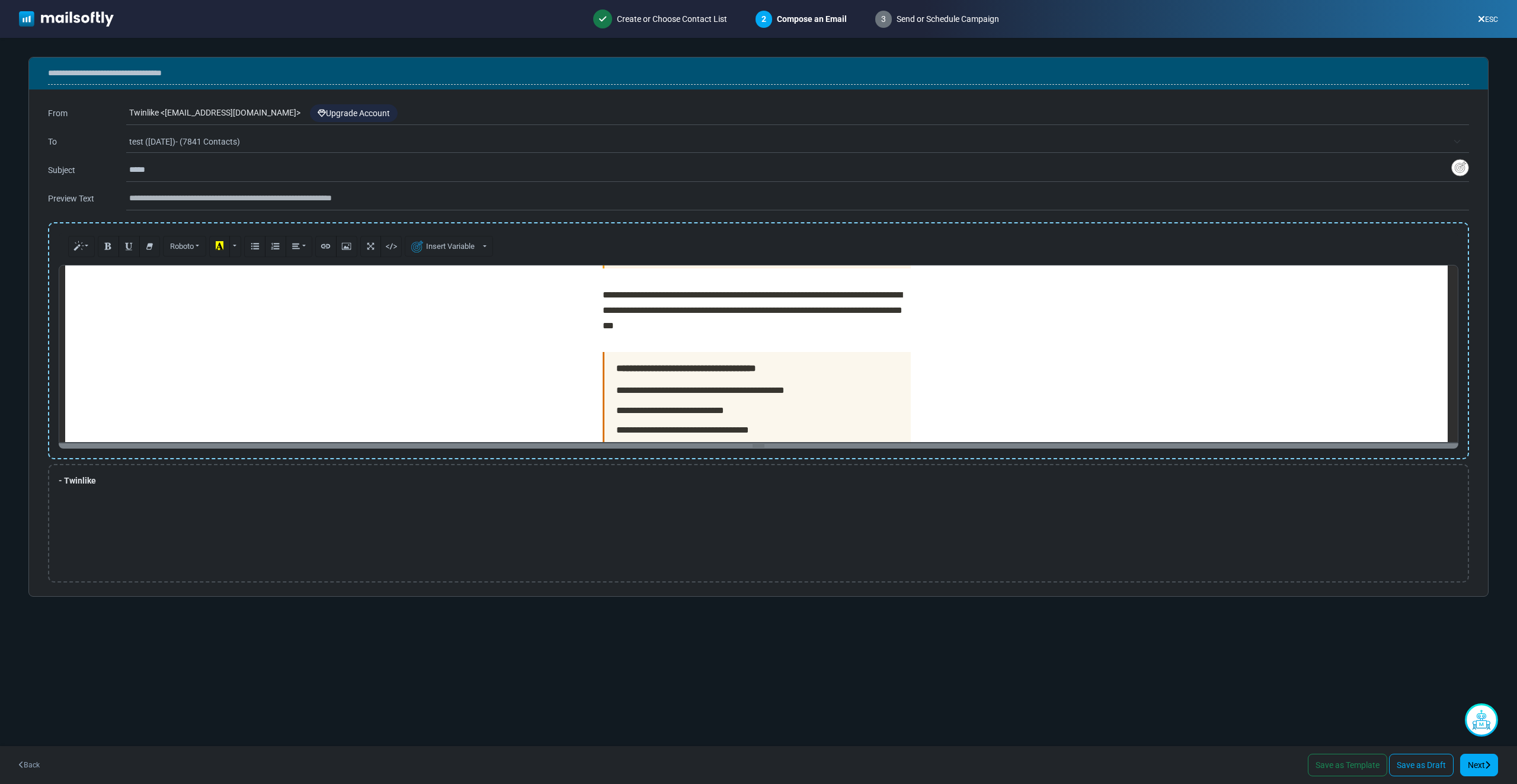
scroll to position [6, 0]
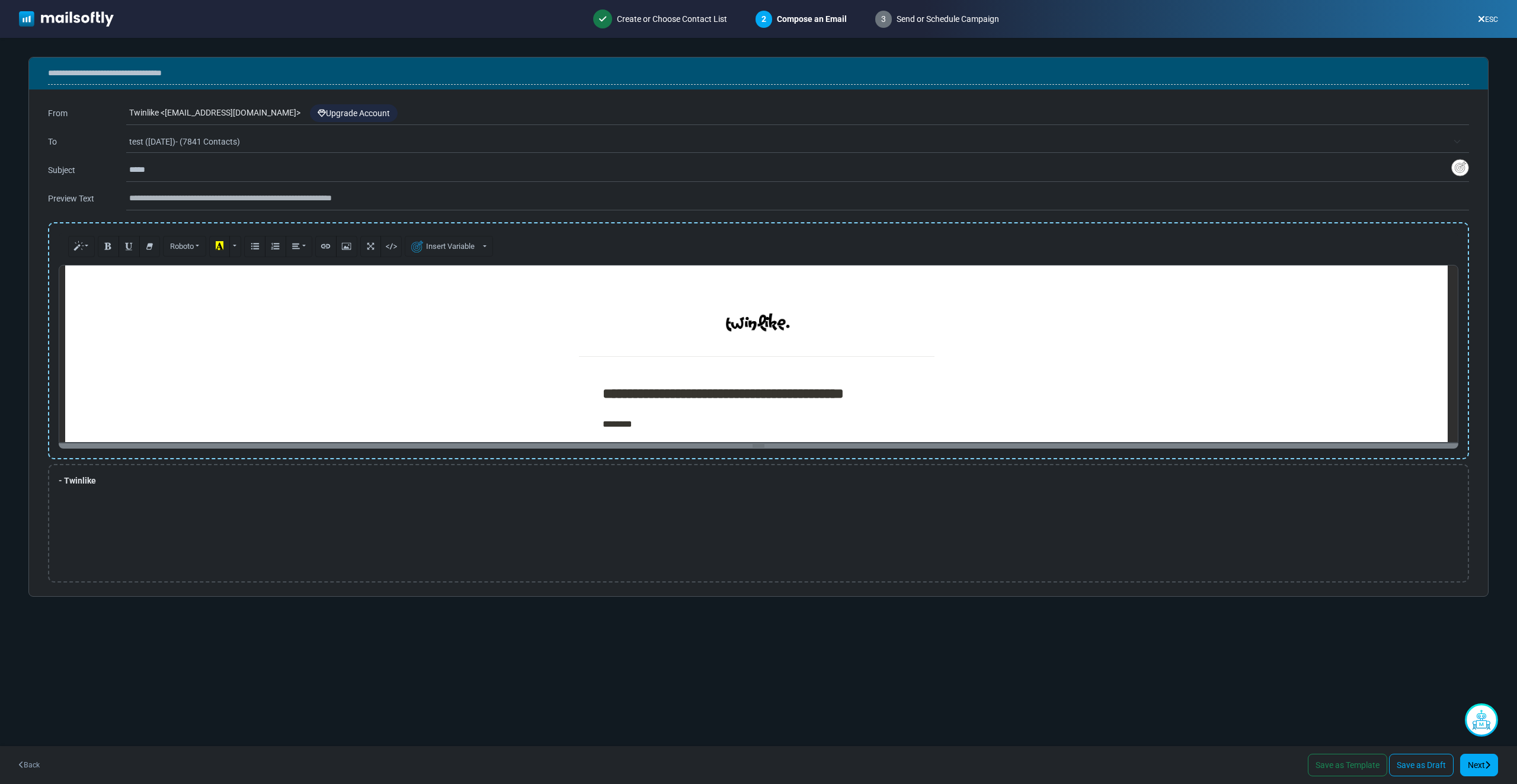
click at [634, 396] on h1 "**********" at bounding box center [756, 393] width 308 height 17
copy td "**********"
click at [271, 172] on input "*****" at bounding box center [790, 170] width 1322 height 23
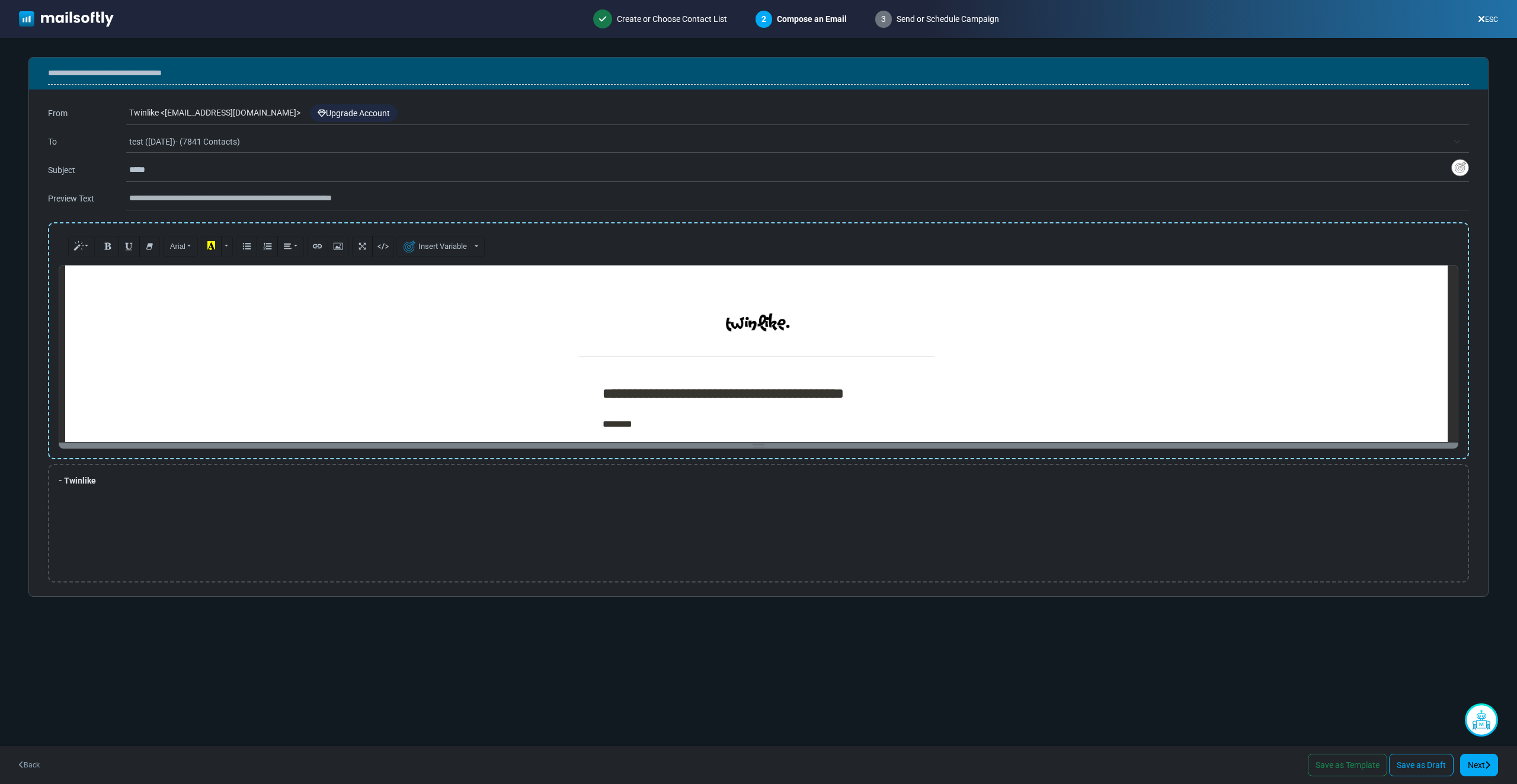
paste input "**********"
type input "**********"
click at [310, 194] on input "text" at bounding box center [799, 198] width 1340 height 23
paste input "**********"
type input "**********"
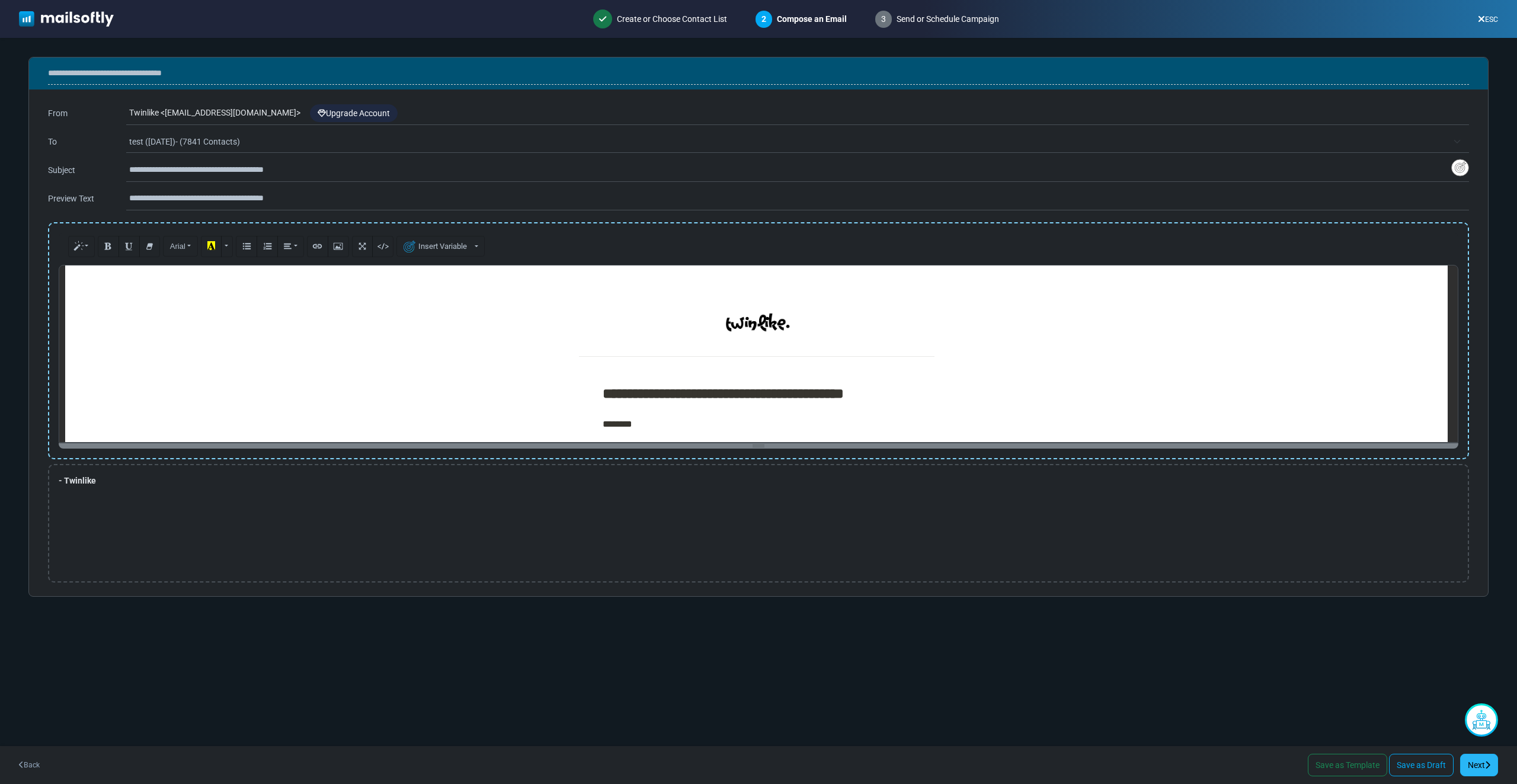
click at [1460, 762] on link "Next" at bounding box center [1479, 764] width 38 height 23
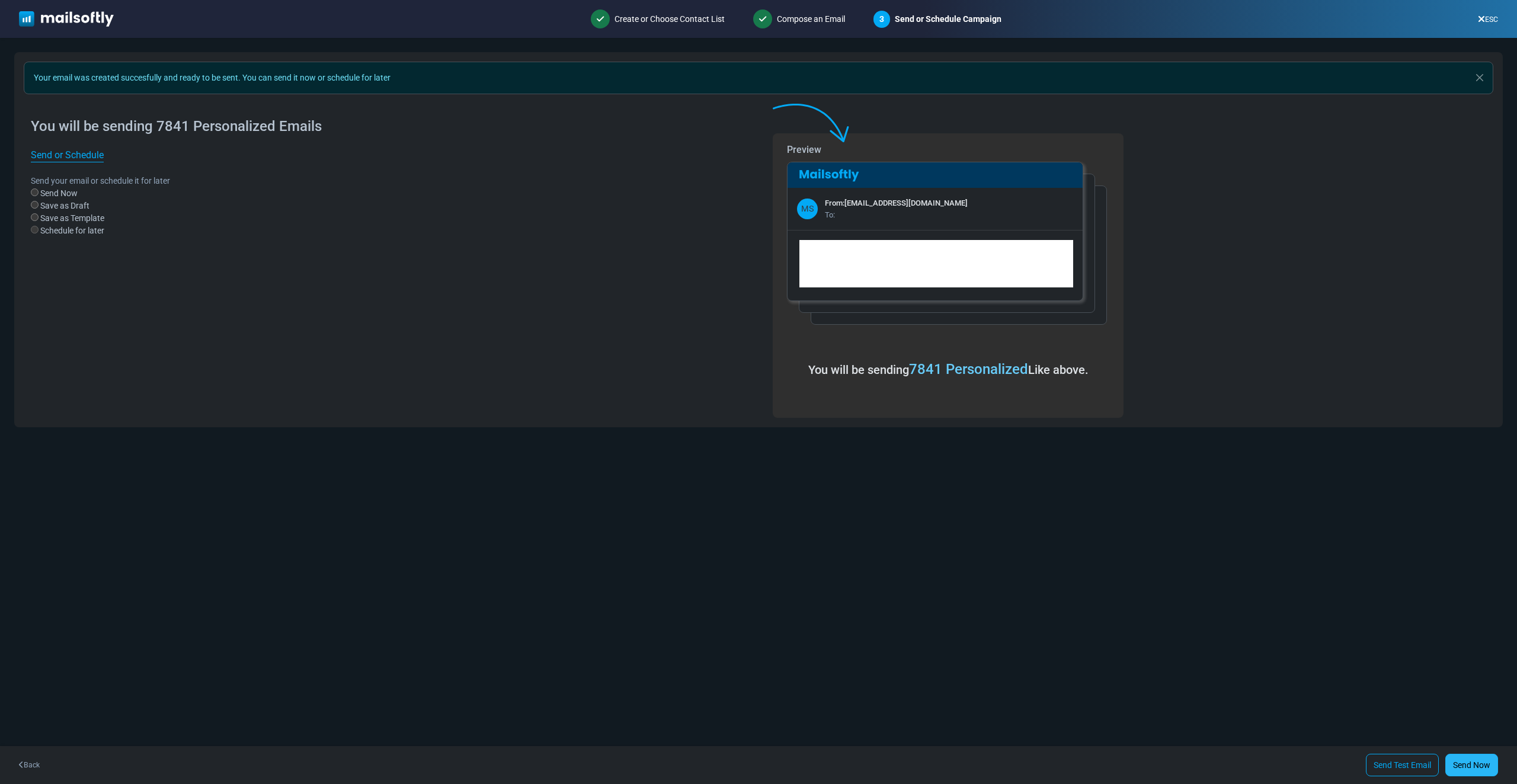
click at [1485, 773] on link "Send Now" at bounding box center [1472, 764] width 53 height 23
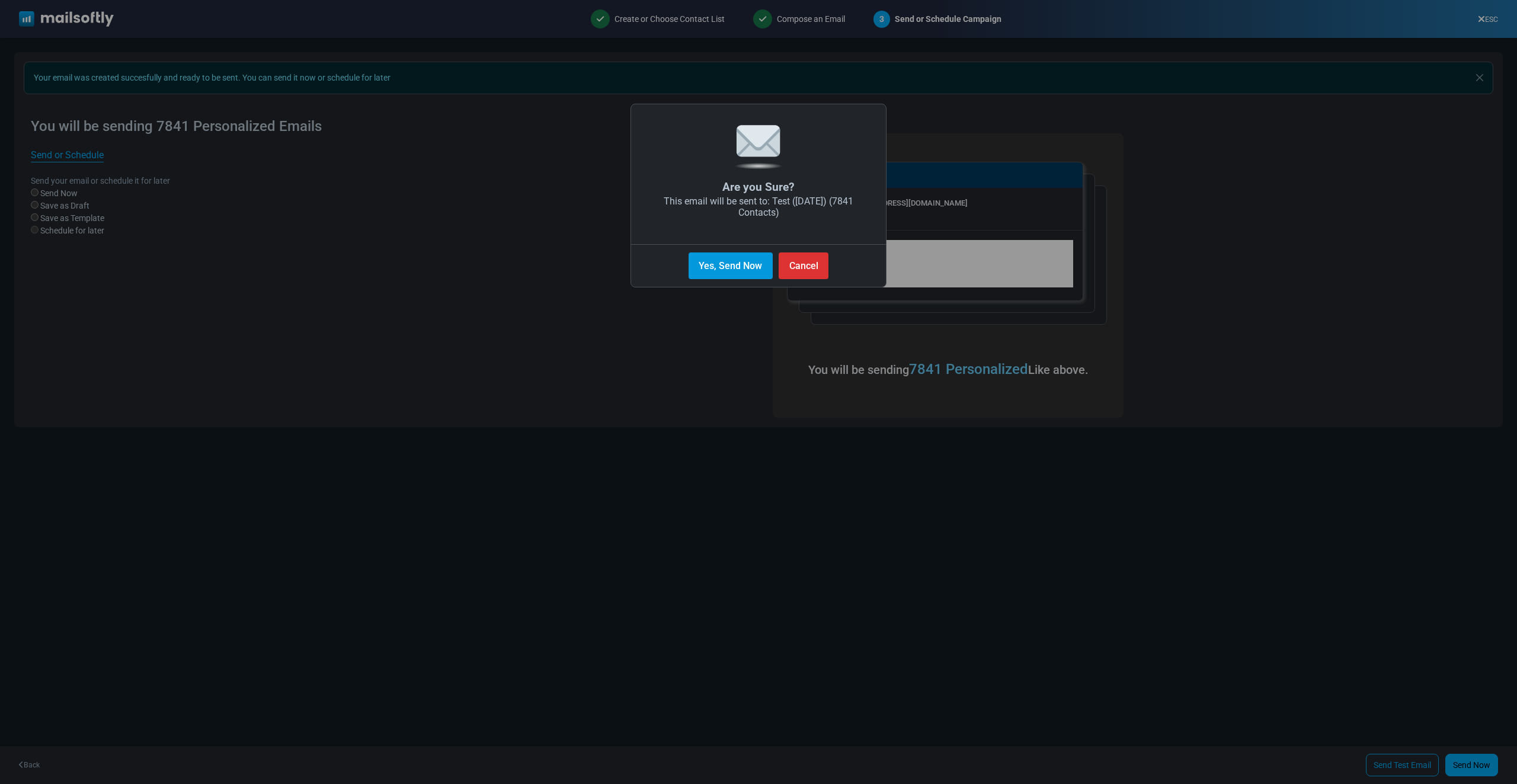
click at [726, 271] on button "Yes, Send Now" at bounding box center [730, 265] width 84 height 26
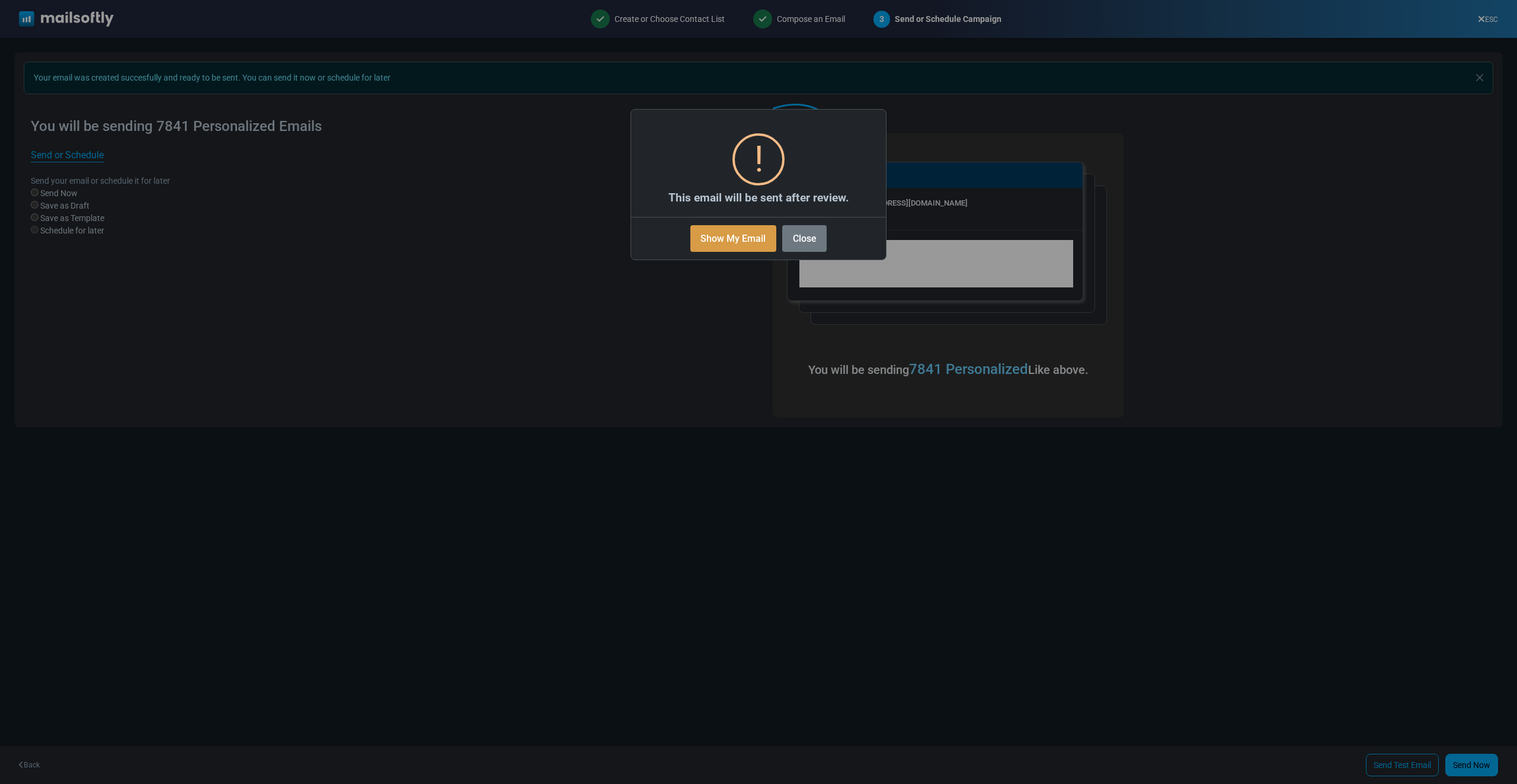
click at [731, 239] on button "Show My Email" at bounding box center [733, 238] width 86 height 26
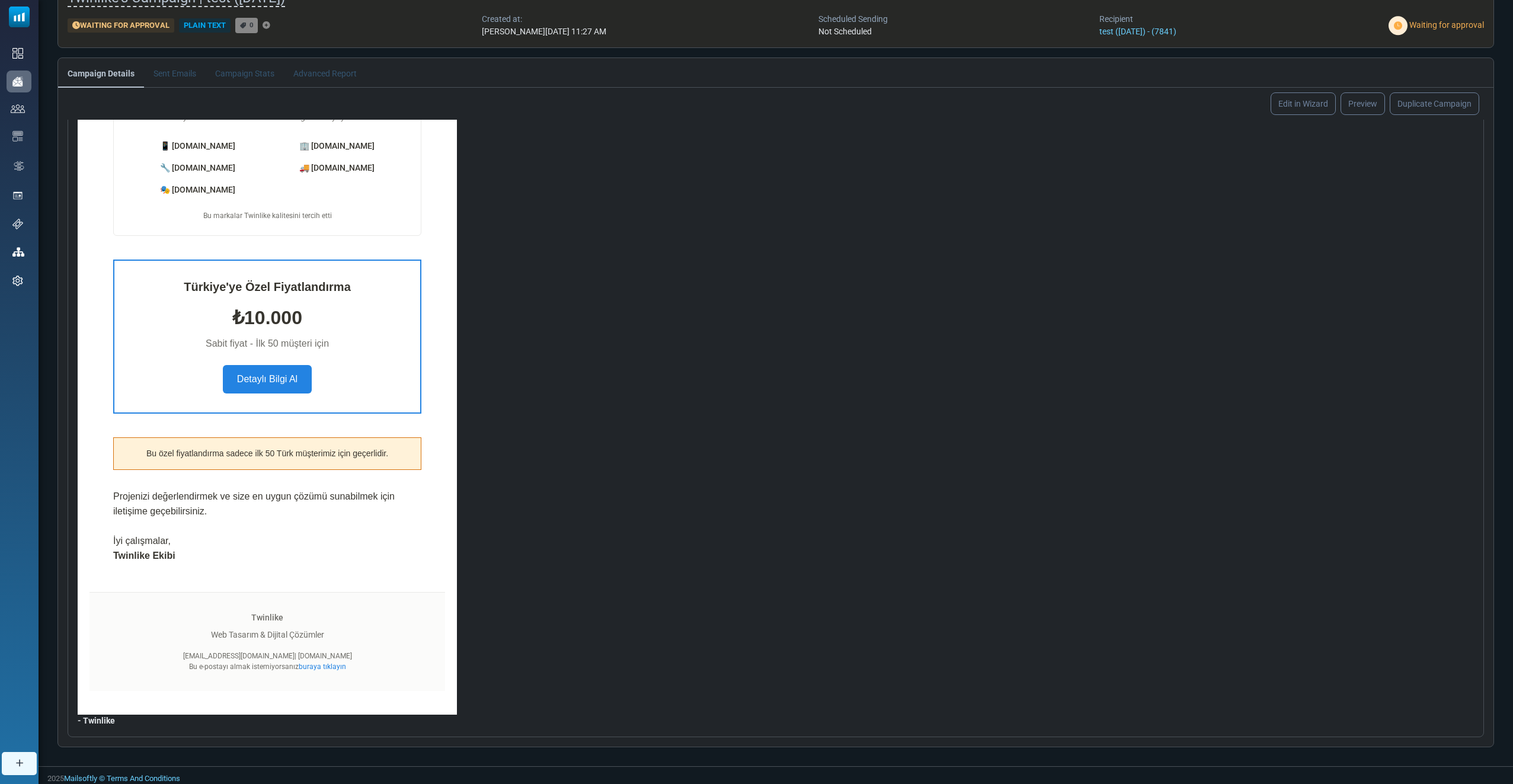
scroll to position [131, 0]
